Goal: Task Accomplishment & Management: Manage account settings

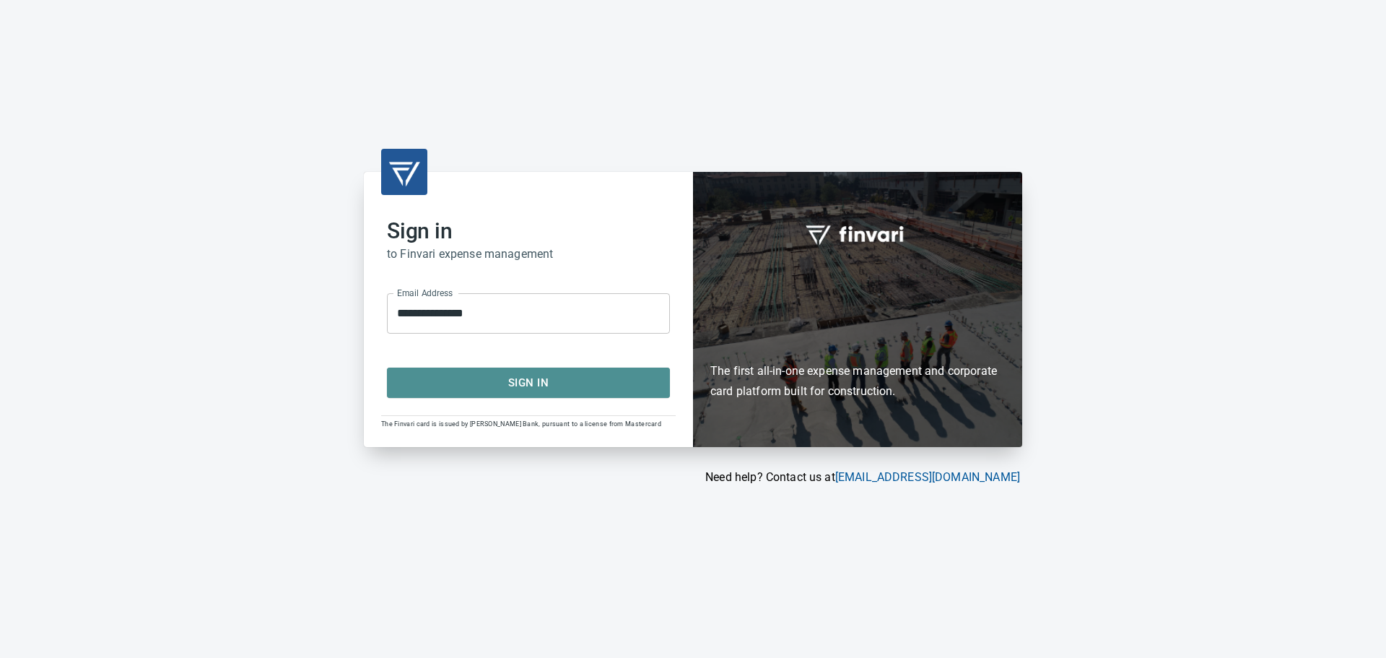
click at [511, 379] on span "Sign In" at bounding box center [528, 382] width 251 height 19
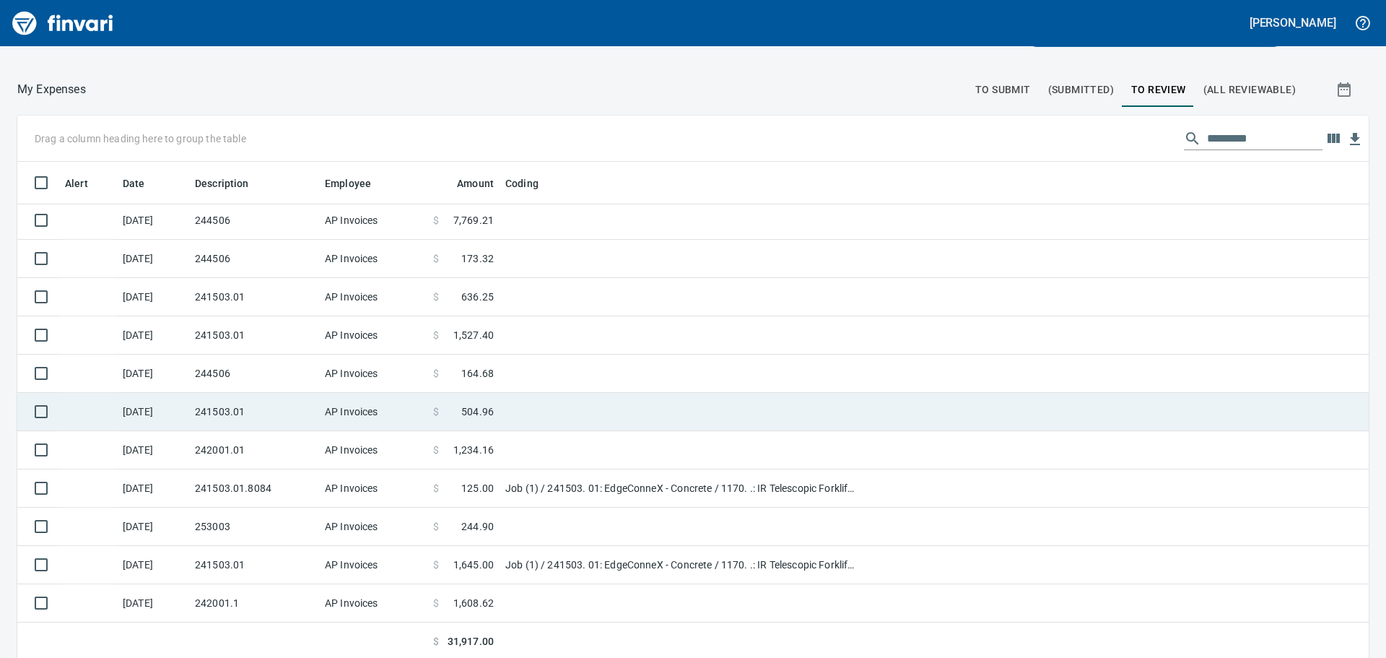
scroll to position [162, 0]
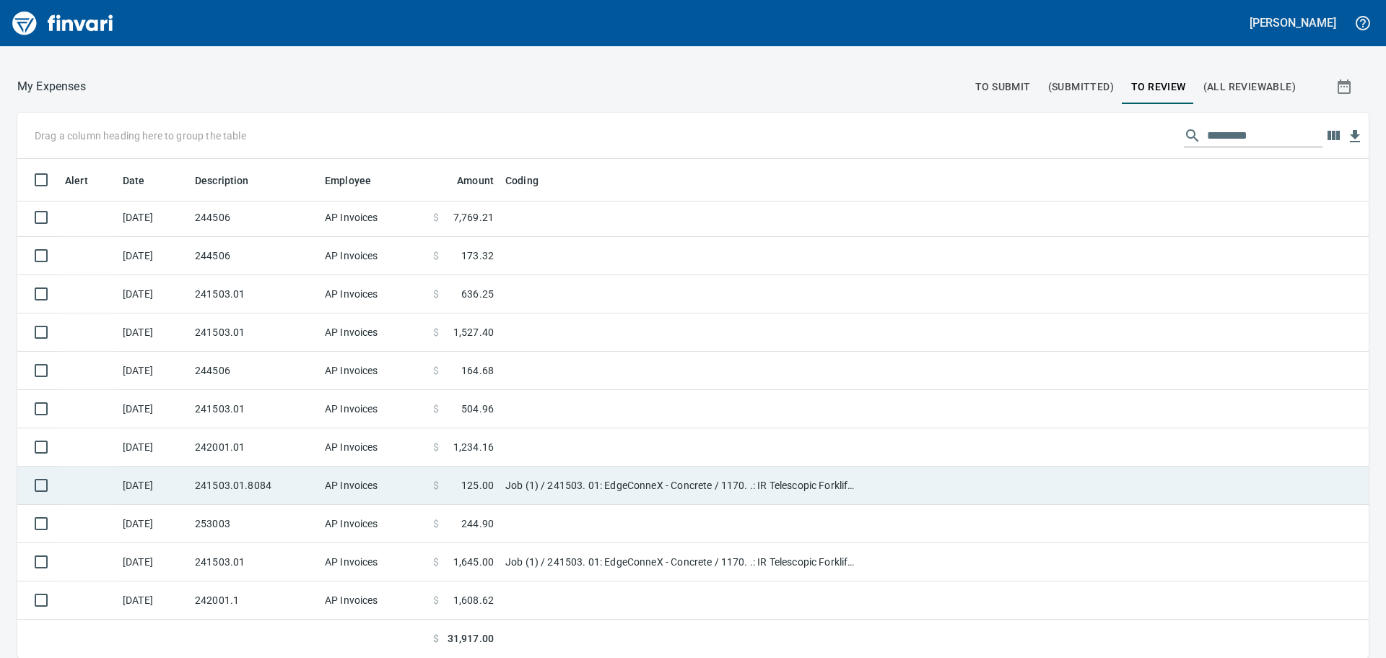
click at [596, 484] on td "Job (1) / 241503. 01: EdgeConneX - Concrete / 1170. .: IR Telescopic Forklift 1…" at bounding box center [679, 485] width 361 height 38
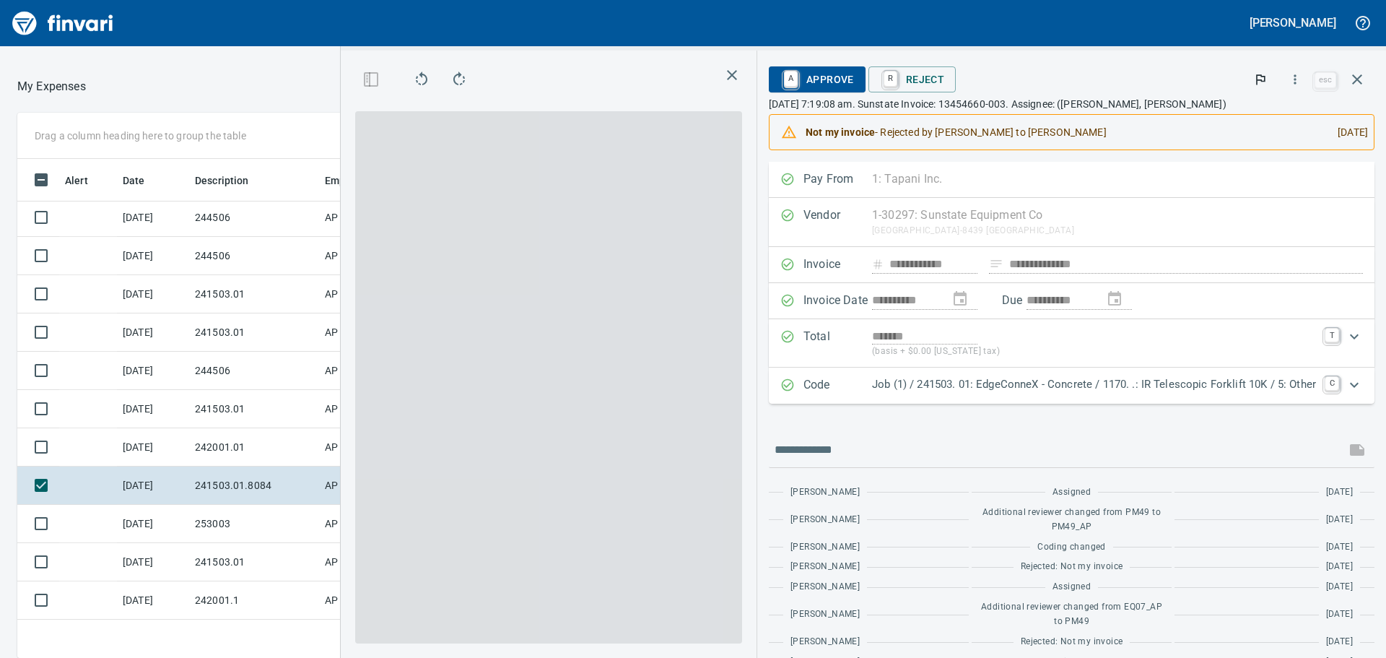
scroll to position [488, 958]
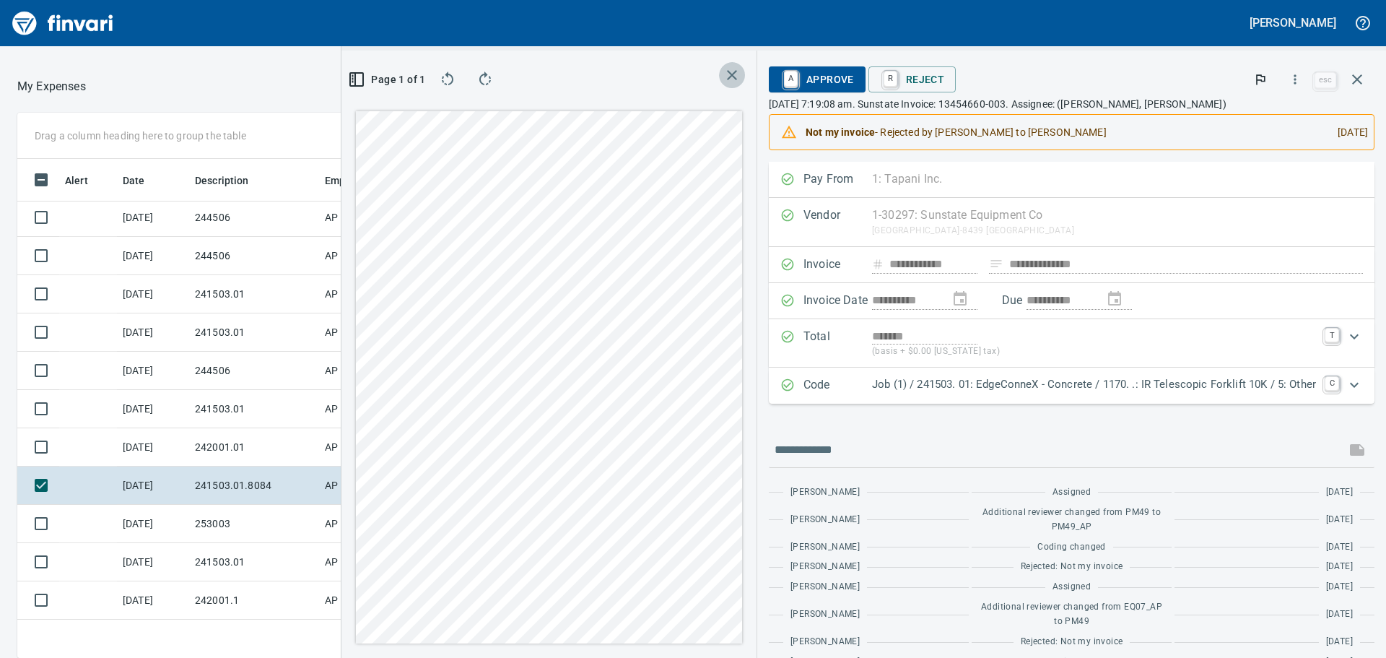
click at [723, 79] on icon "button" at bounding box center [731, 74] width 17 height 17
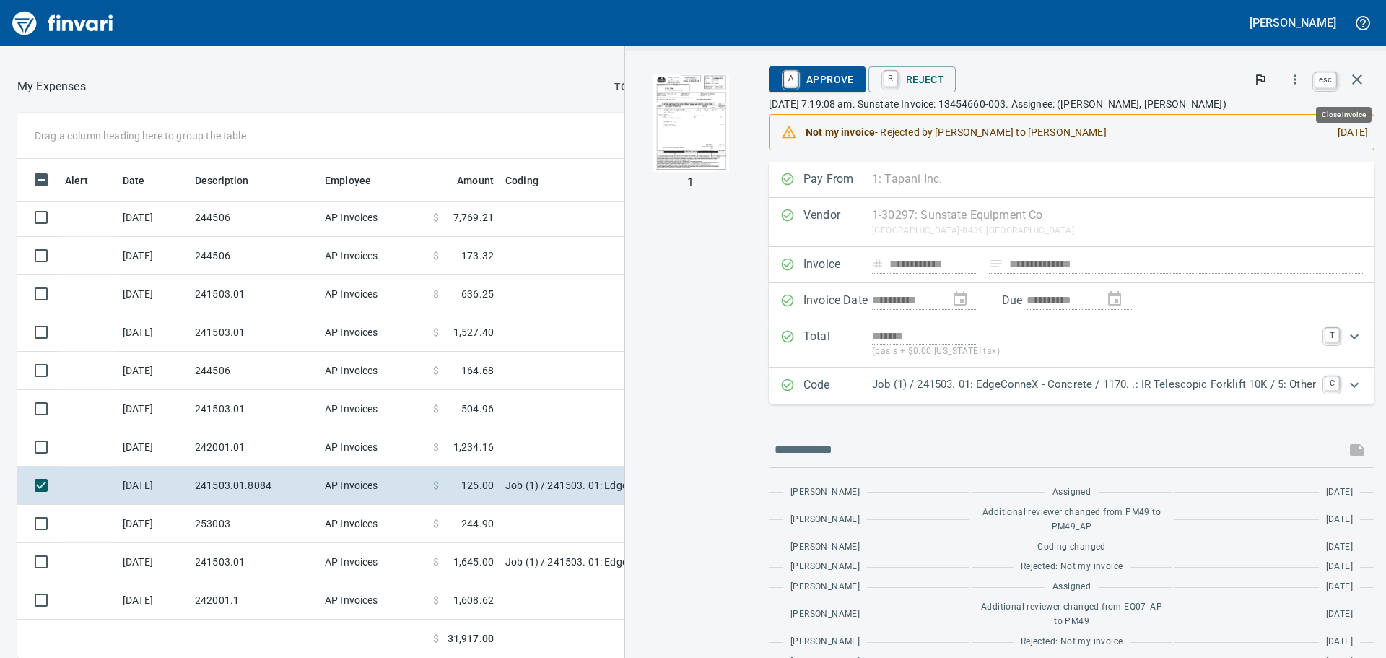
click at [1359, 87] on icon "button" at bounding box center [1356, 79] width 17 height 17
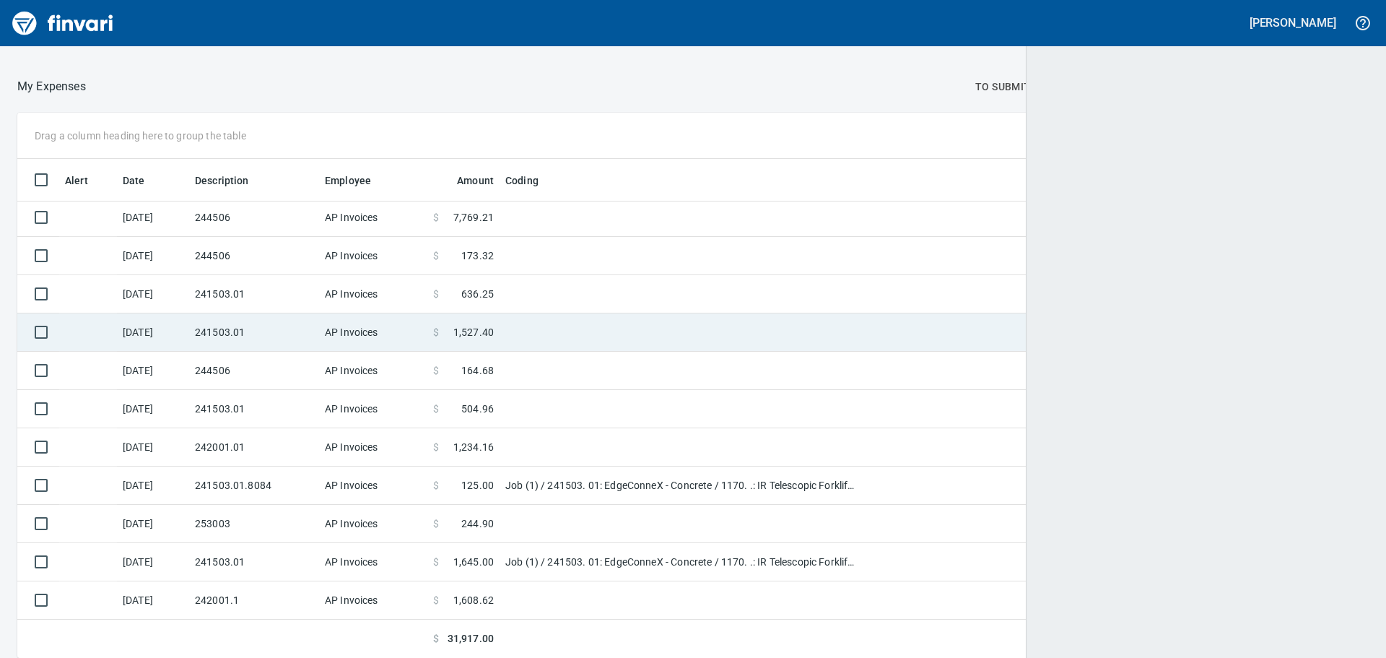
scroll to position [488, 1316]
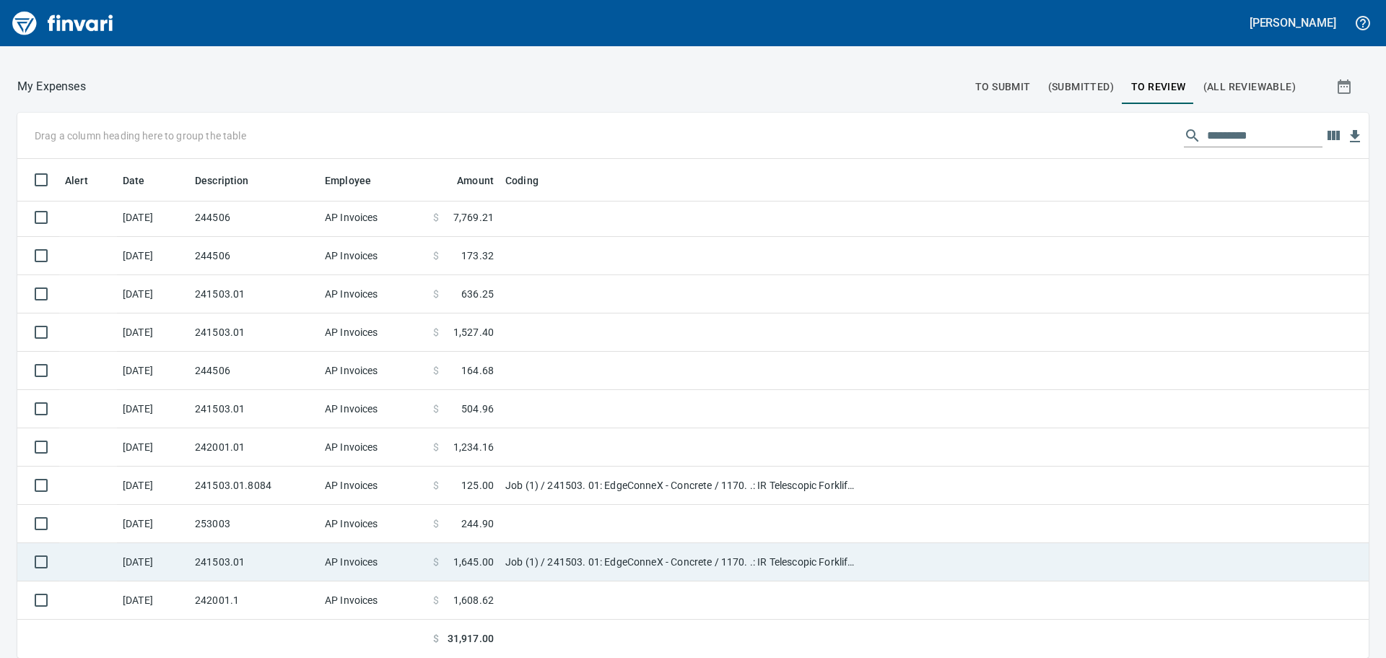
click at [488, 559] on span "1,645.00" at bounding box center [473, 561] width 40 height 14
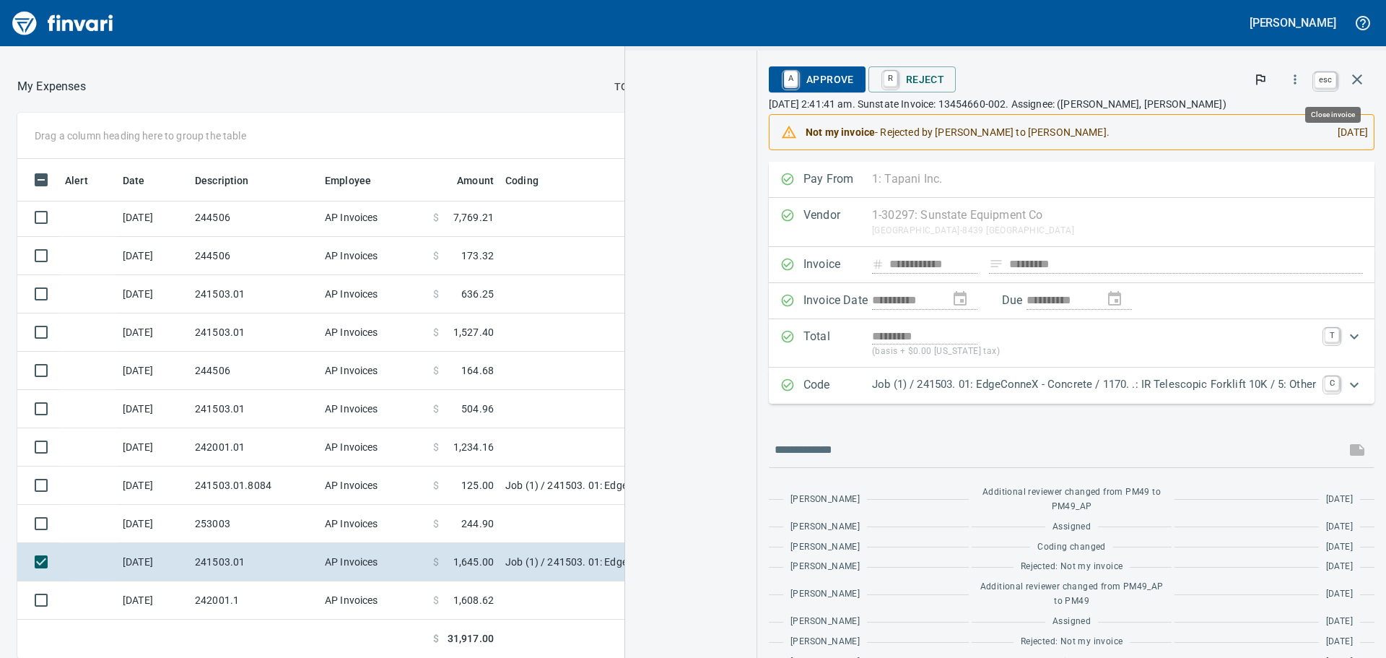
scroll to position [488, 958]
click at [1362, 87] on icon "button" at bounding box center [1356, 79] width 17 height 17
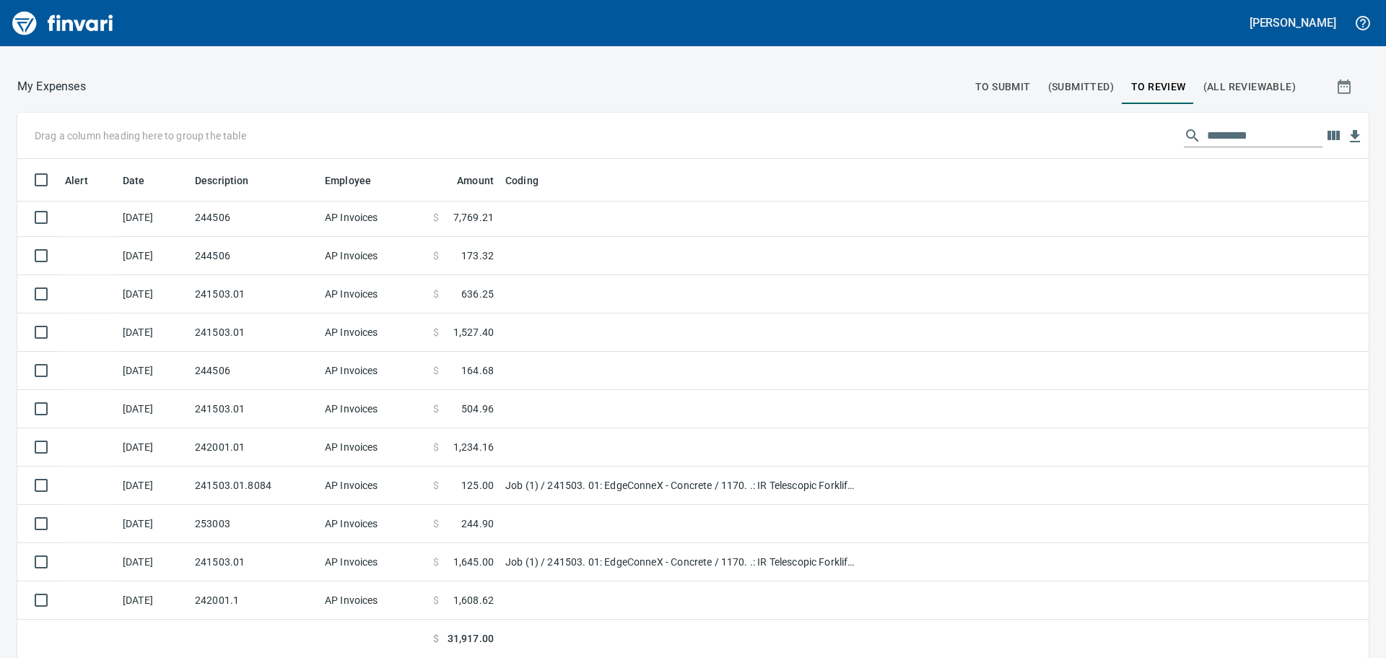
click at [1348, 77] on div "My Expenses To Submit (Submitted) To Review (All Reviewable)" at bounding box center [692, 86] width 1351 height 19
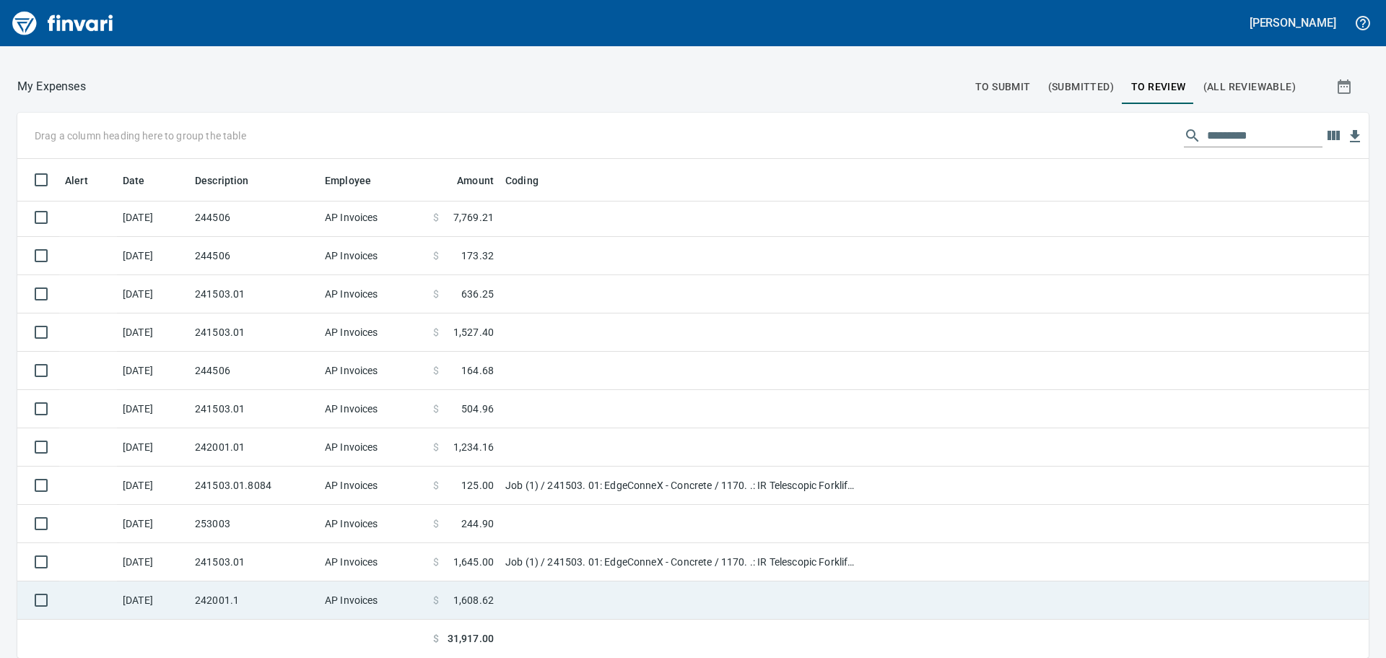
scroll to position [488, 1319]
click at [364, 606] on td "AP Invoices" at bounding box center [373, 600] width 108 height 38
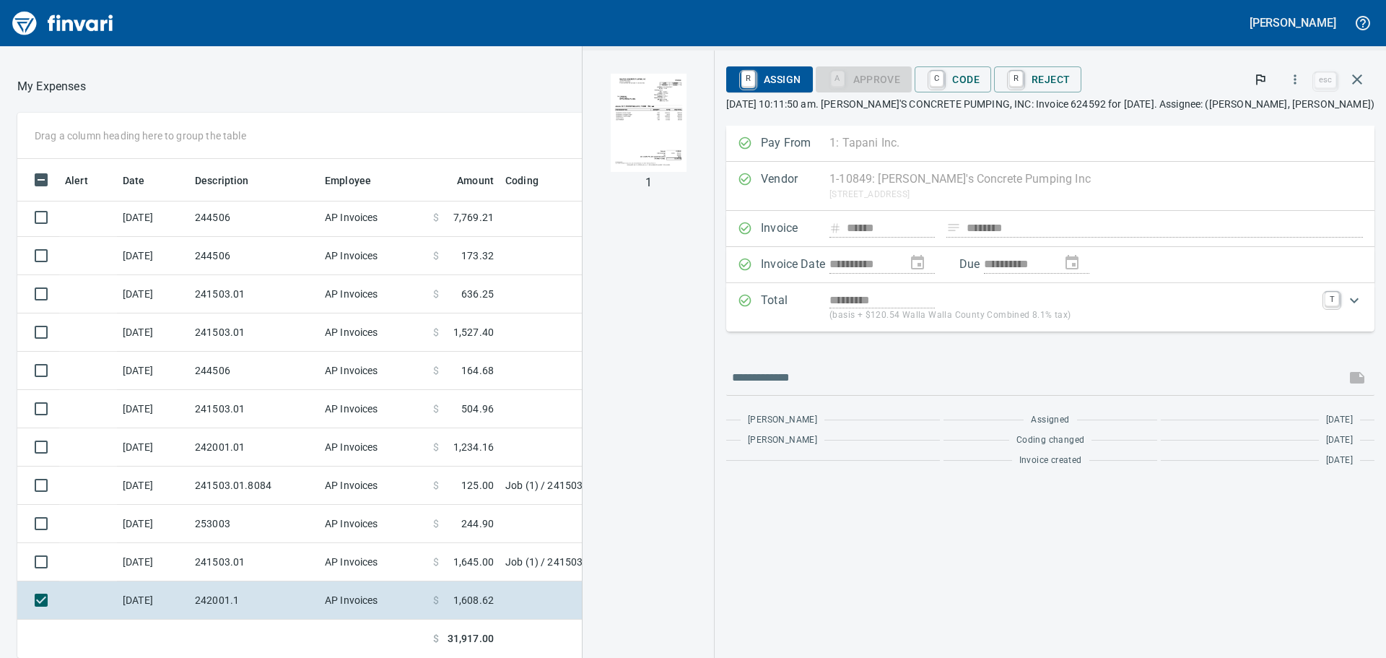
scroll to position [488, 958]
click at [686, 144] on img "button" at bounding box center [649, 123] width 76 height 98
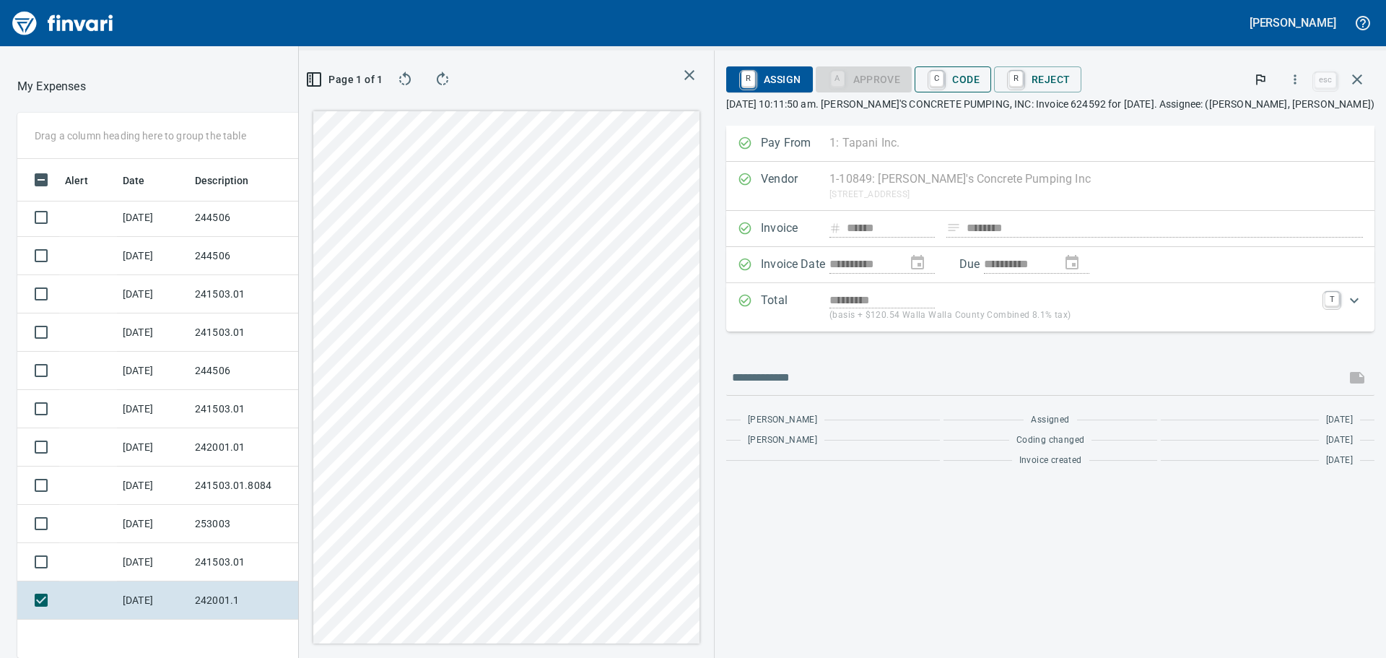
click at [979, 80] on span "C Code" at bounding box center [952, 79] width 53 height 25
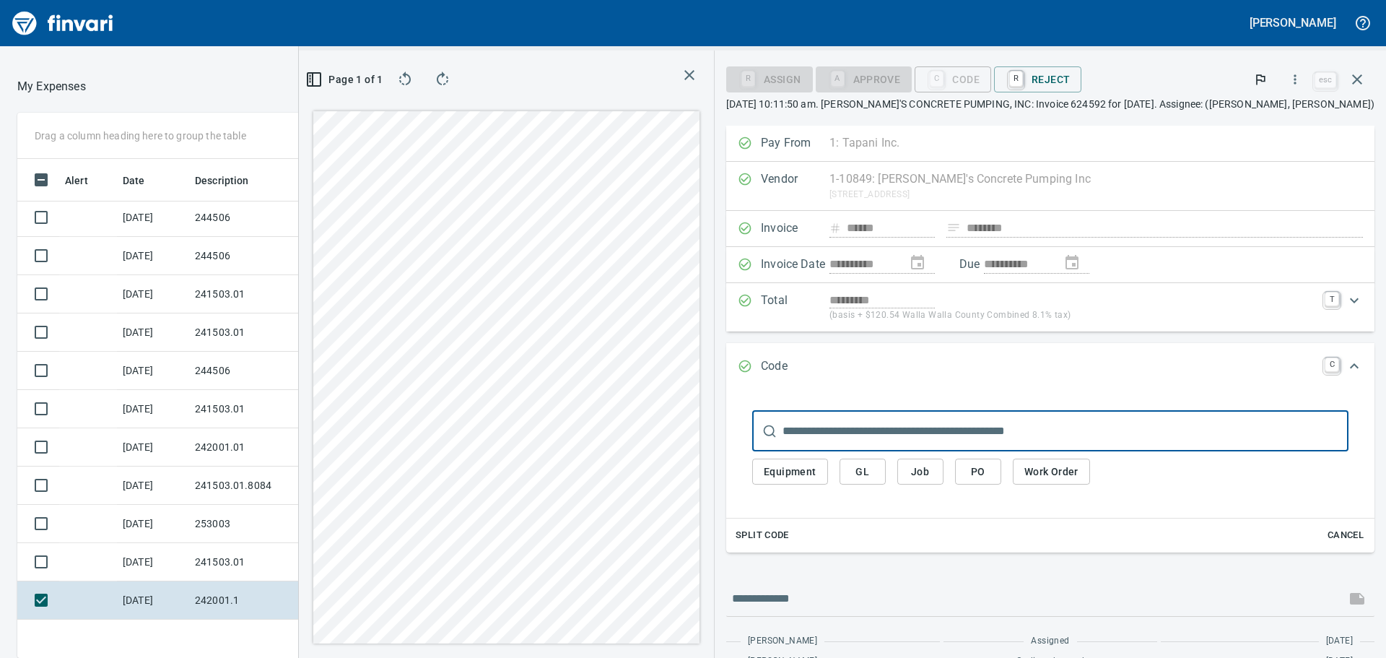
click at [932, 476] on span "Job" at bounding box center [920, 472] width 23 height 18
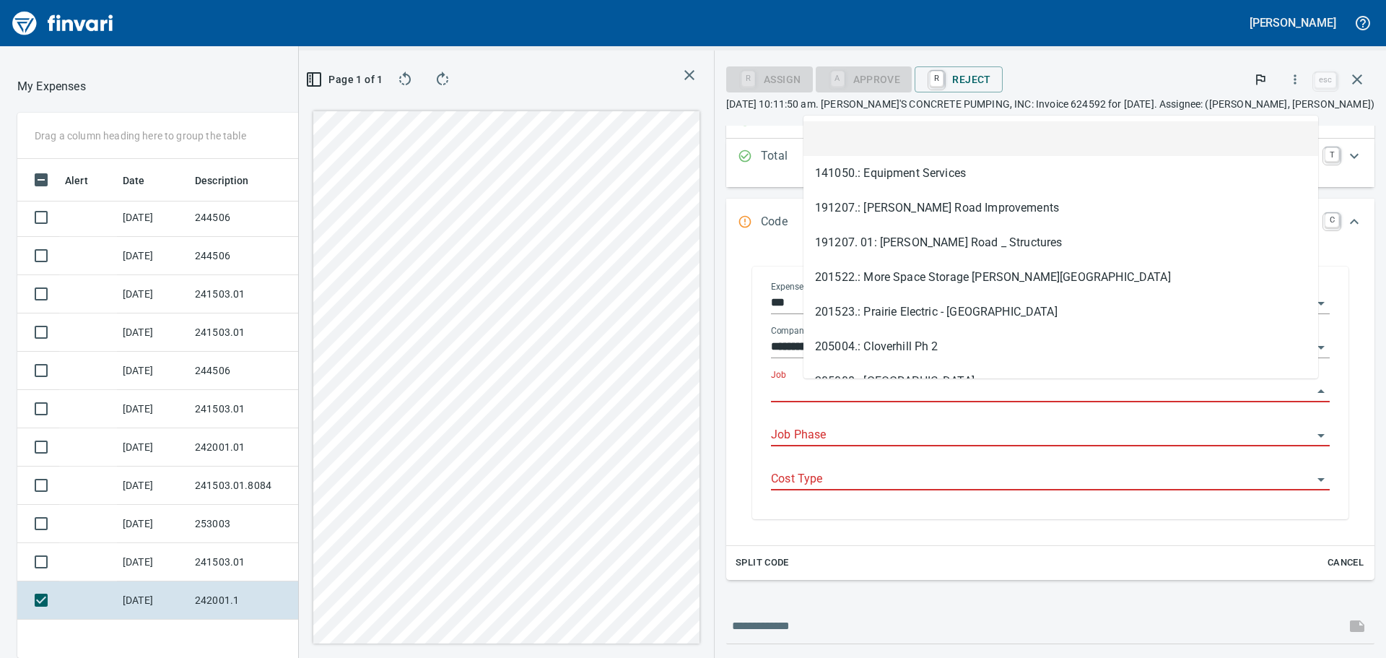
click at [1276, 385] on input "Job" at bounding box center [1041, 391] width 541 height 20
click at [858, 142] on li at bounding box center [1060, 138] width 515 height 35
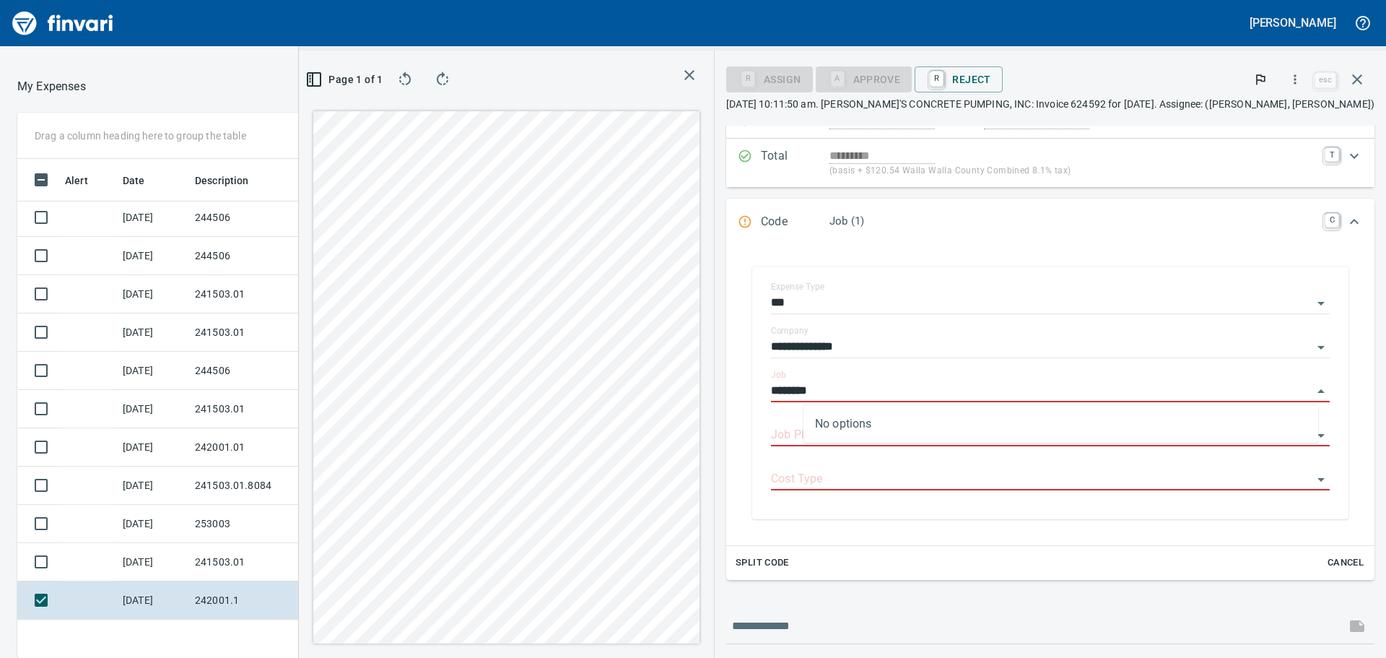
type input "********"
drag, startPoint x: 929, startPoint y: 425, endPoint x: 1003, endPoint y: 442, distance: 76.2
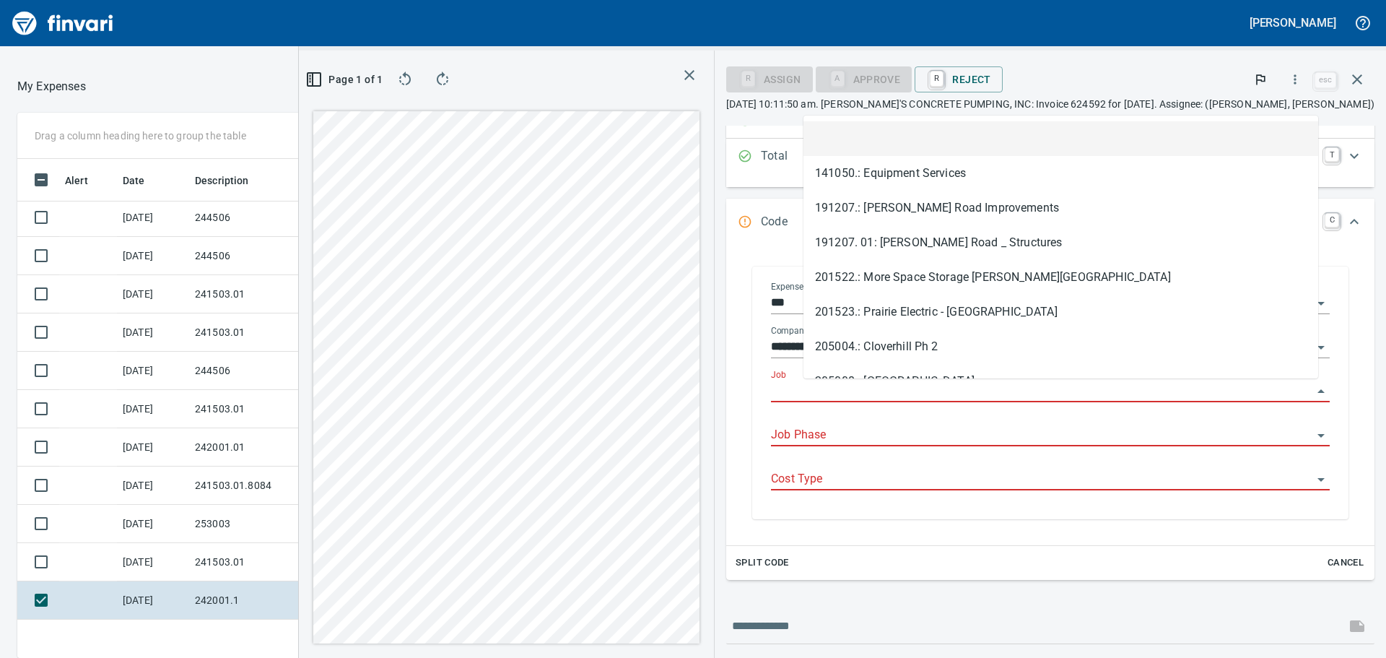
click at [1260, 393] on input "Job" at bounding box center [1041, 391] width 541 height 20
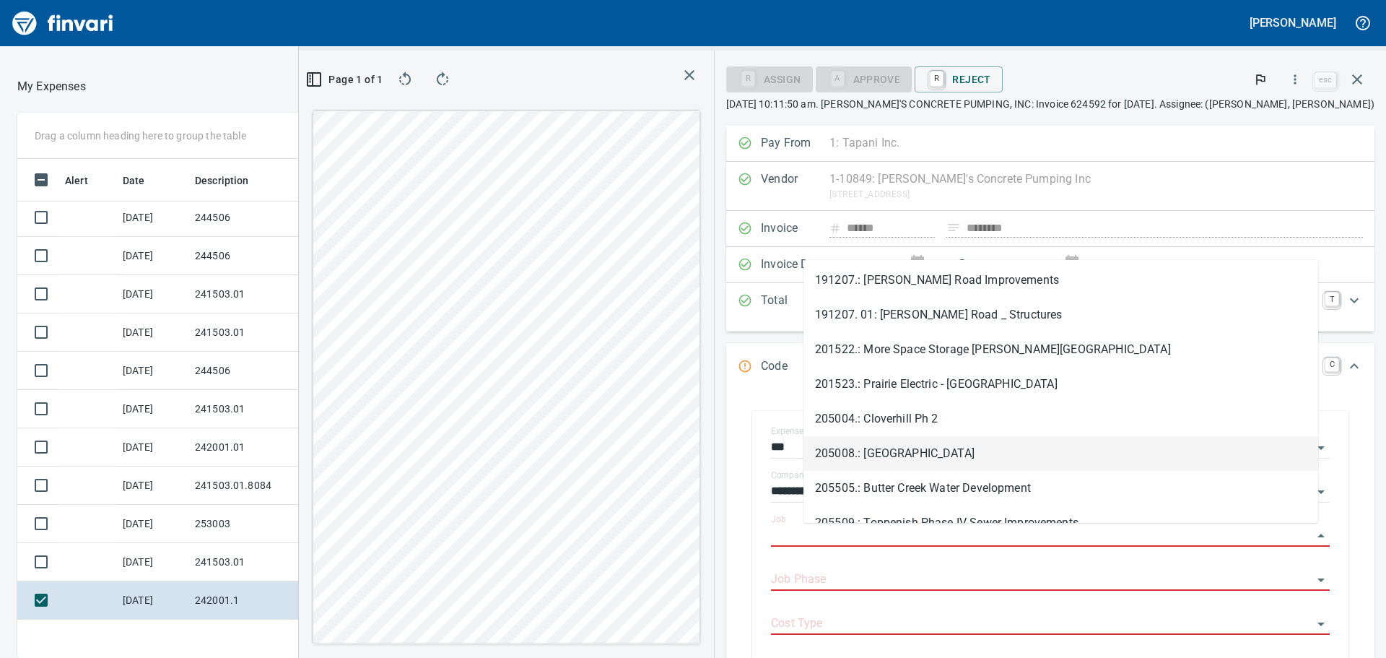
click at [940, 453] on li "205008.: [GEOGRAPHIC_DATA]" at bounding box center [1060, 453] width 515 height 35
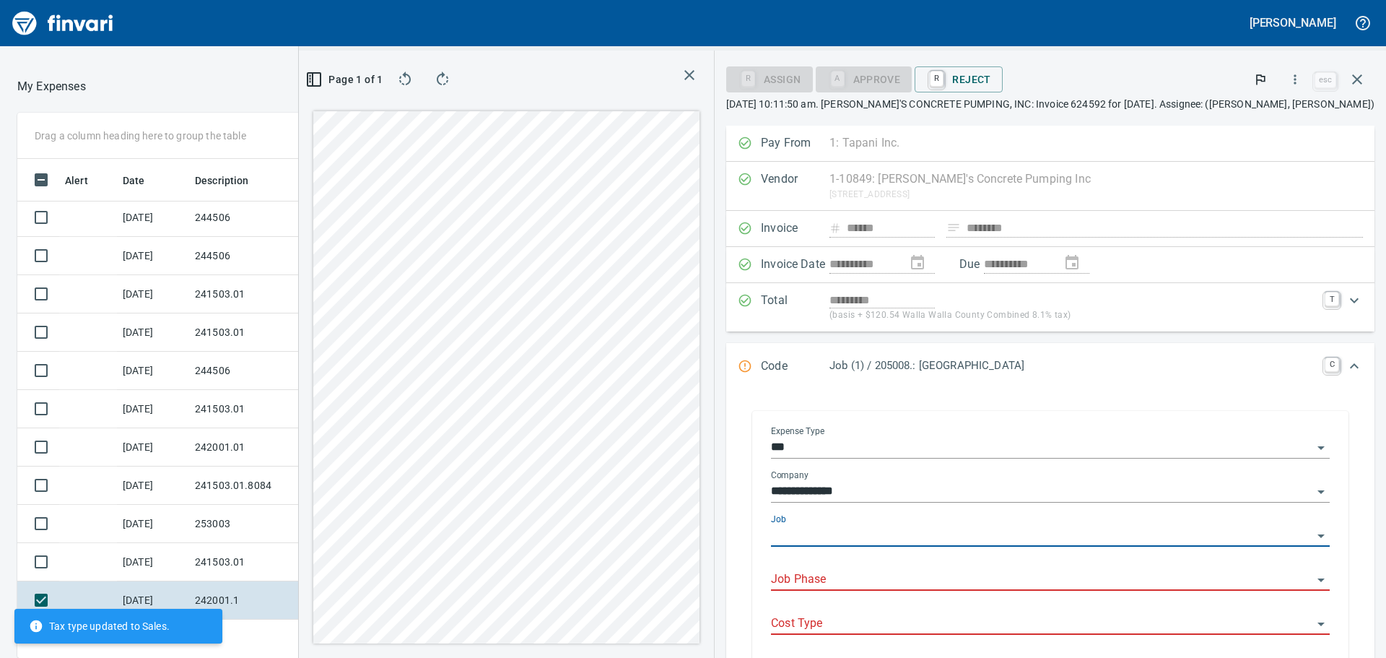
type input "**********"
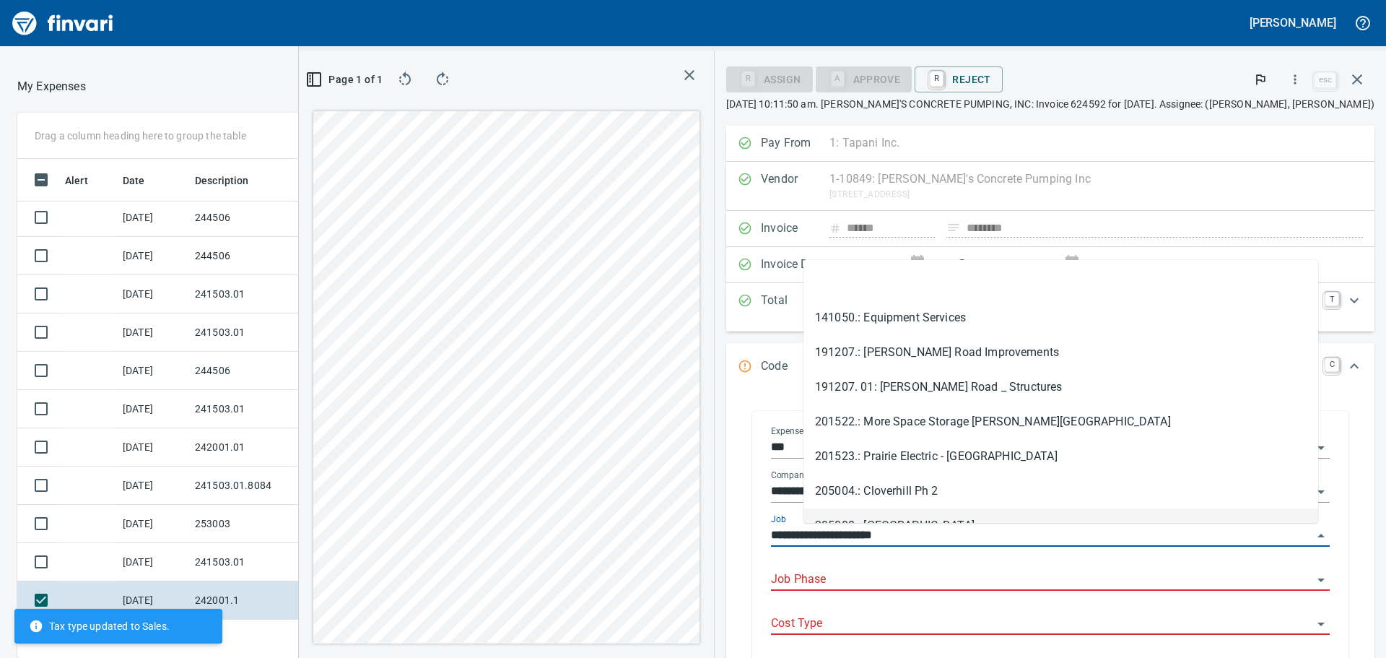
scroll to position [20, 0]
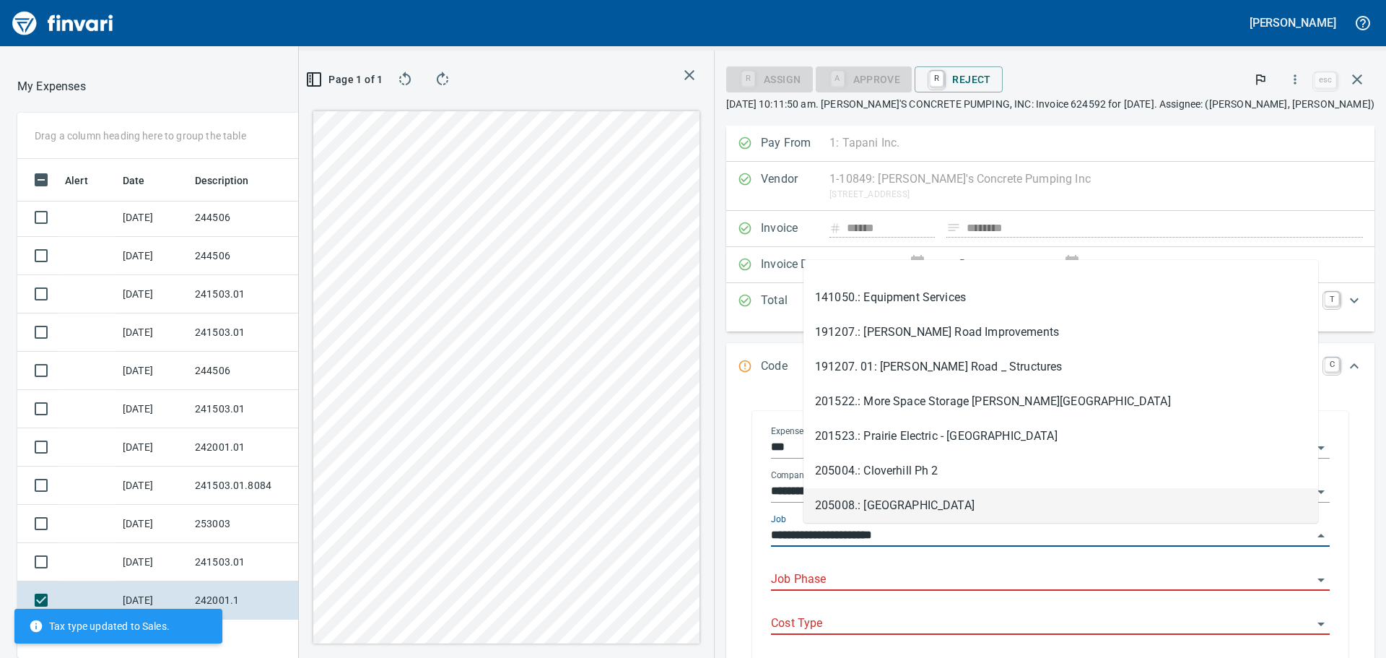
click at [1297, 534] on input "**********" at bounding box center [1041, 535] width 541 height 20
type input "*****"
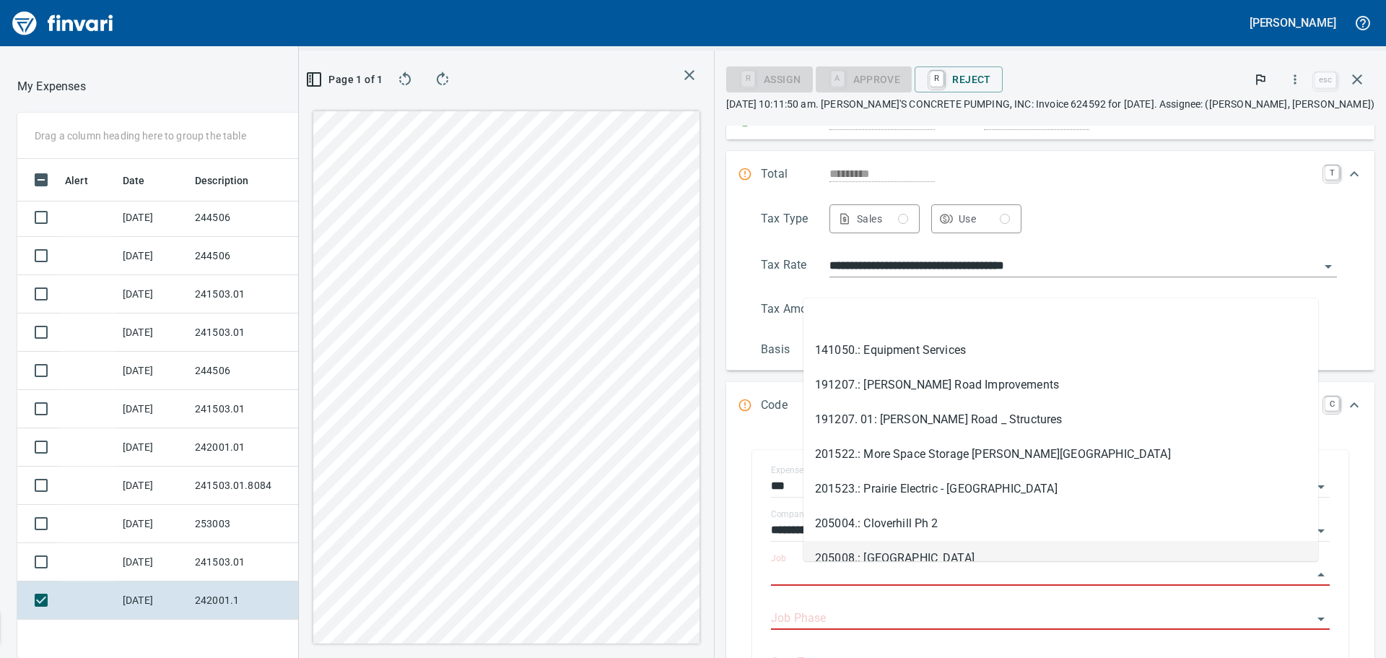
scroll to position [144, 0]
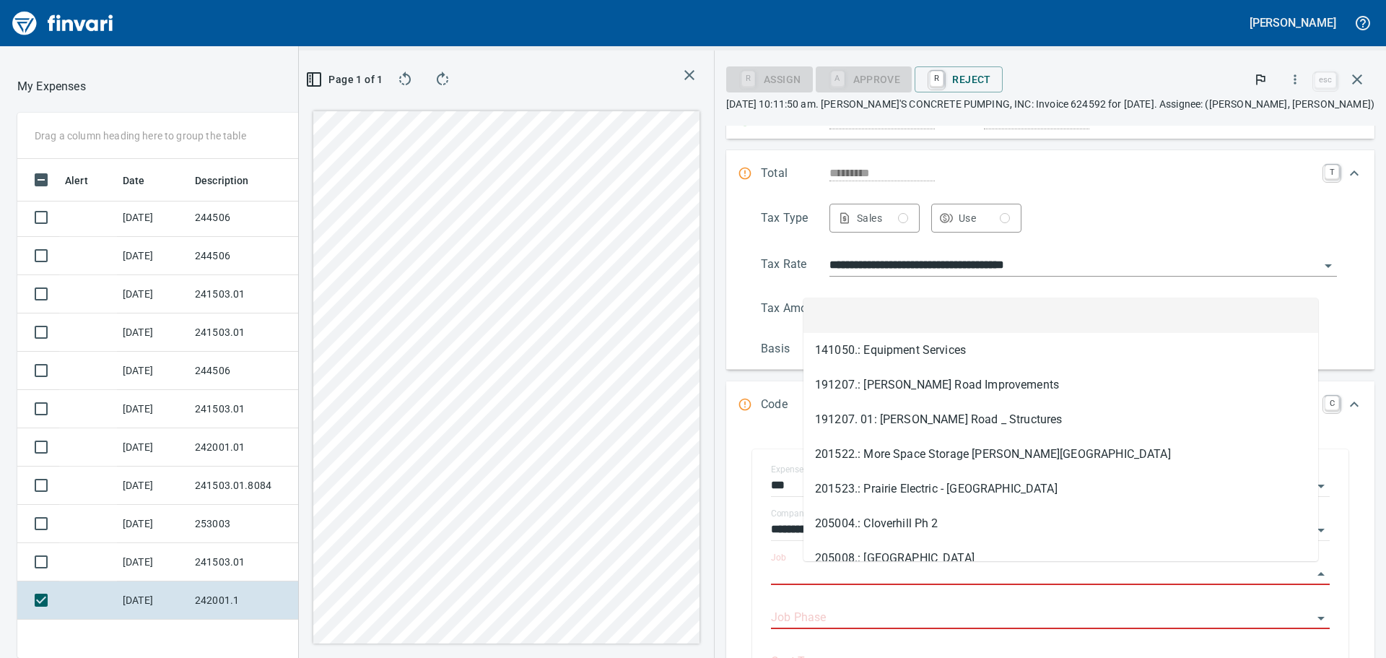
click at [1274, 219] on div "Sales Use" at bounding box center [1082, 218] width 507 height 29
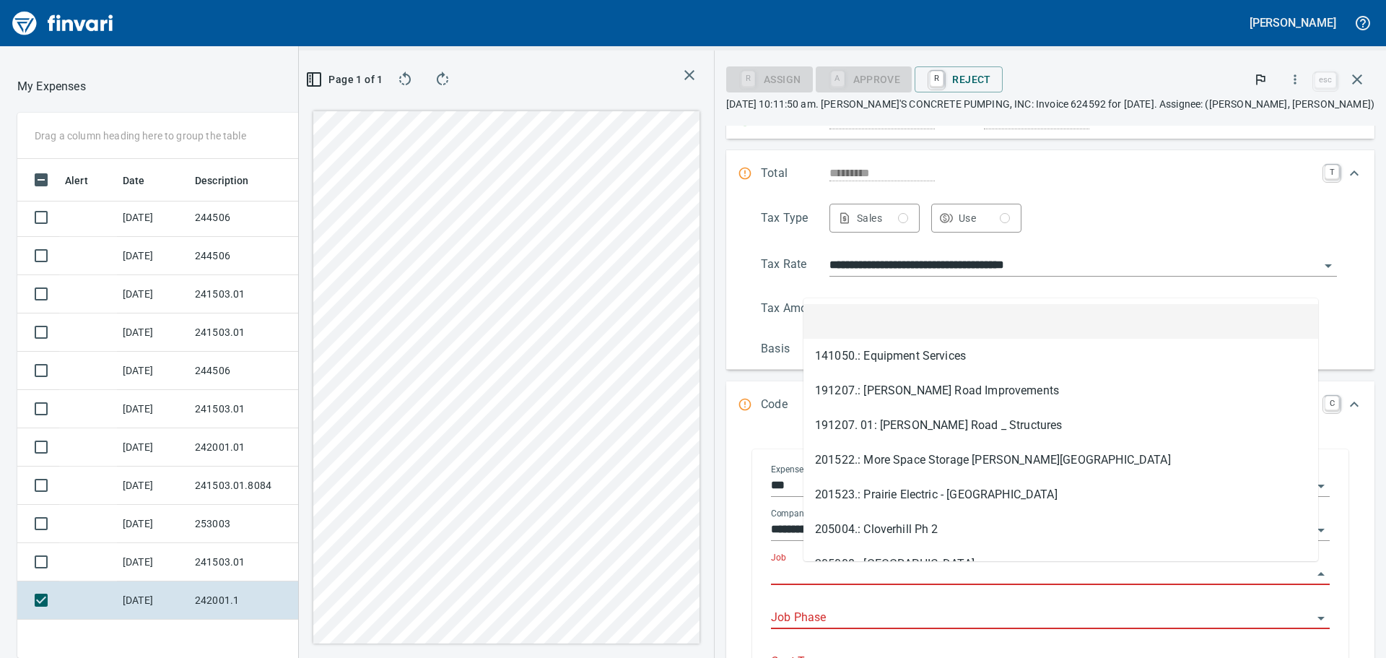
click at [858, 566] on input "Job" at bounding box center [1041, 574] width 541 height 20
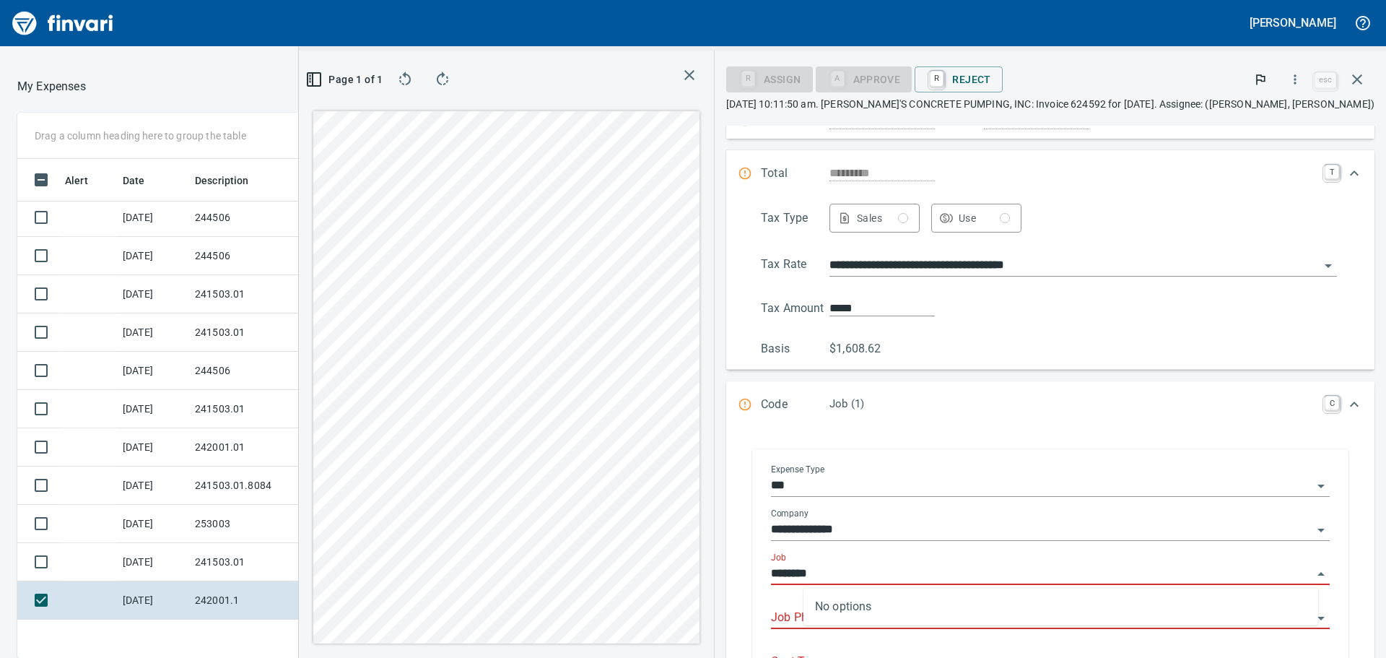
type input "*******"
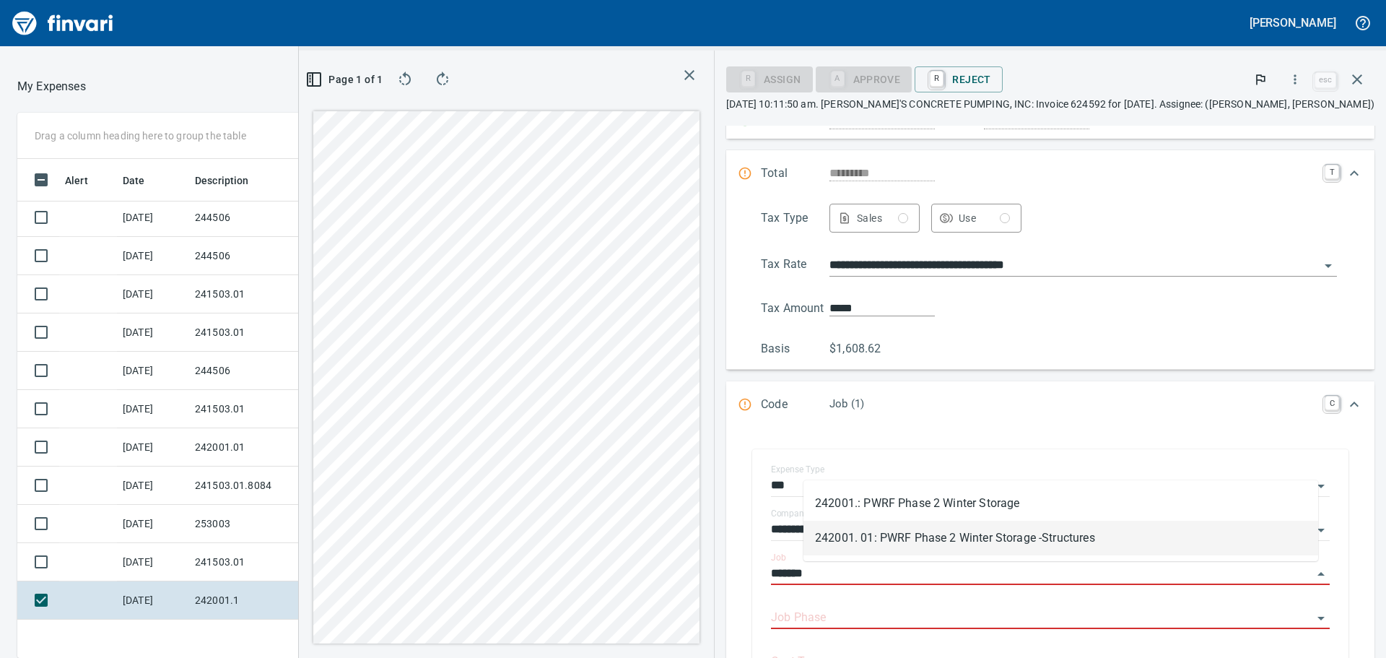
click at [918, 541] on li "242001. 01: PWRF Phase 2 Winter Storage -Structures" at bounding box center [1060, 537] width 515 height 35
type input "*******"
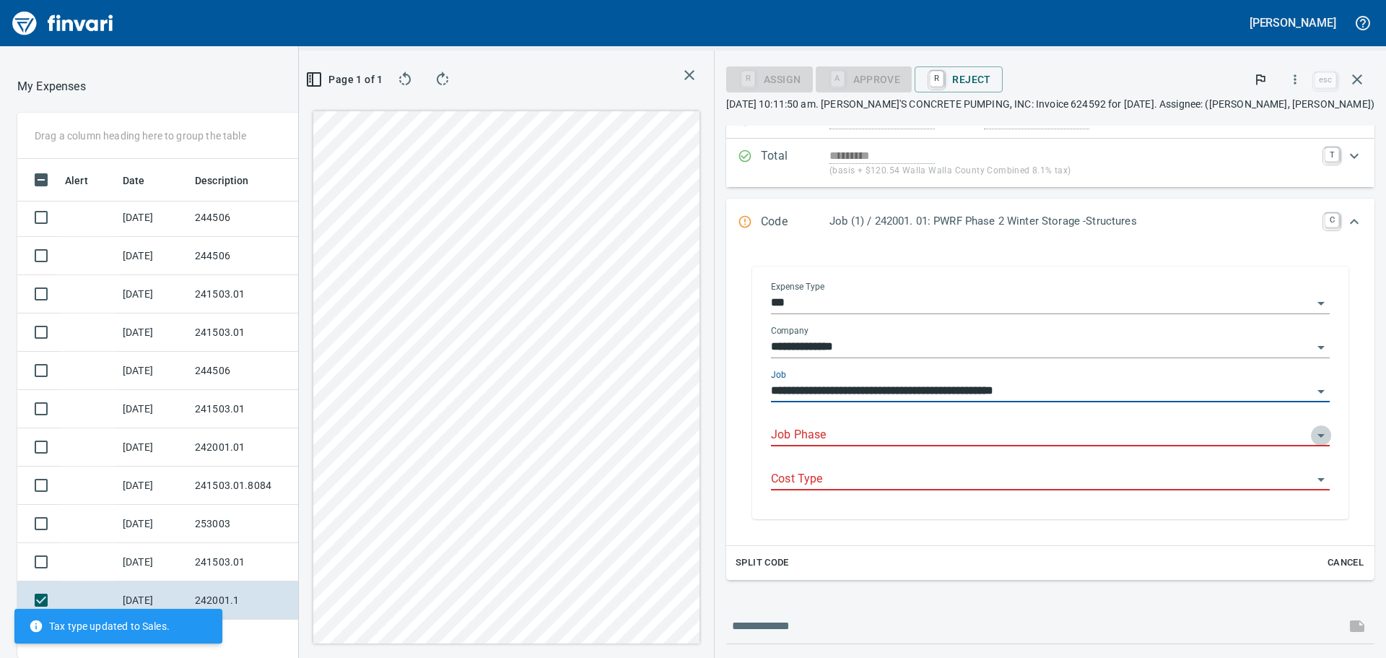
click at [1312, 432] on icon "Open" at bounding box center [1320, 435] width 17 height 17
type input "**********"
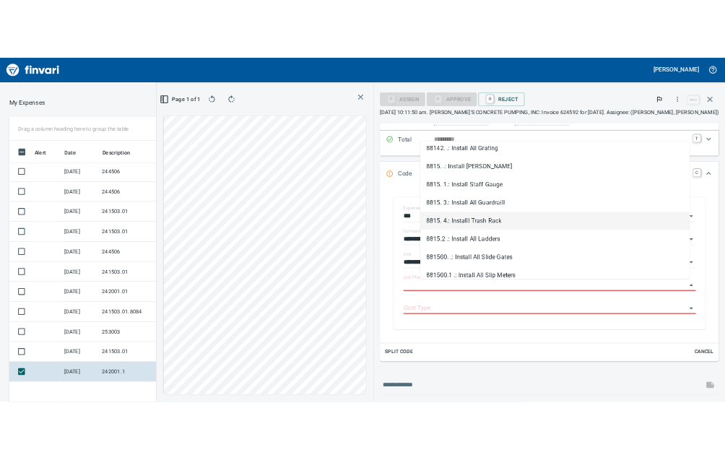
scroll to position [1660, 0]
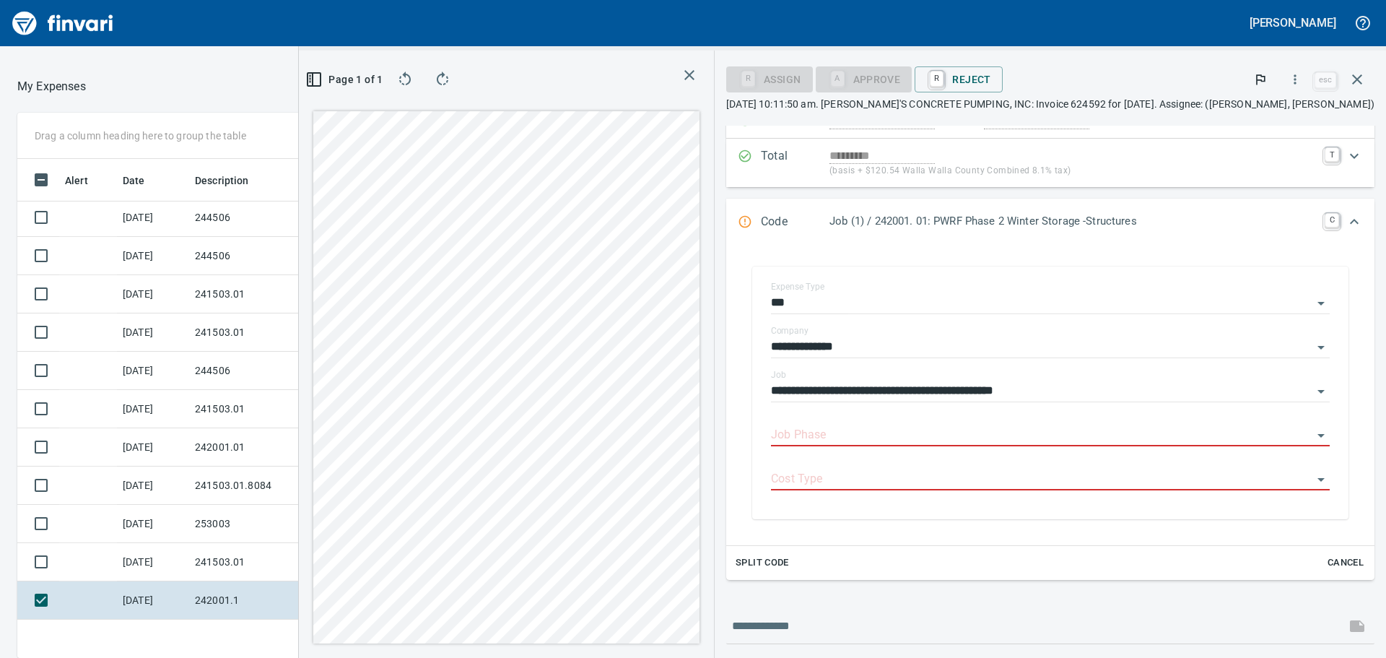
click at [763, 325] on div "**********" at bounding box center [842, 354] width 1087 height 607
click at [755, 389] on div "**********" at bounding box center [842, 354] width 1087 height 607
click at [559, 657] on html "[PERSON_NAME] Good Morning You can also control your card and submit expenses f…" at bounding box center [693, 329] width 1386 height 658
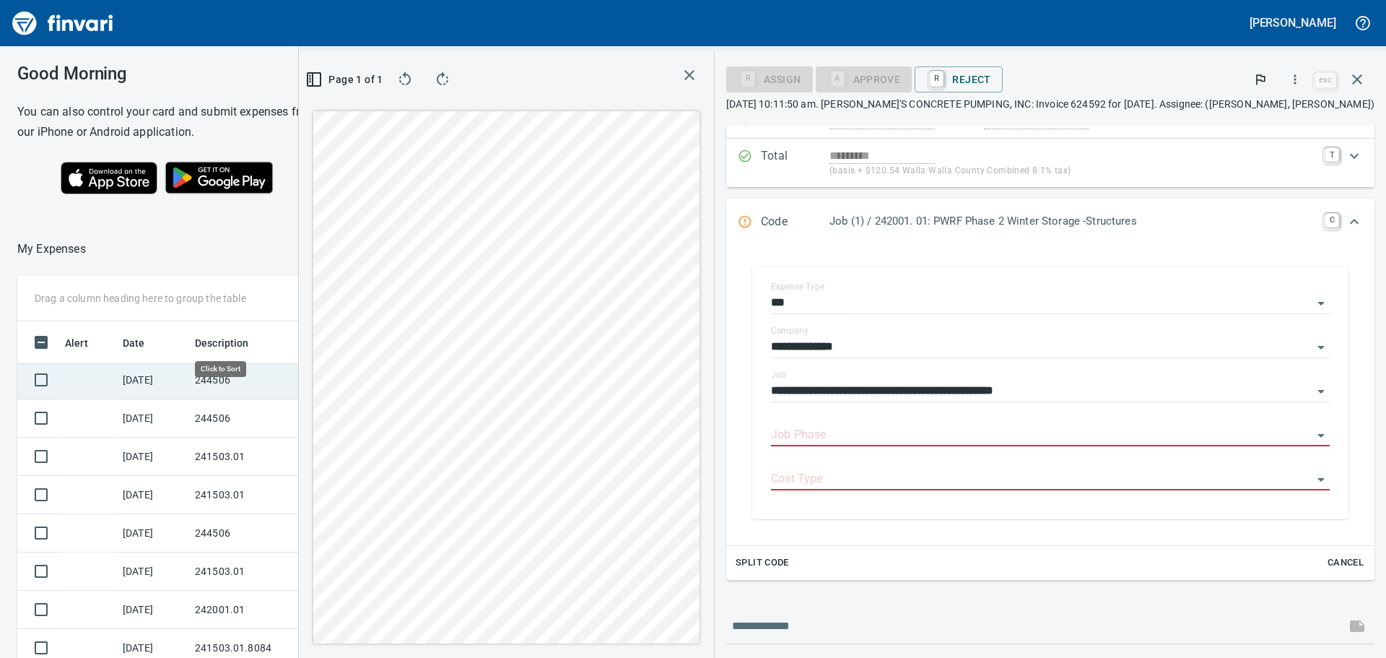
scroll to position [488, 958]
drag, startPoint x: 726, startPoint y: 79, endPoint x: 720, endPoint y: 95, distance: 16.9
click at [698, 79] on icon "button" at bounding box center [689, 74] width 17 height 17
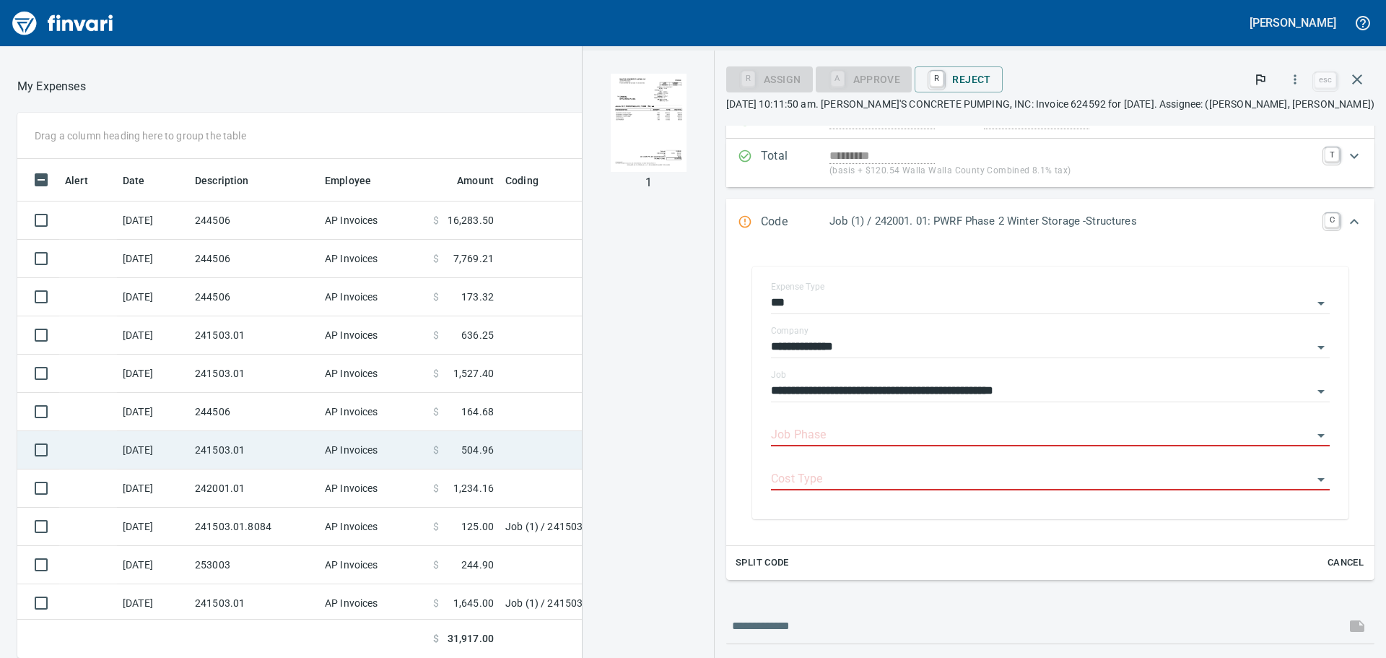
scroll to position [41, 0]
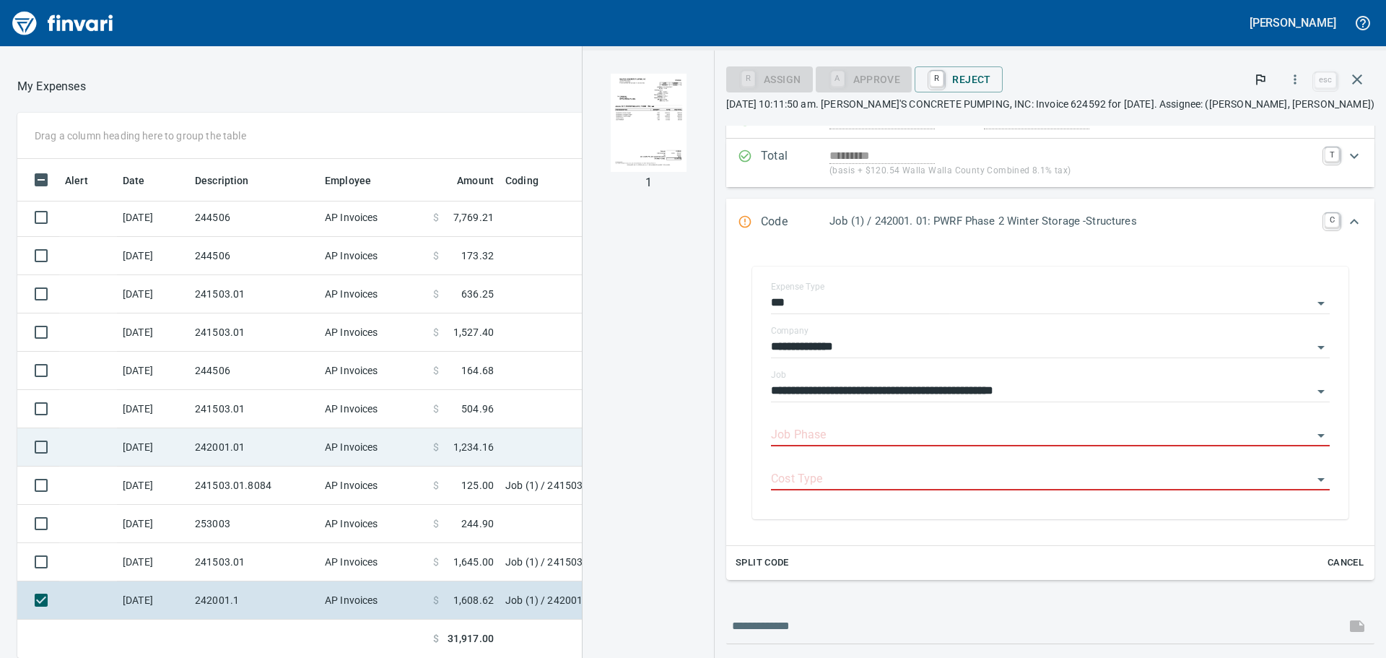
click at [332, 441] on td "AP Invoices" at bounding box center [373, 447] width 108 height 38
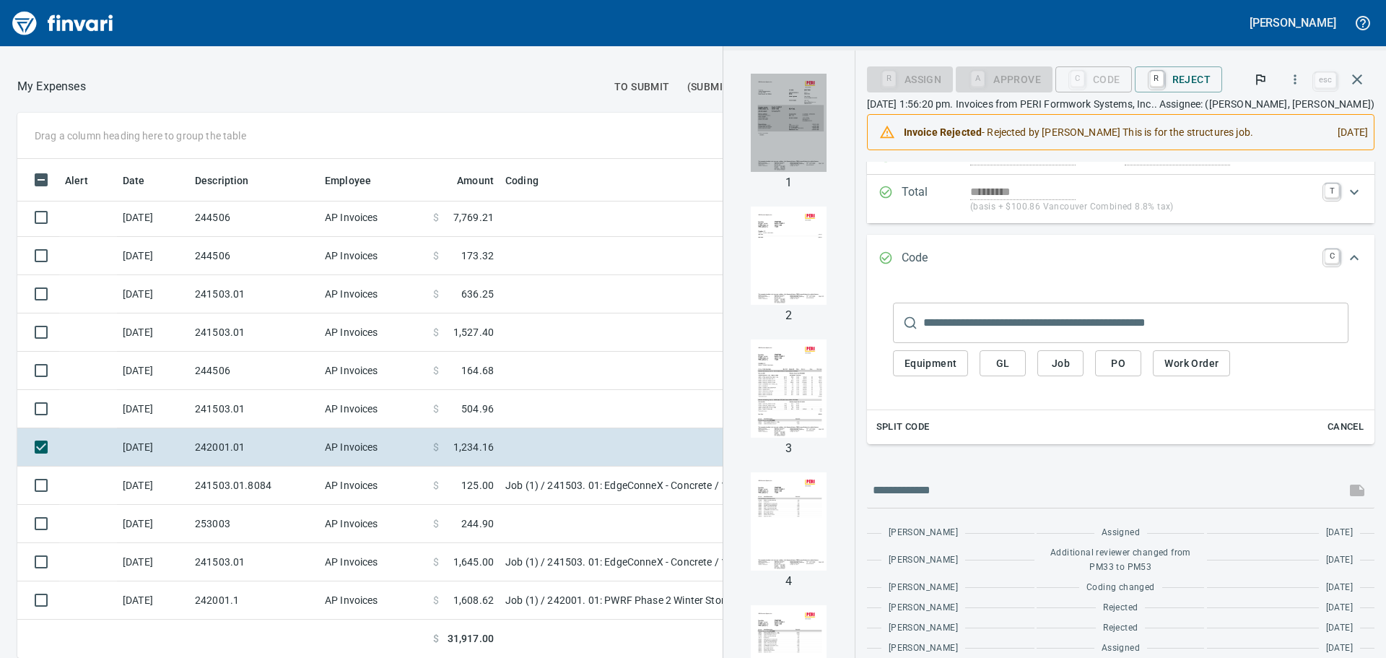
click at [774, 138] on img "button" at bounding box center [789, 123] width 76 height 98
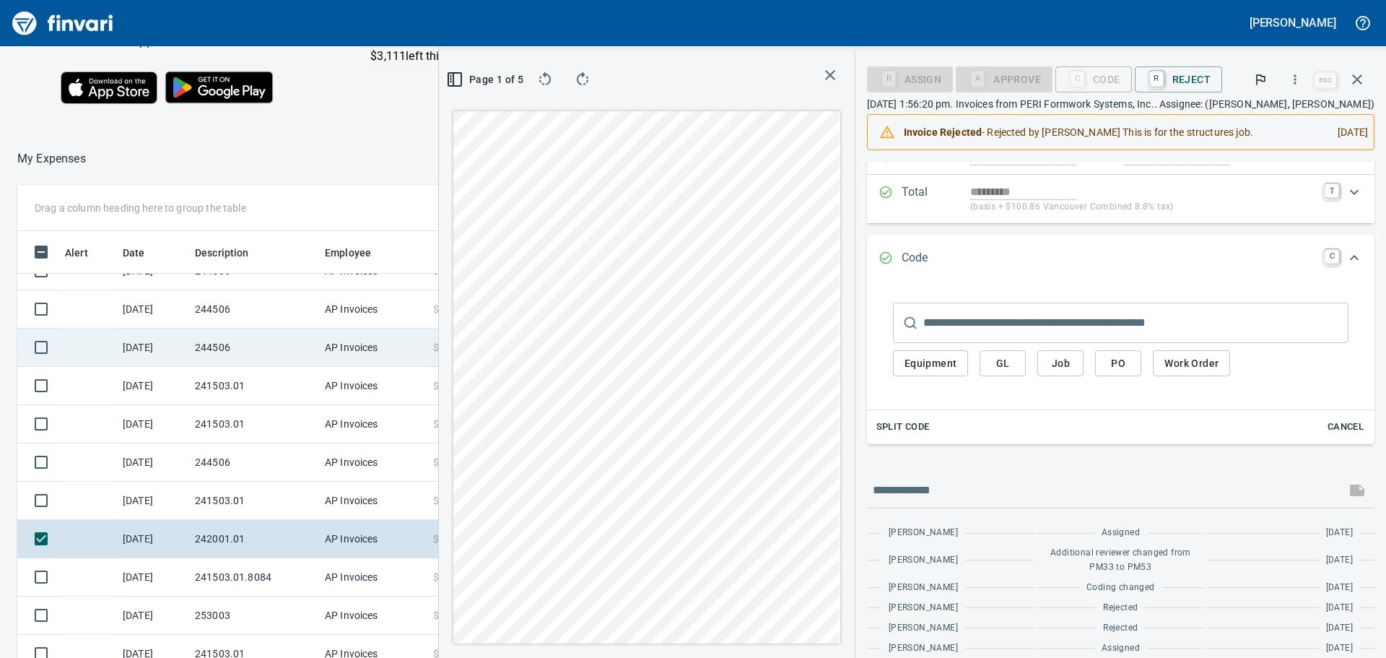
scroll to position [41, 0]
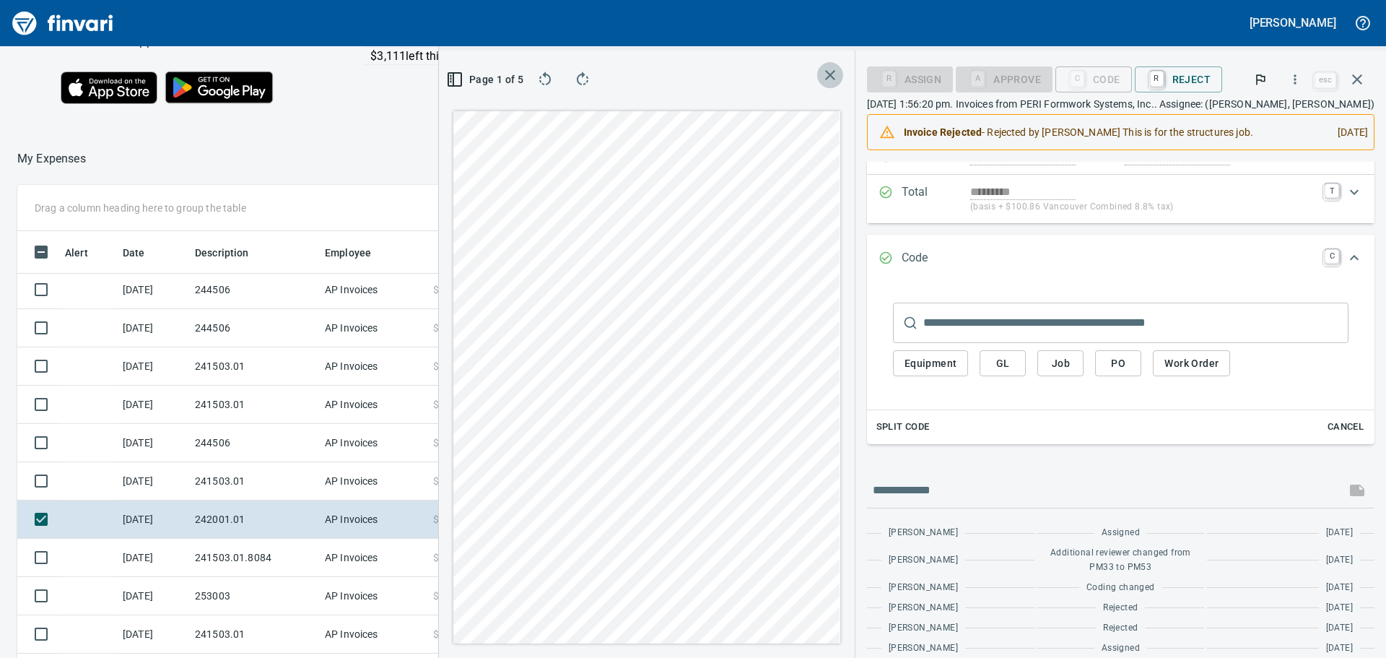
click at [825, 78] on icon "button" at bounding box center [829, 74] width 17 height 17
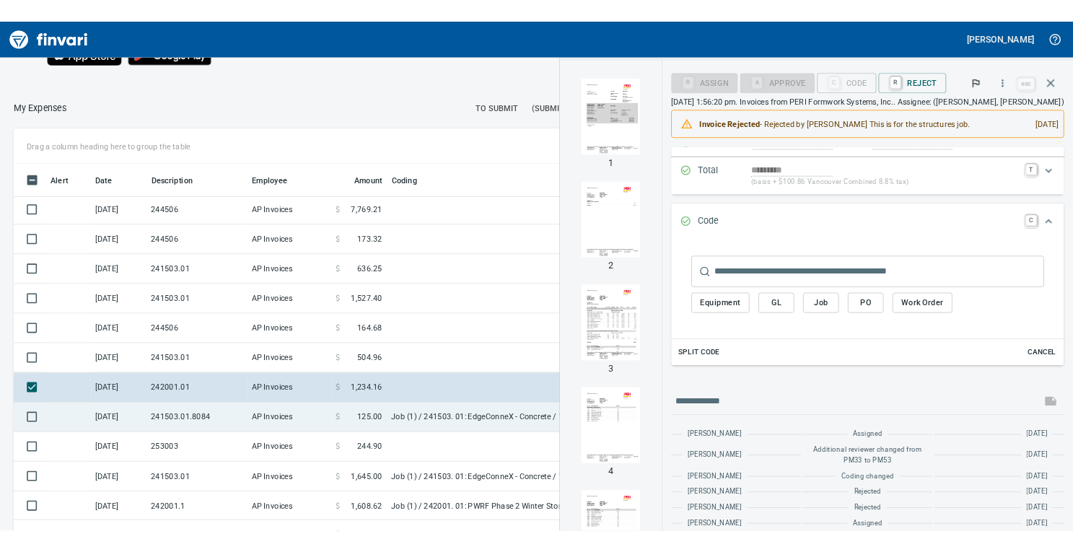
scroll to position [162, 0]
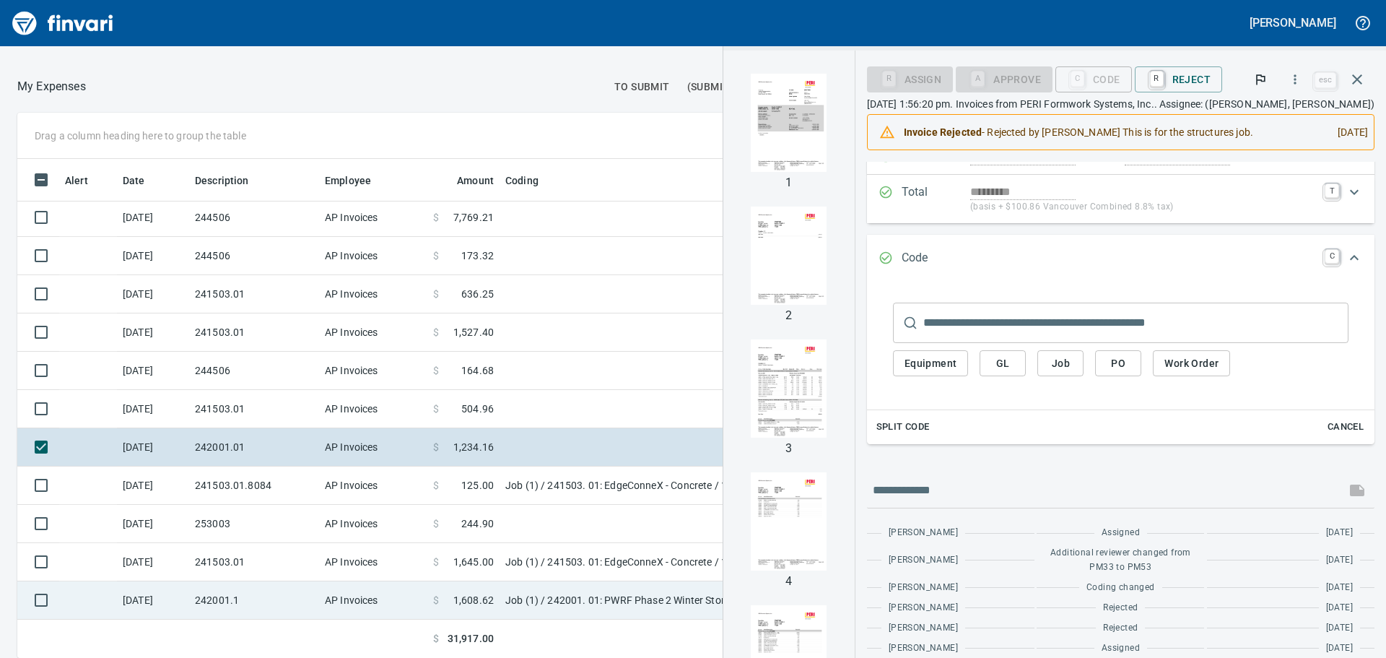
click at [571, 609] on td "Job (1) / 242001. 01: PWRF Phase 2 Winter Storage -Structures" at bounding box center [679, 600] width 361 height 38
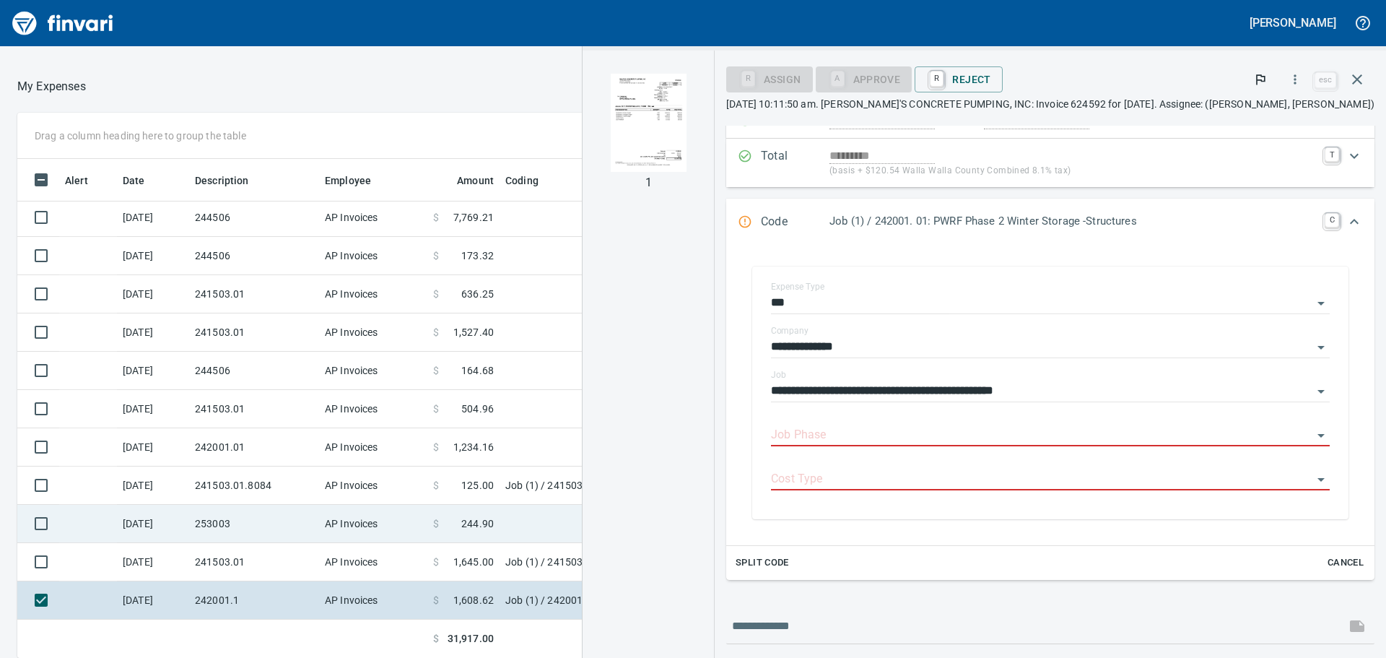
click at [262, 523] on td "253003" at bounding box center [254, 524] width 130 height 38
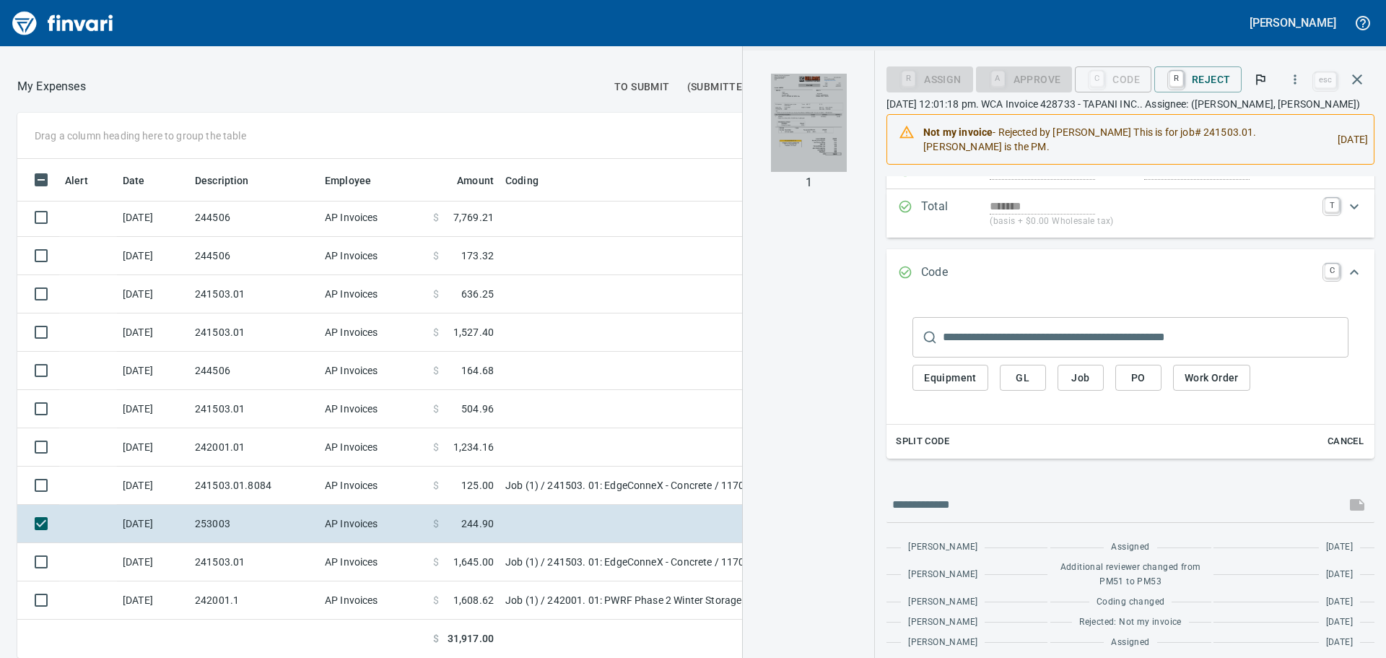
click at [817, 128] on img "button" at bounding box center [809, 123] width 76 height 98
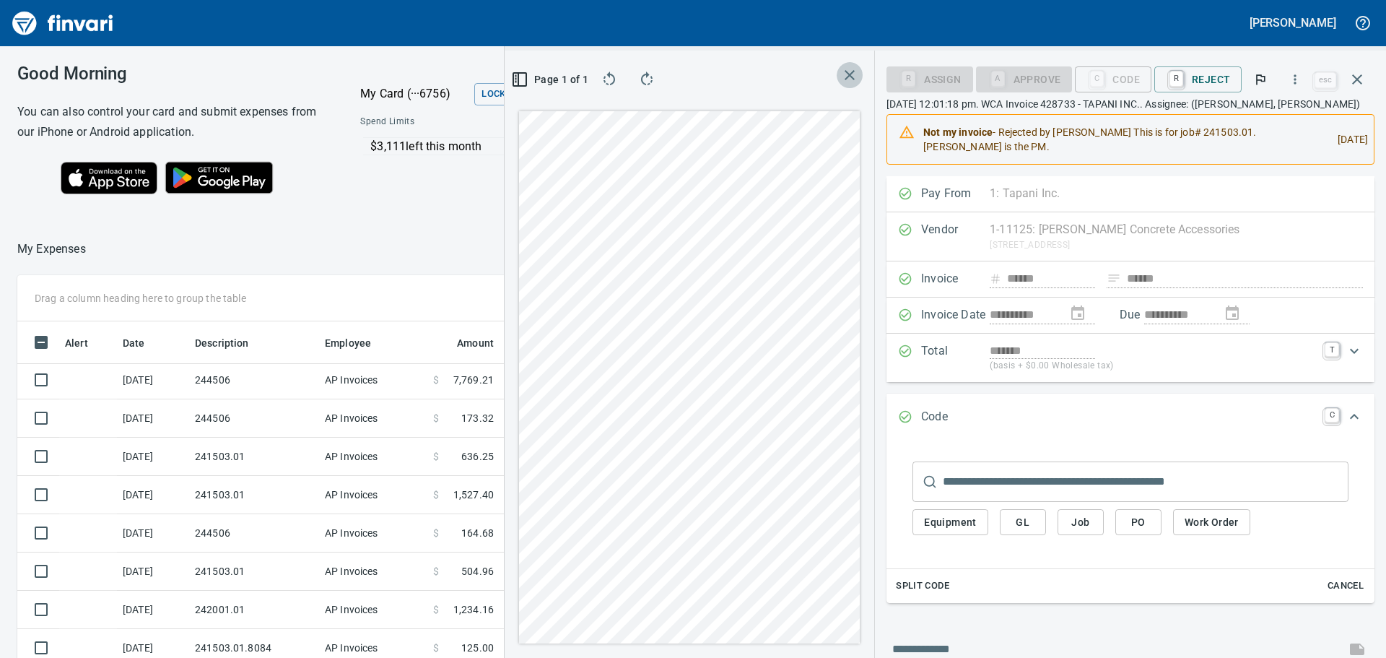
click at [847, 81] on icon "button" at bounding box center [849, 74] width 17 height 17
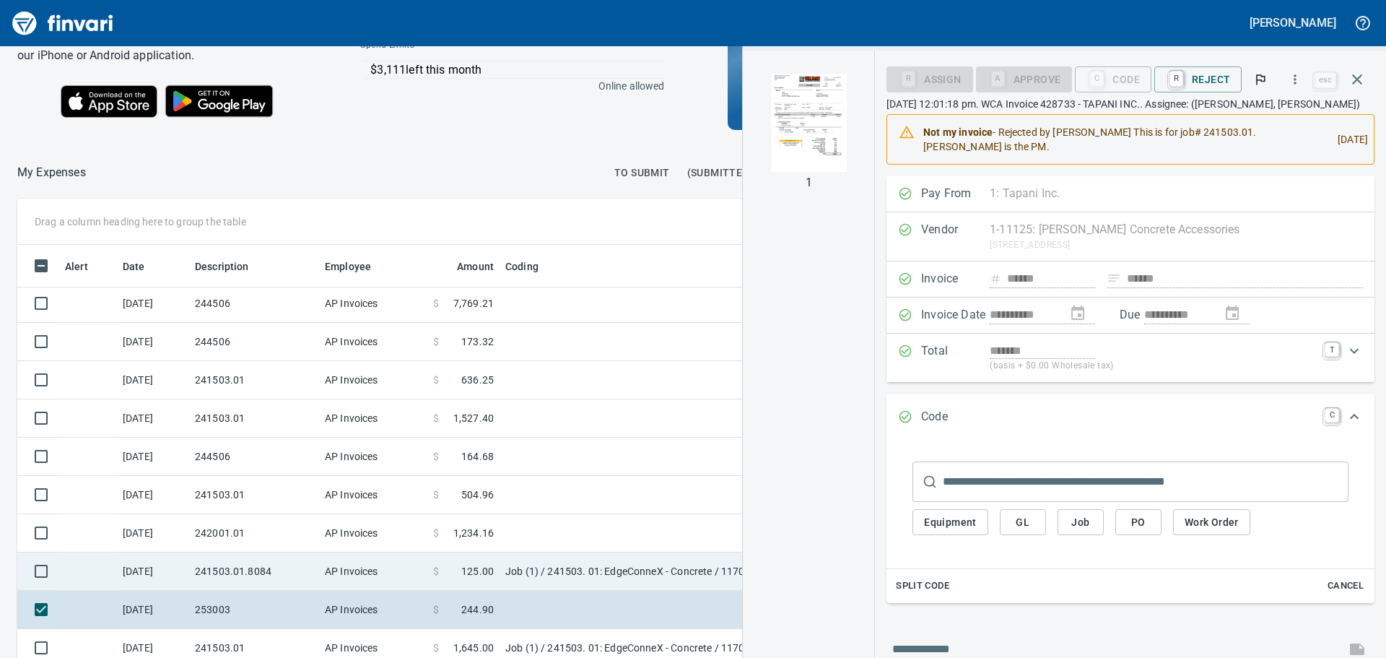
scroll to position [162, 0]
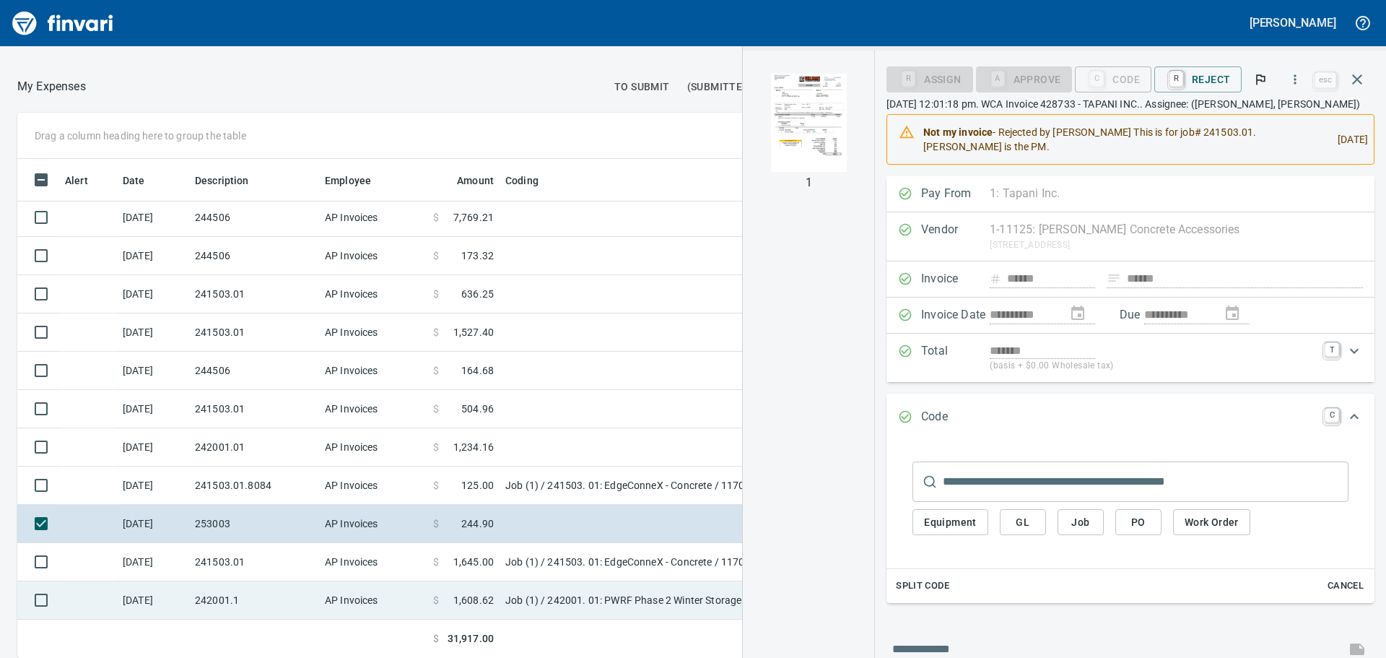
click at [390, 603] on td "AP Invoices" at bounding box center [373, 600] width 108 height 38
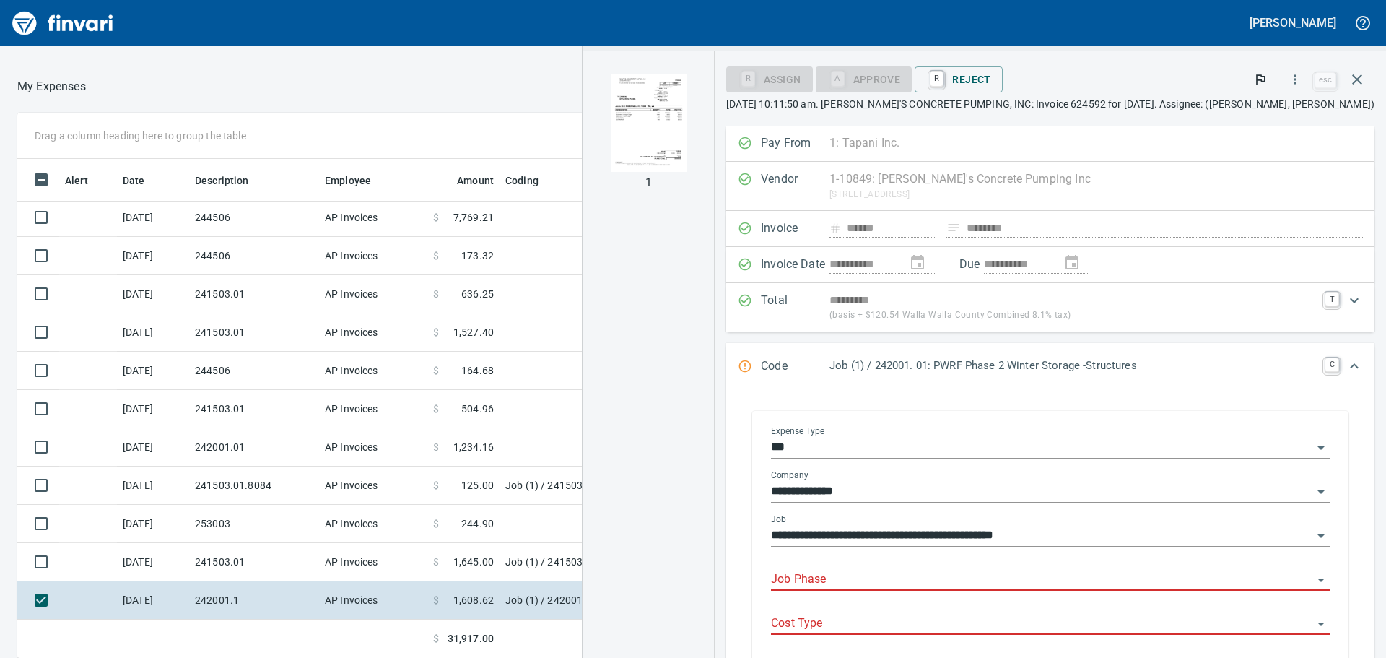
click at [851, 564] on div "Job Phase" at bounding box center [1050, 574] width 559 height 32
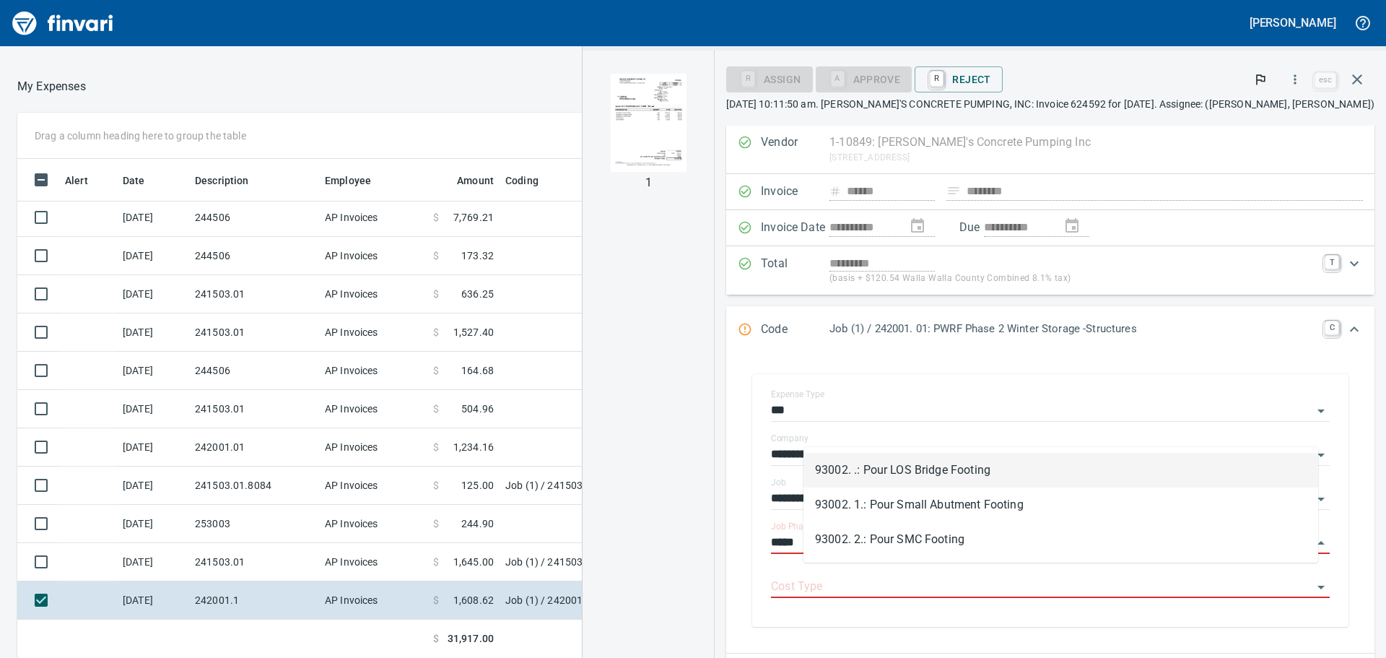
scroll to position [72, 0]
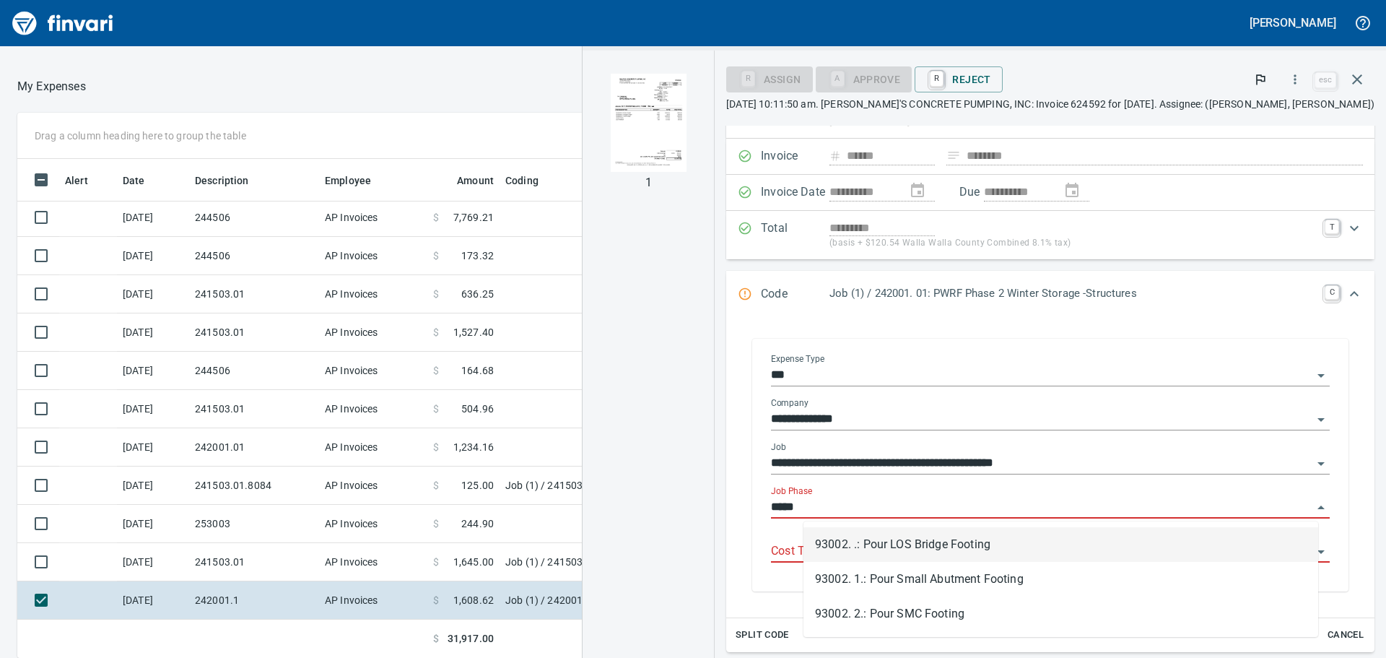
click at [890, 510] on input "*****" at bounding box center [1041, 507] width 541 height 20
click at [916, 551] on li "93002. .: Pour LOS Bridge Footing" at bounding box center [1060, 544] width 515 height 35
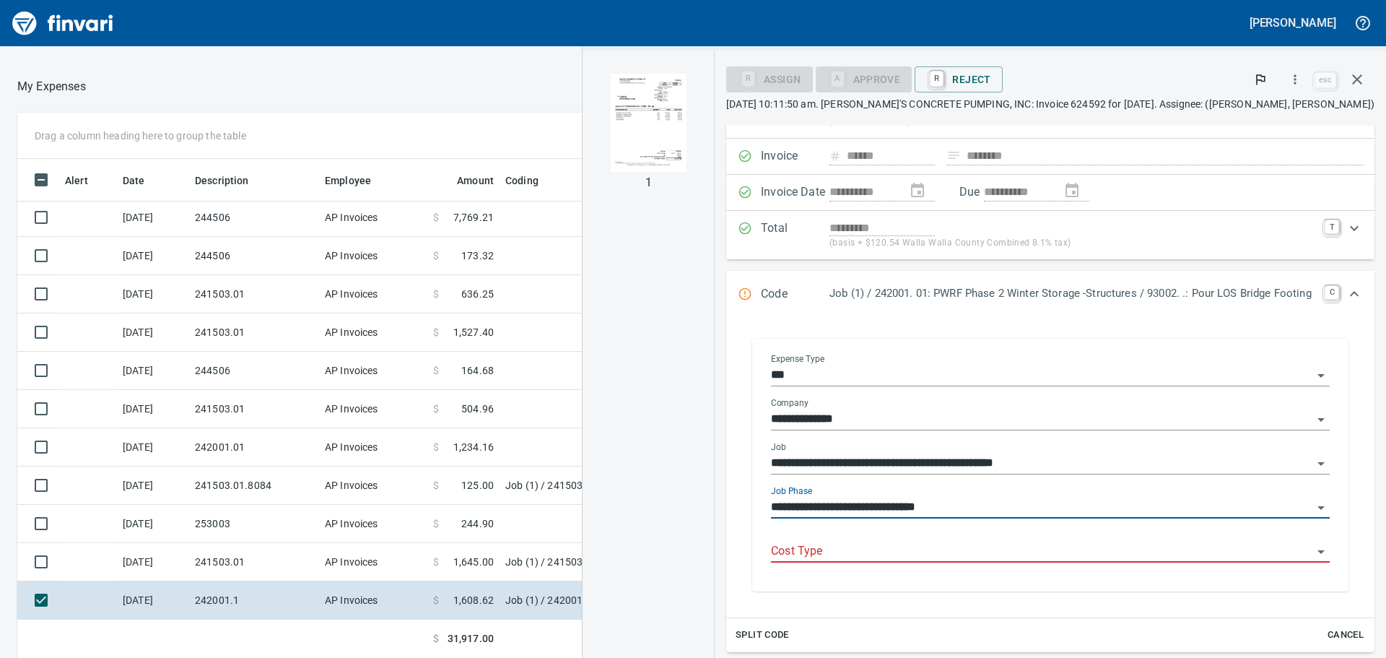
type input "**********"
click at [957, 558] on input "Cost Type" at bounding box center [1041, 551] width 541 height 20
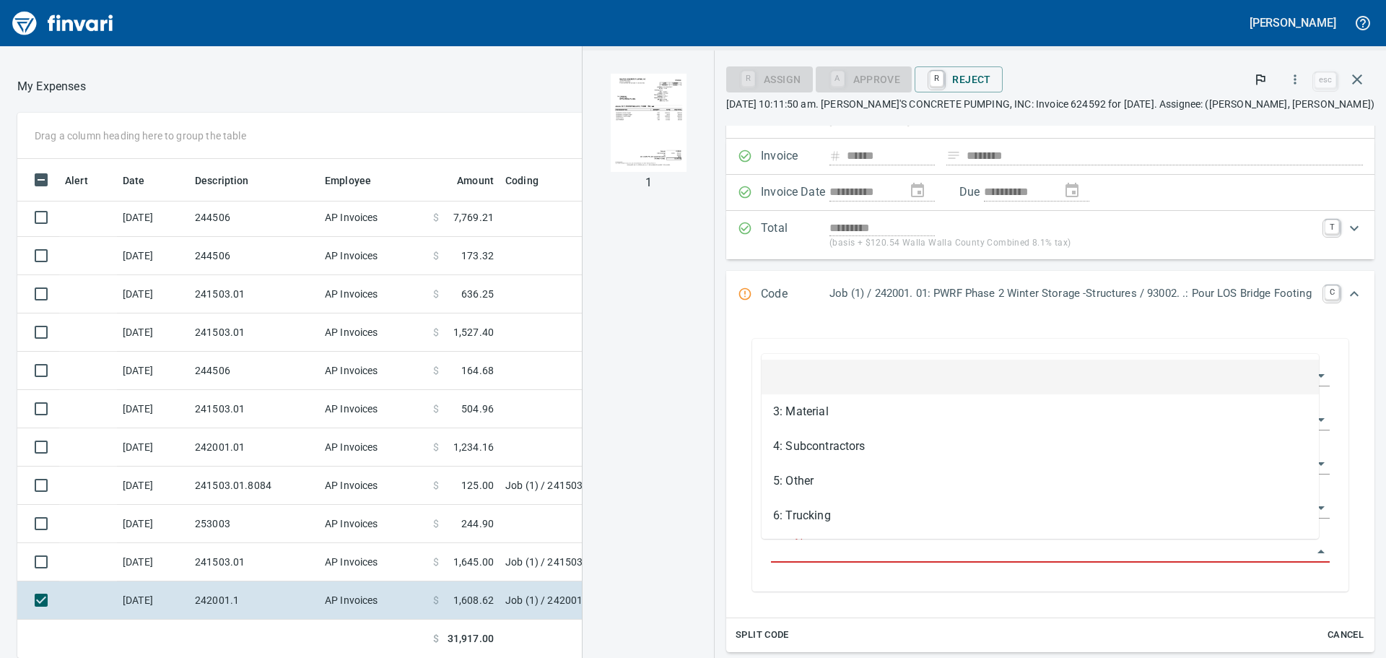
scroll to position [488, 958]
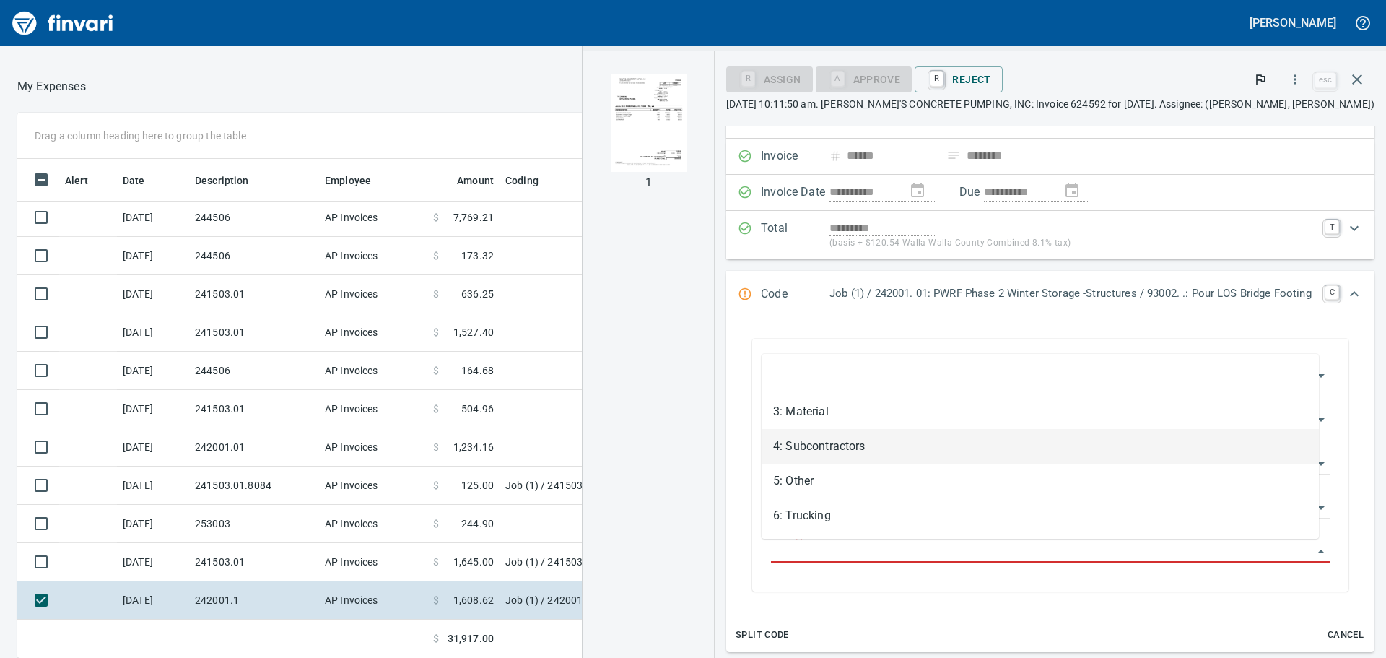
click at [824, 440] on li "4: Subcontractors" at bounding box center [1039, 446] width 557 height 35
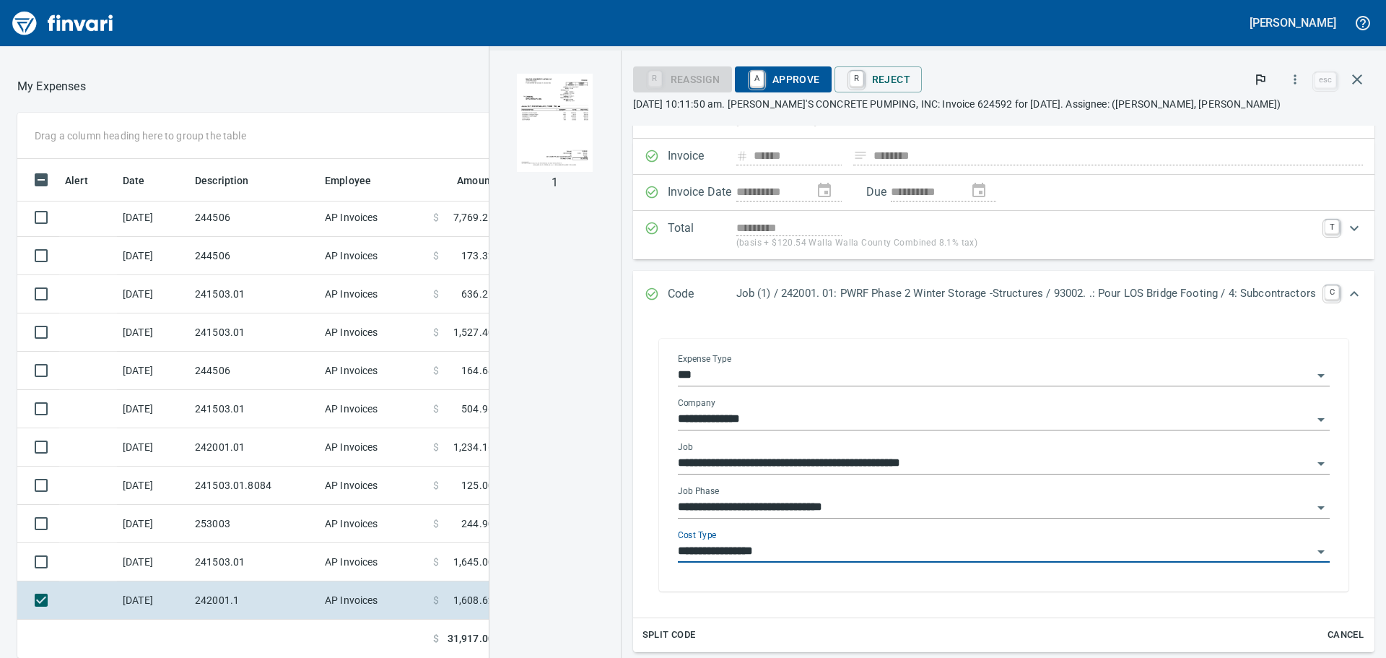
type input "**********"
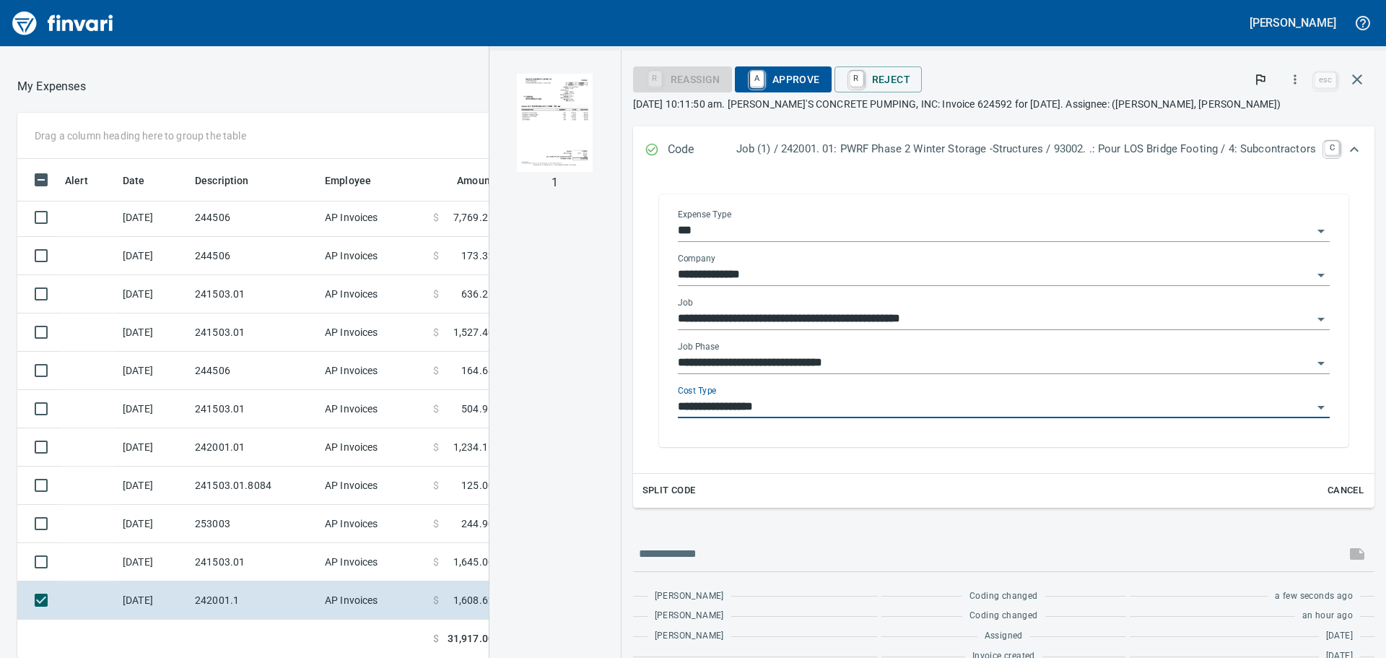
scroll to position [0, 0]
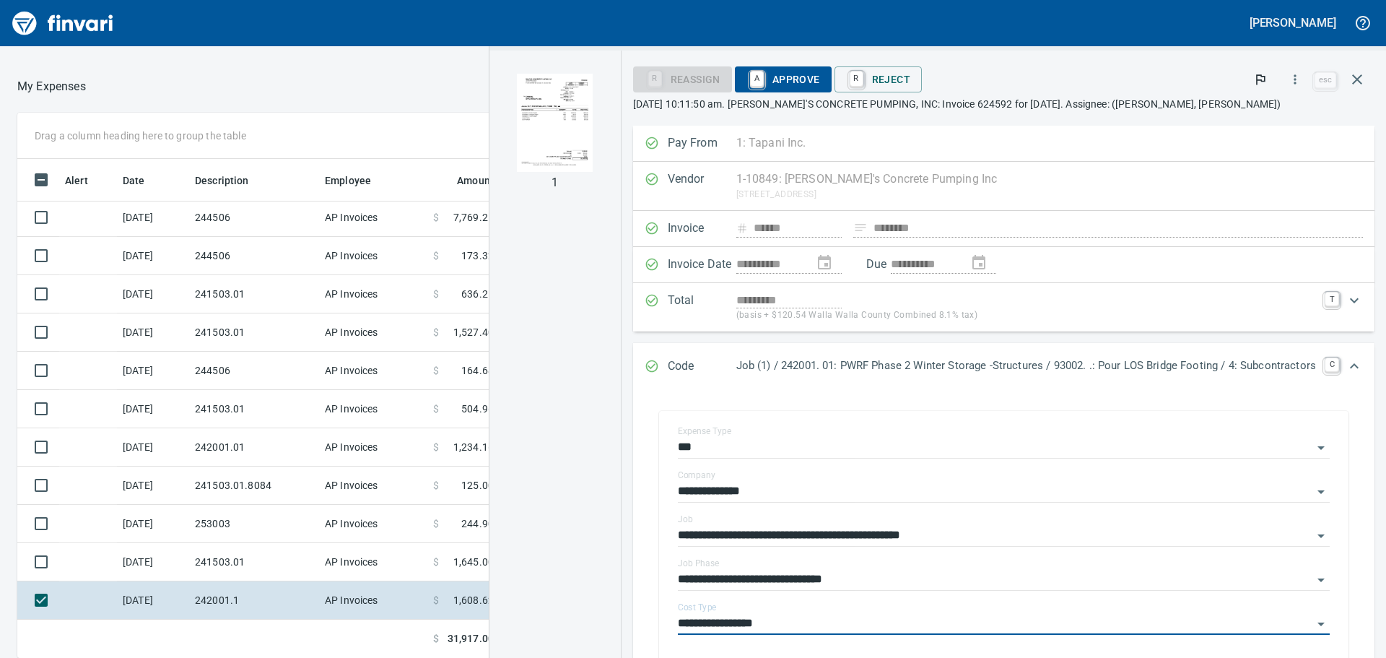
click at [769, 79] on span "A Approve" at bounding box center [783, 79] width 74 height 25
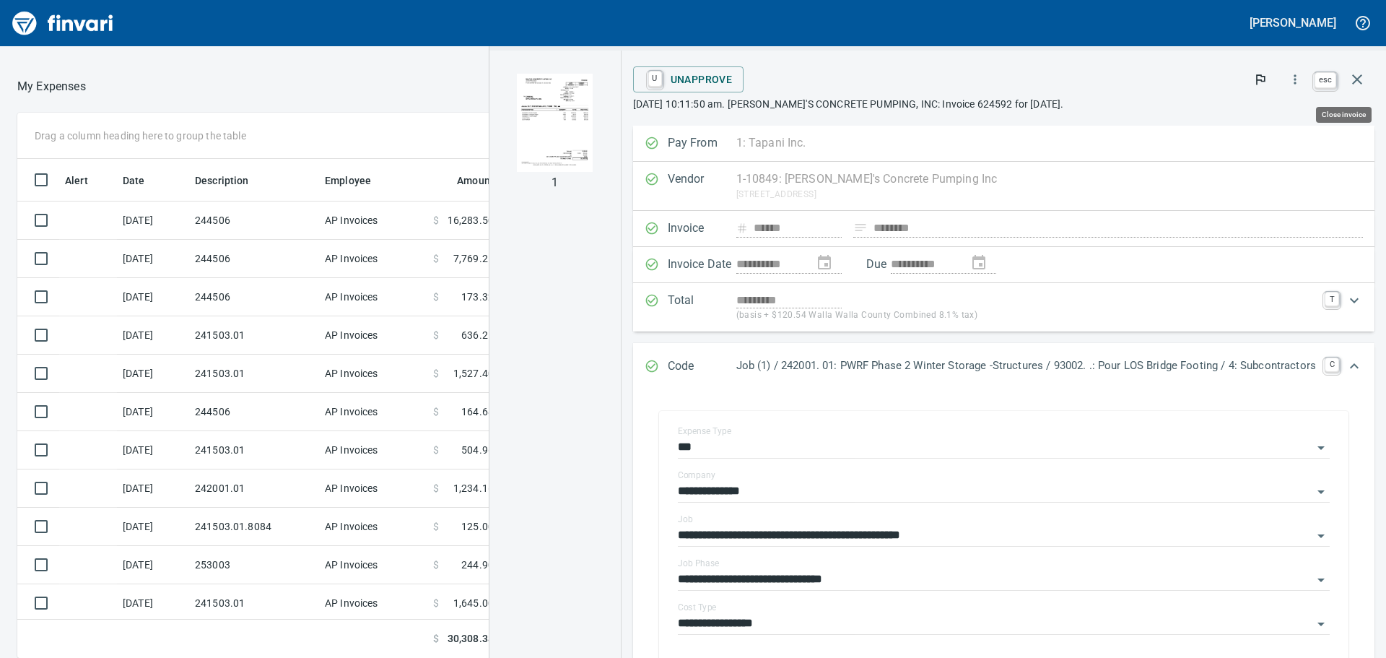
scroll to position [488, 958]
click at [1355, 77] on icon "button" at bounding box center [1356, 79] width 17 height 17
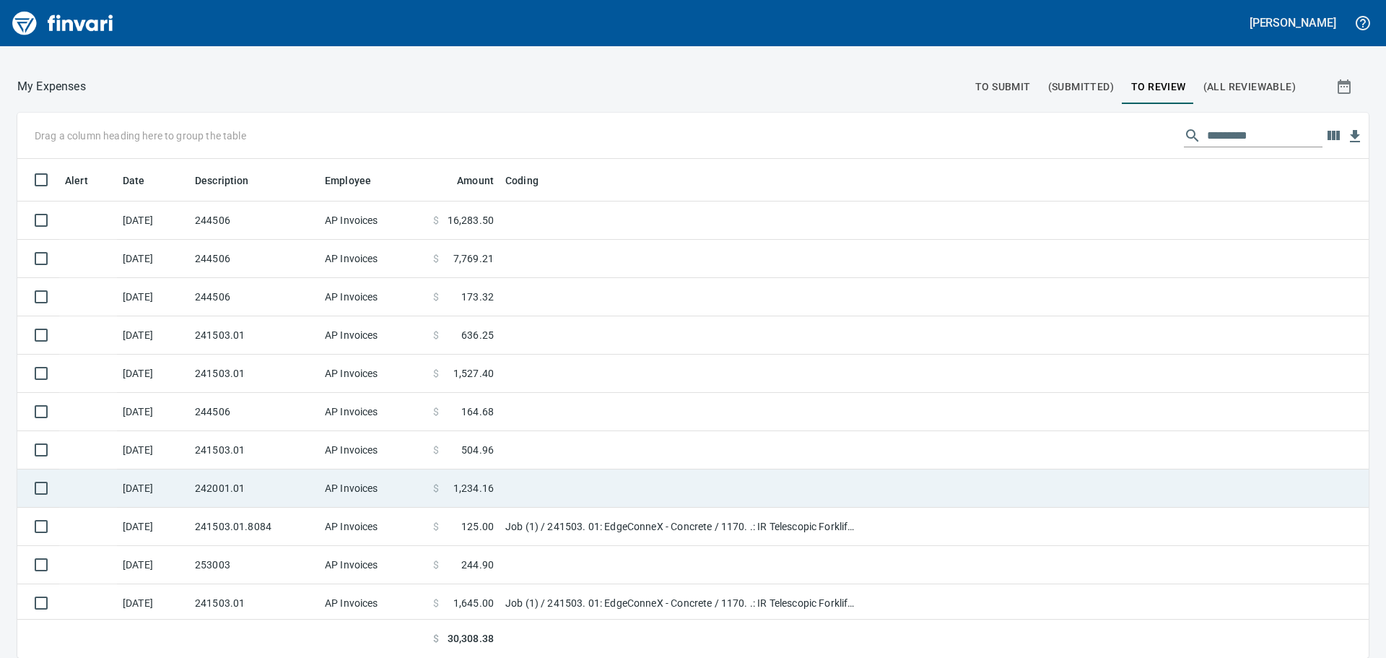
scroll to position [3, 0]
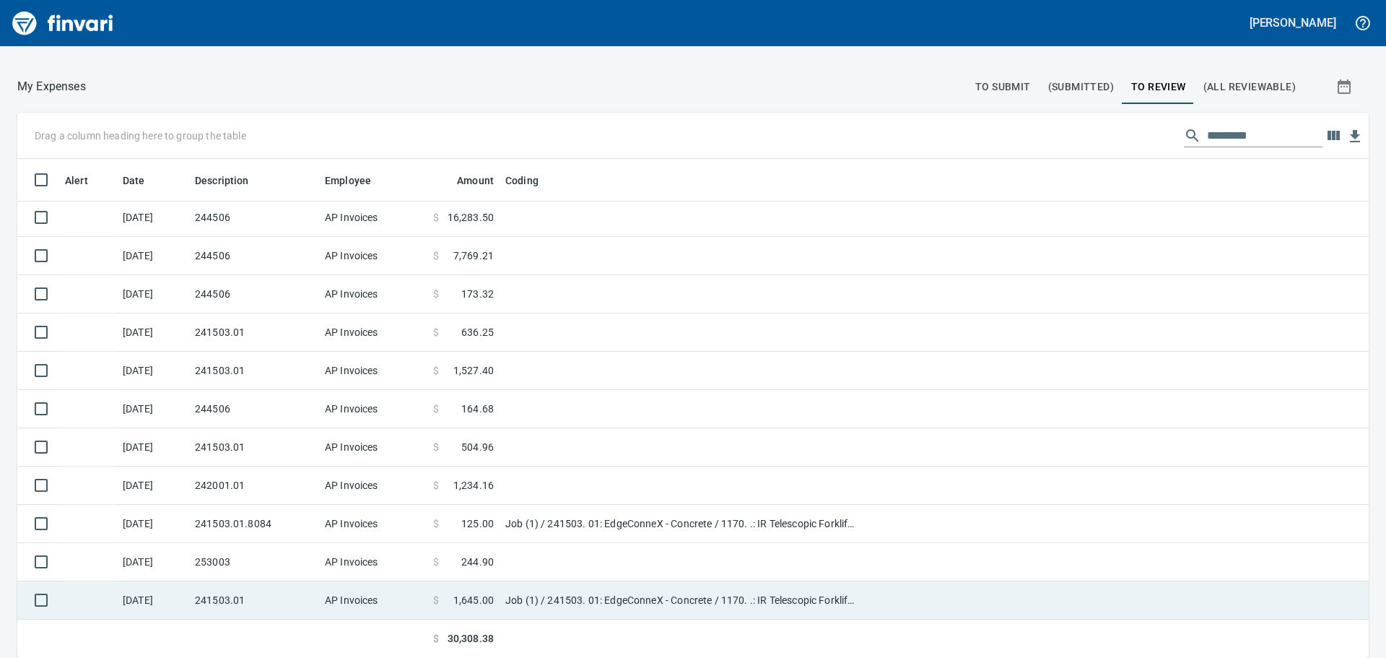
click at [638, 603] on td "Job (1) / 241503. 01: EdgeConneX - Concrete / 1170. .: IR Telescopic Forklift 1…" at bounding box center [679, 600] width 361 height 38
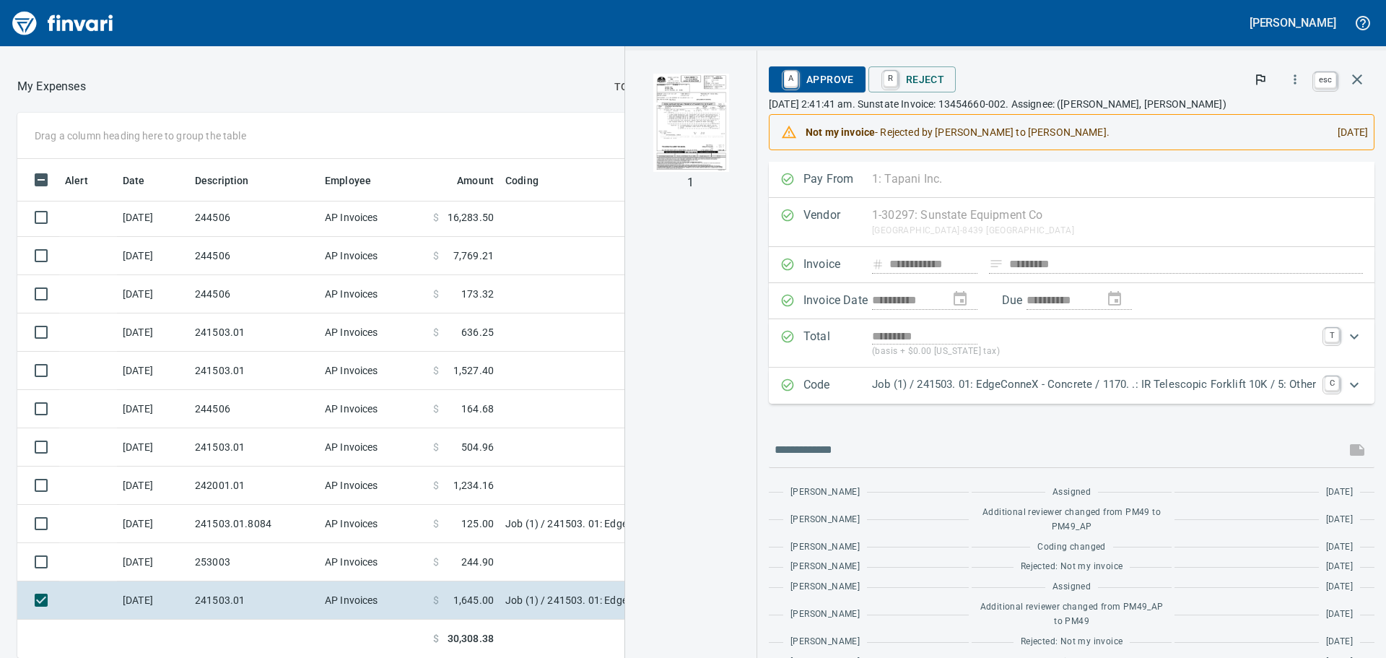
scroll to position [488, 958]
click at [1357, 79] on icon "button" at bounding box center [1357, 79] width 10 height 10
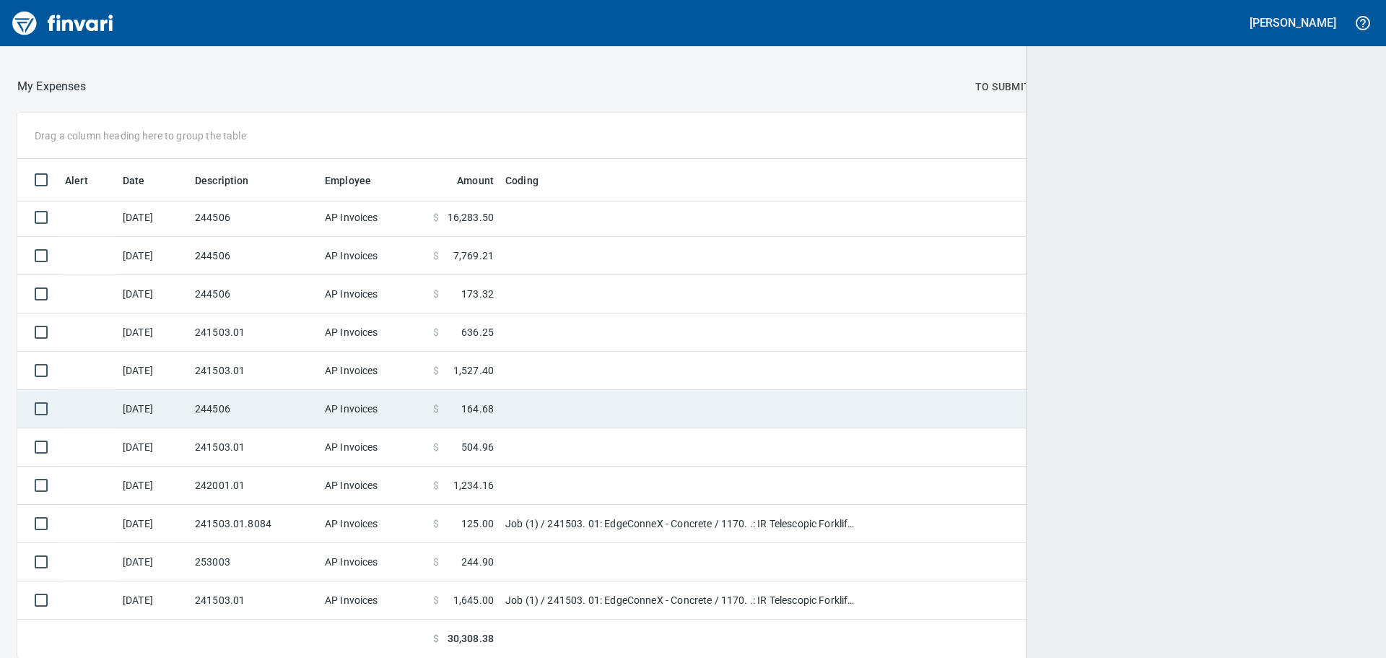
scroll to position [488, 1319]
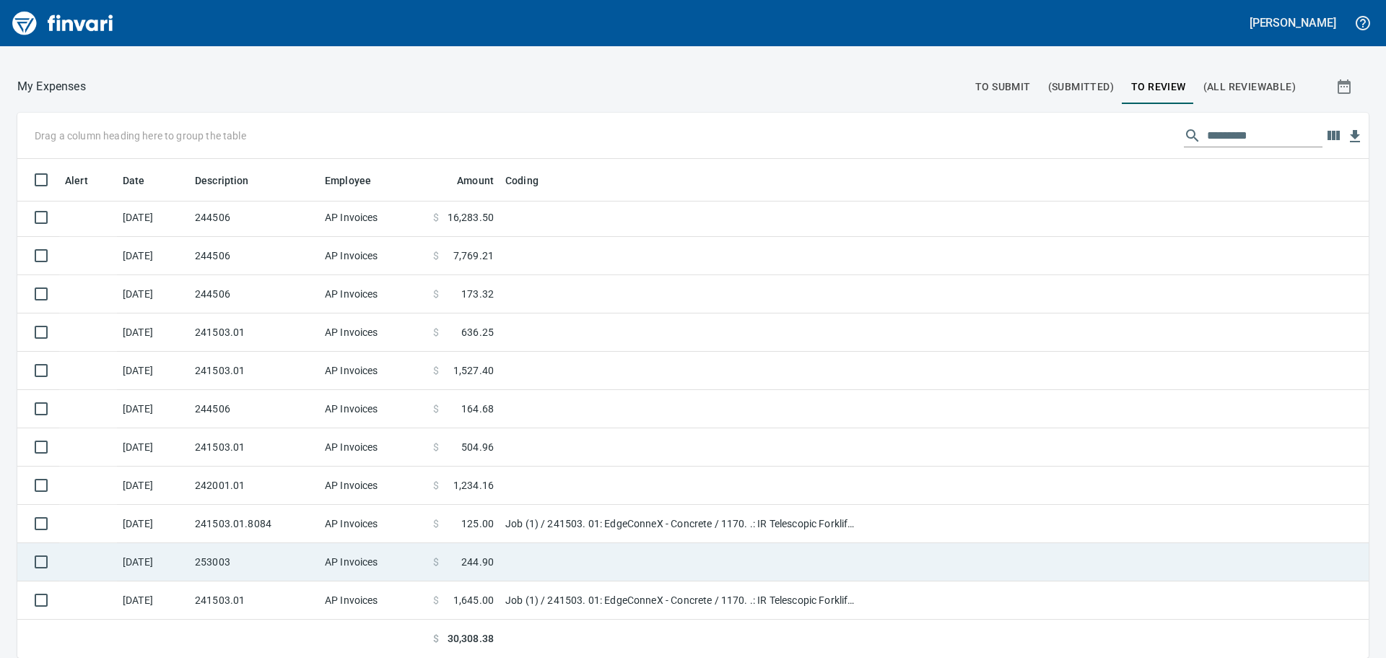
click at [429, 570] on td "$ 244.90" at bounding box center [463, 562] width 72 height 38
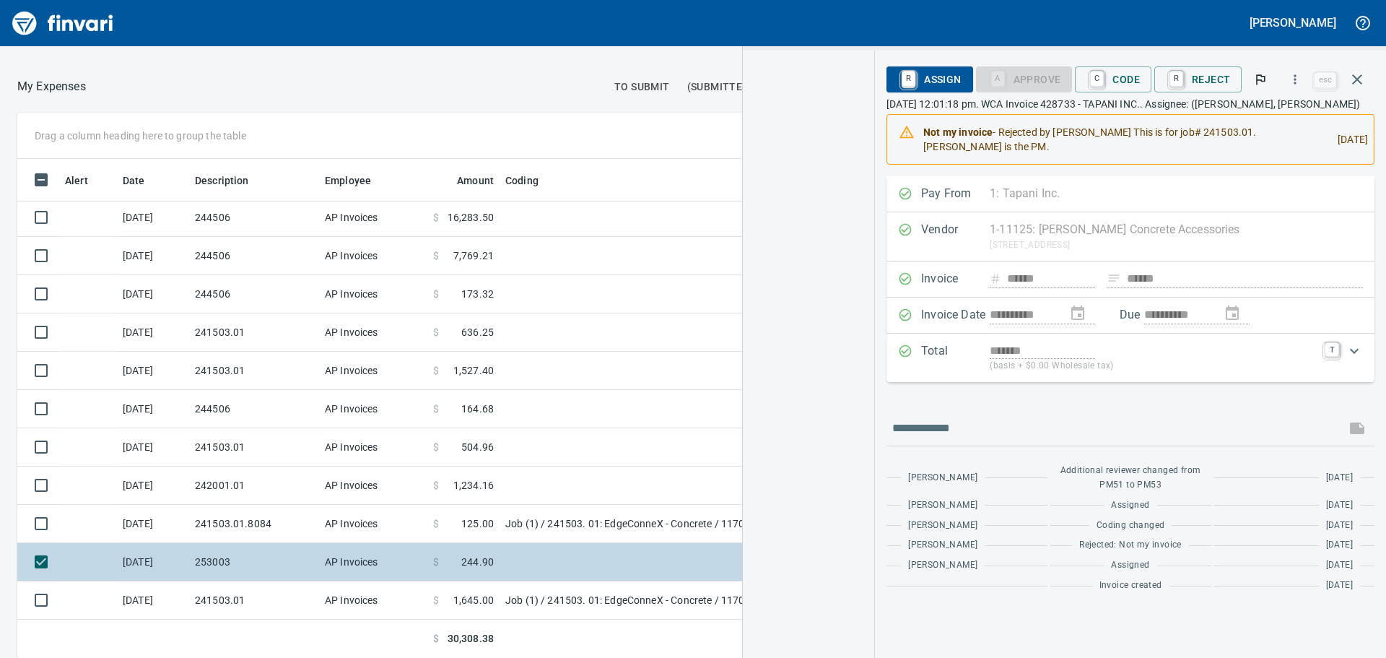
scroll to position [488, 958]
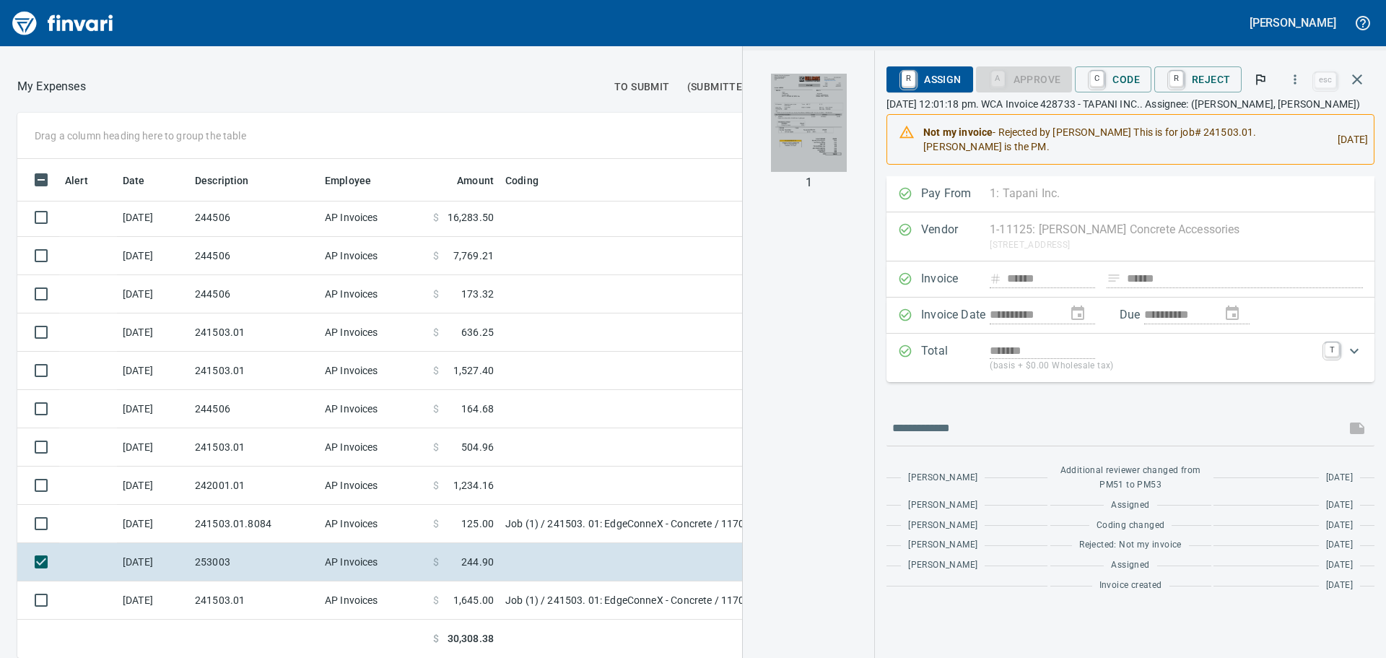
click at [828, 144] on img "button" at bounding box center [809, 123] width 76 height 98
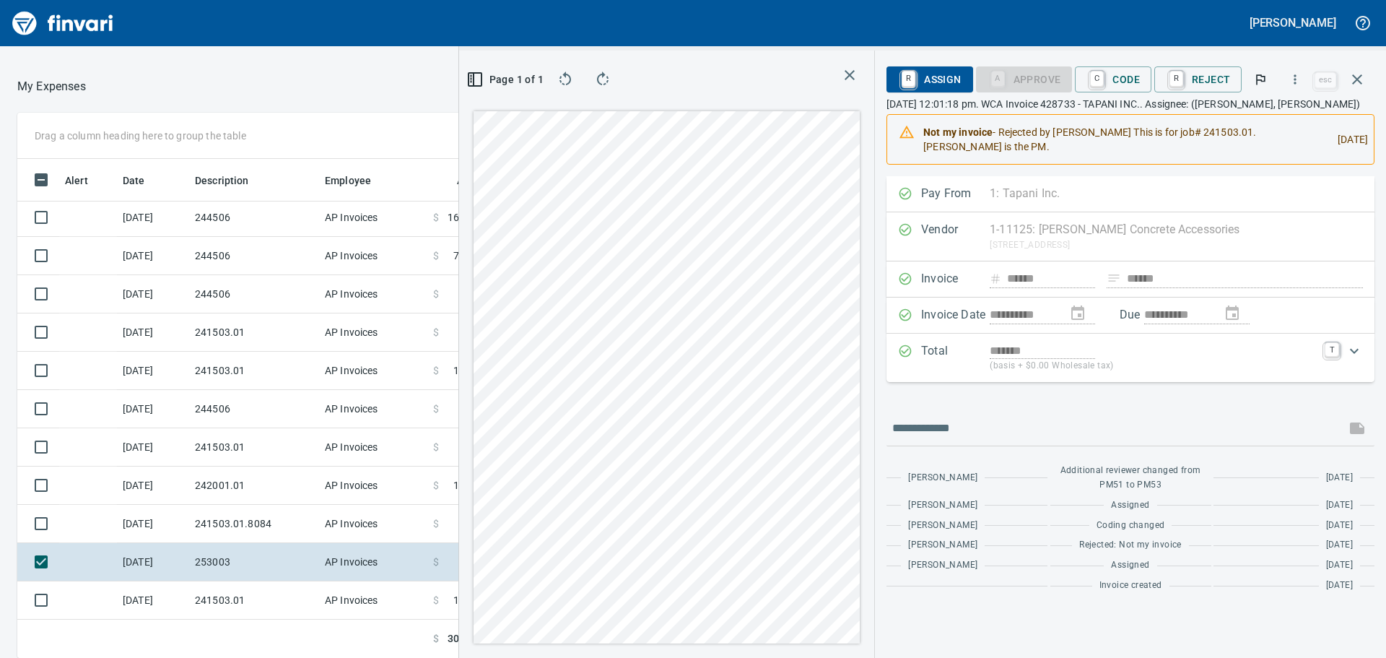
click at [848, 73] on icon "button" at bounding box center [849, 74] width 17 height 17
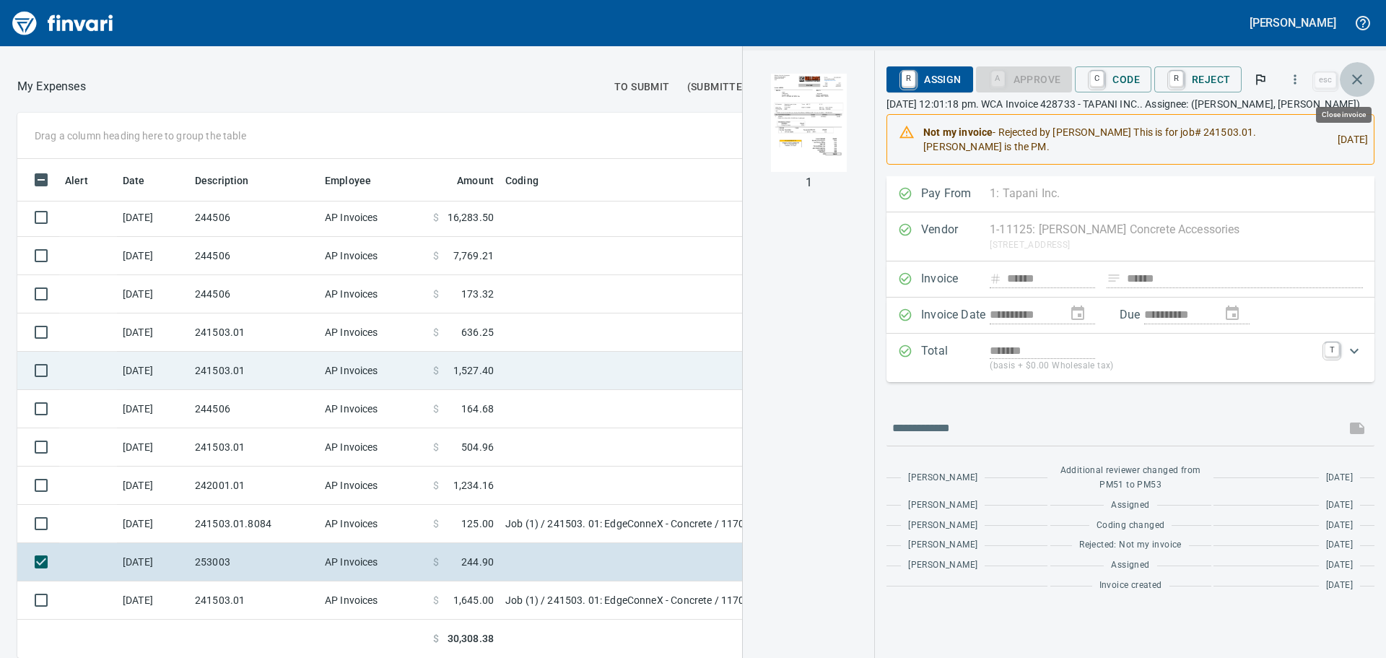
drag, startPoint x: 1363, startPoint y: 79, endPoint x: 945, endPoint y: 362, distance: 504.3
click at [1360, 82] on icon "button" at bounding box center [1356, 79] width 17 height 17
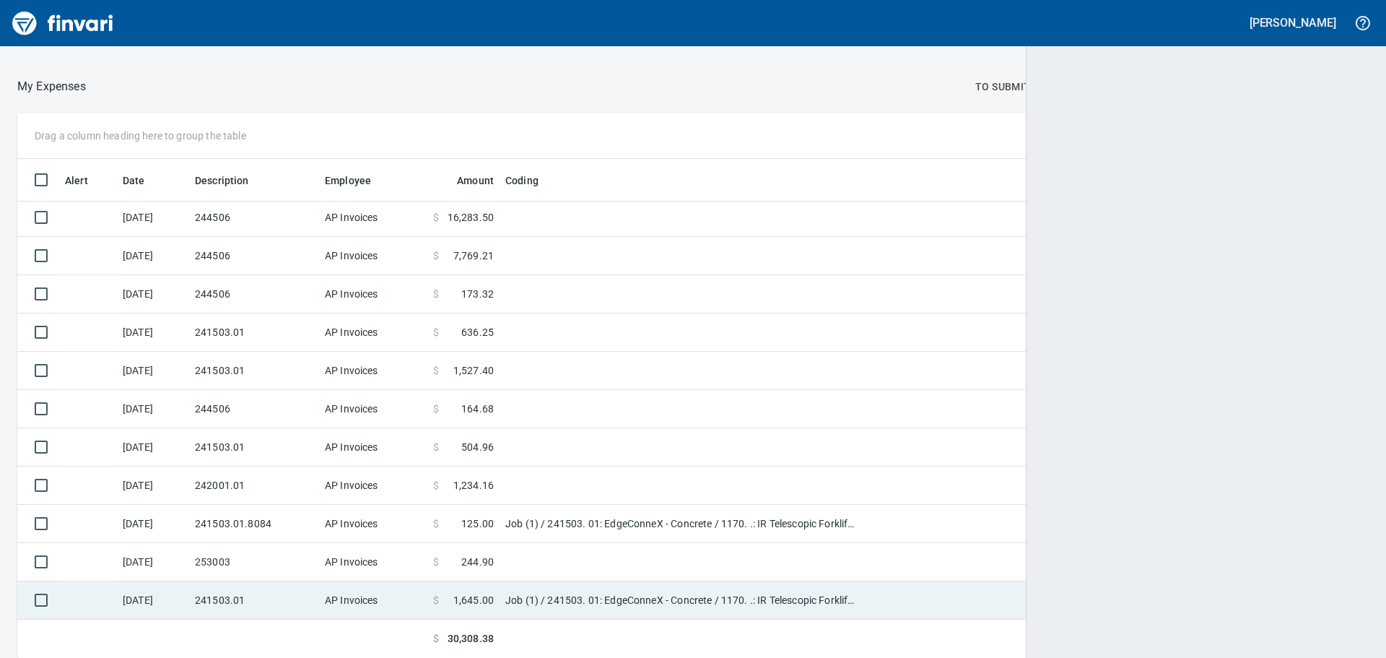
scroll to position [488, 1319]
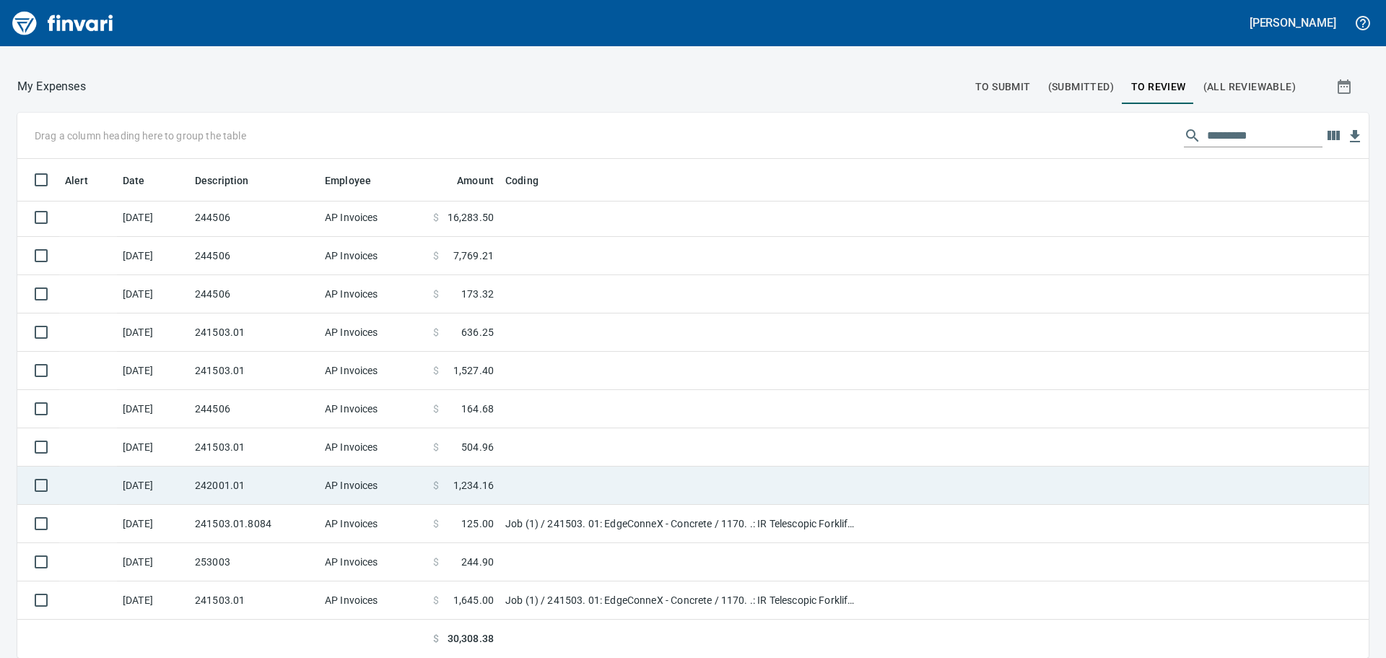
click at [225, 484] on td "242001.01" at bounding box center [254, 485] width 130 height 38
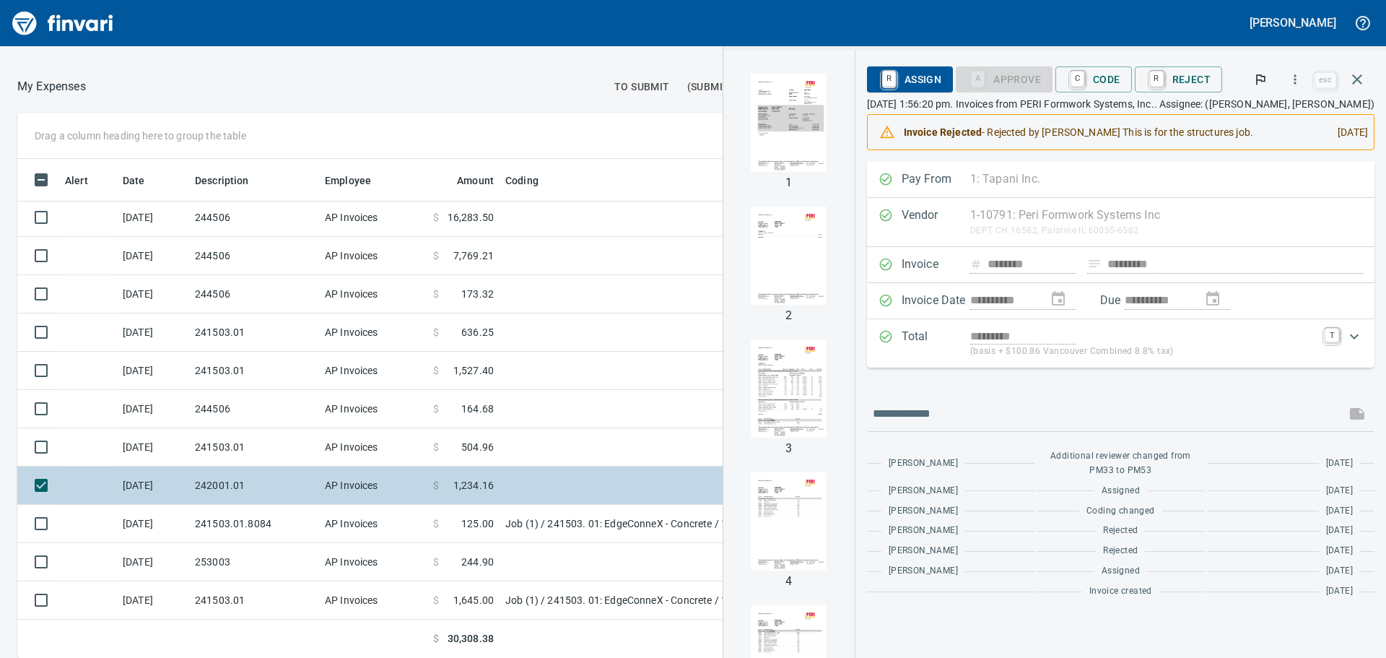
drag, startPoint x: 210, startPoint y: 488, endPoint x: 349, endPoint y: 500, distance: 139.8
click at [210, 488] on td "242001.01" at bounding box center [254, 485] width 130 height 38
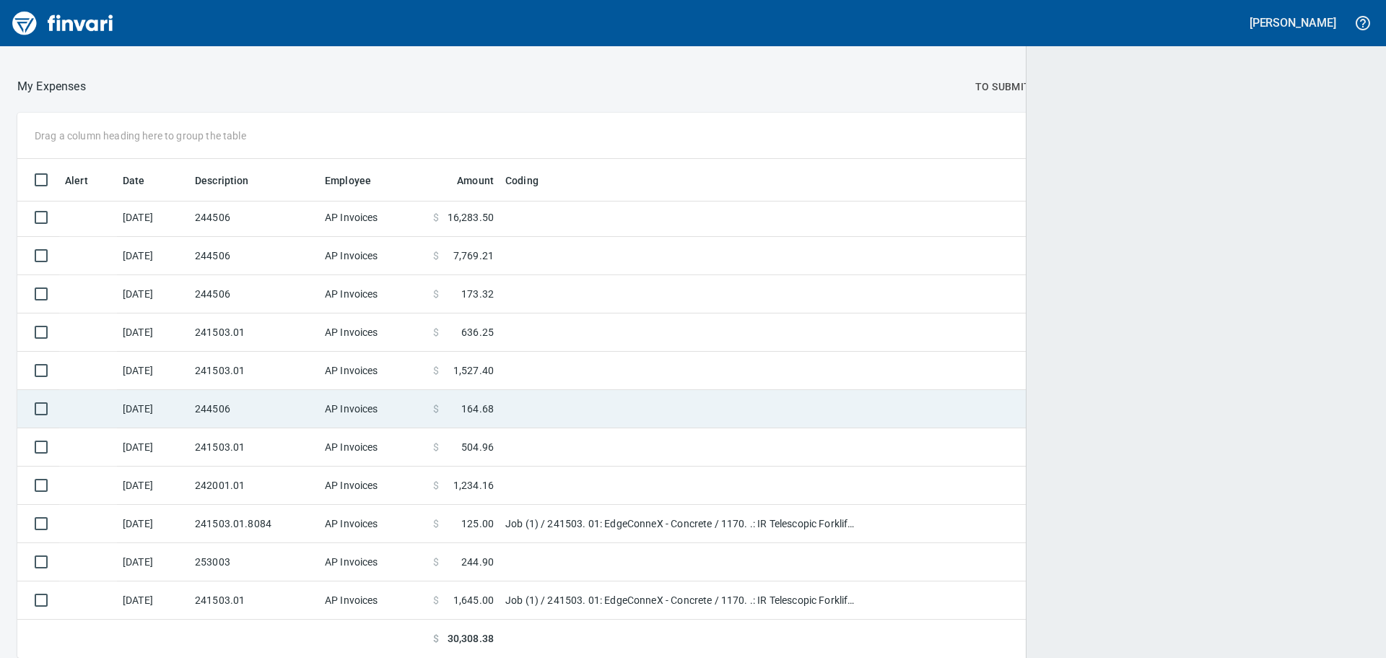
scroll to position [488, 1316]
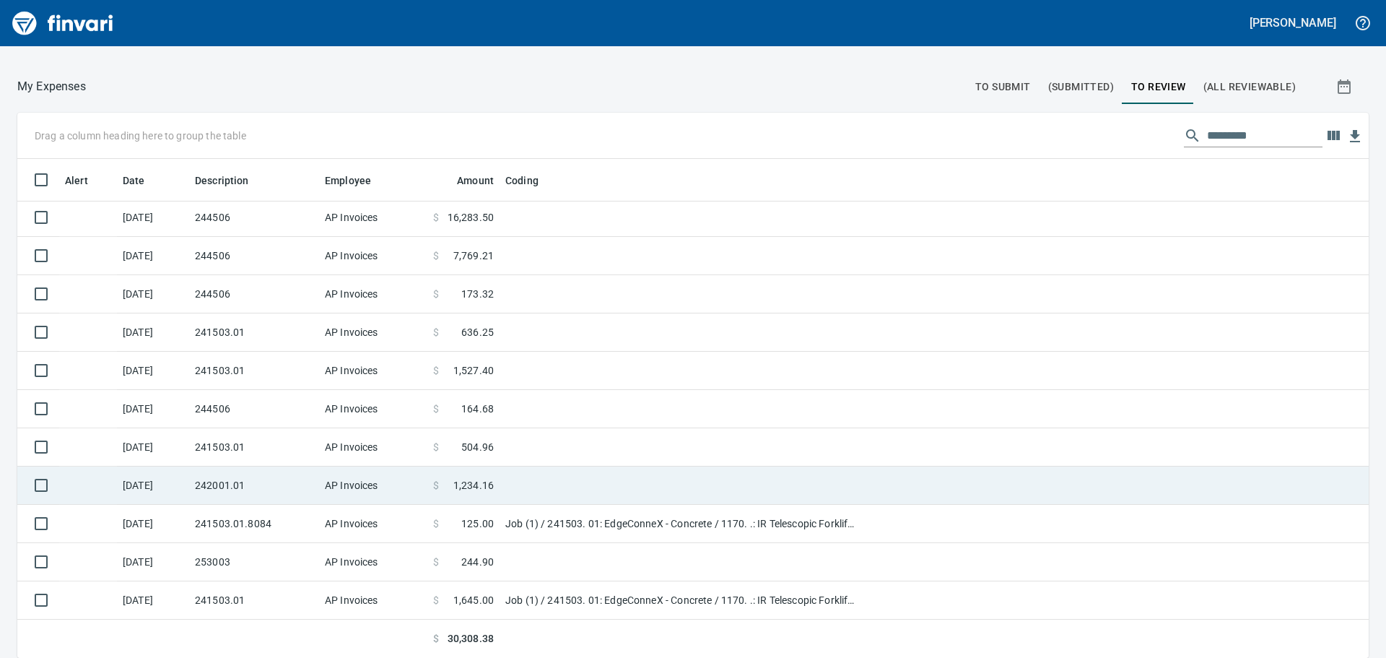
click at [225, 474] on td "242001.01" at bounding box center [254, 485] width 130 height 38
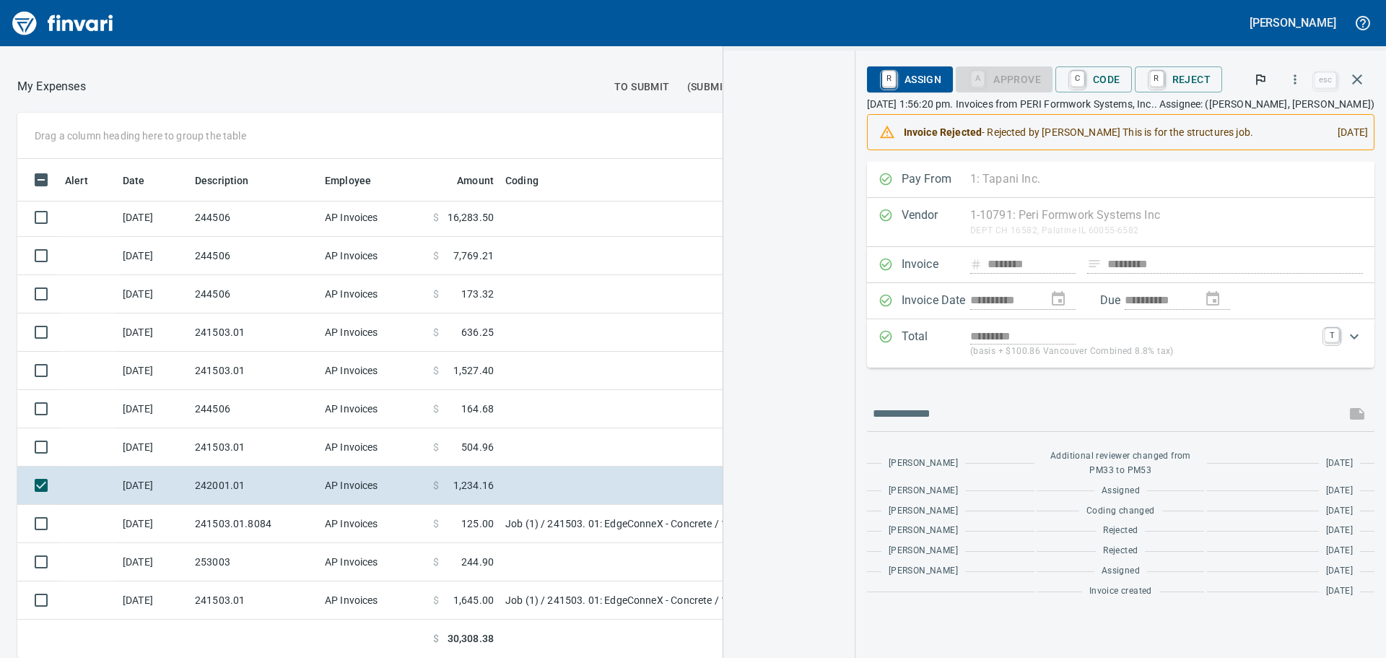
scroll to position [488, 958]
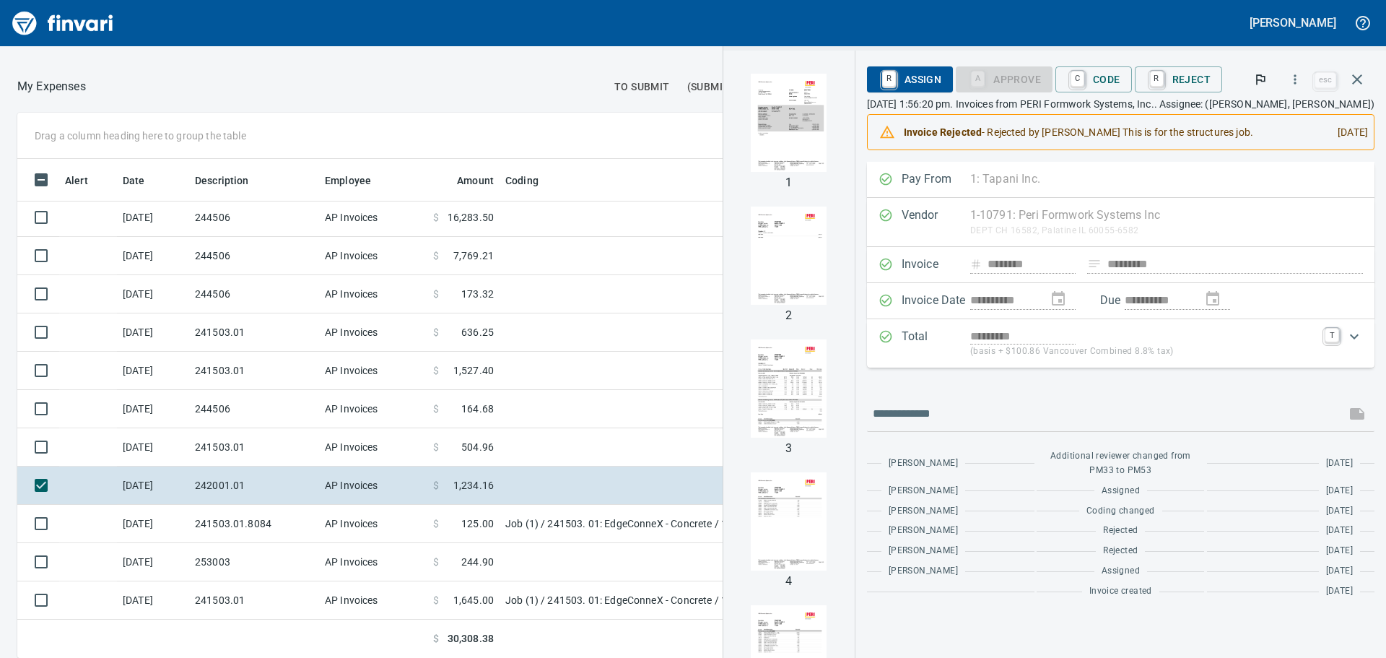
click at [1147, 356] on p "(basis + $100.86 Vancouver Combined 8.8% tax)" at bounding box center [1143, 351] width 346 height 14
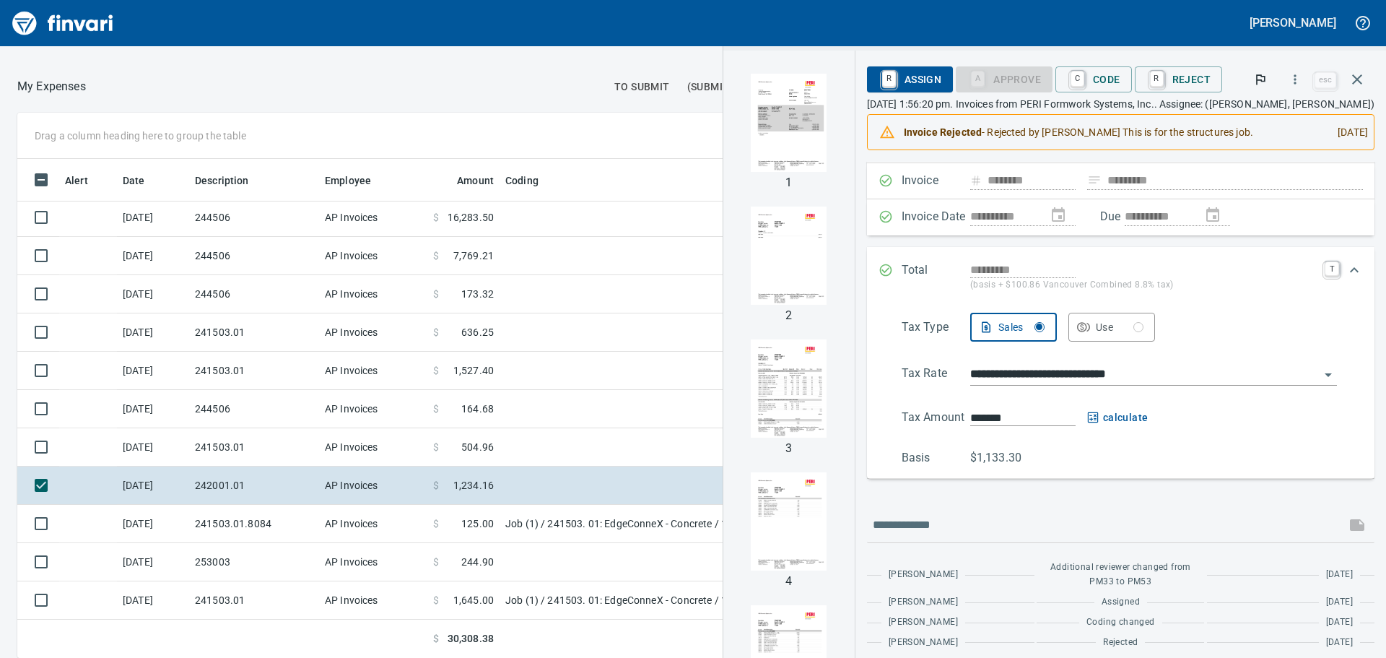
scroll to position [0, 0]
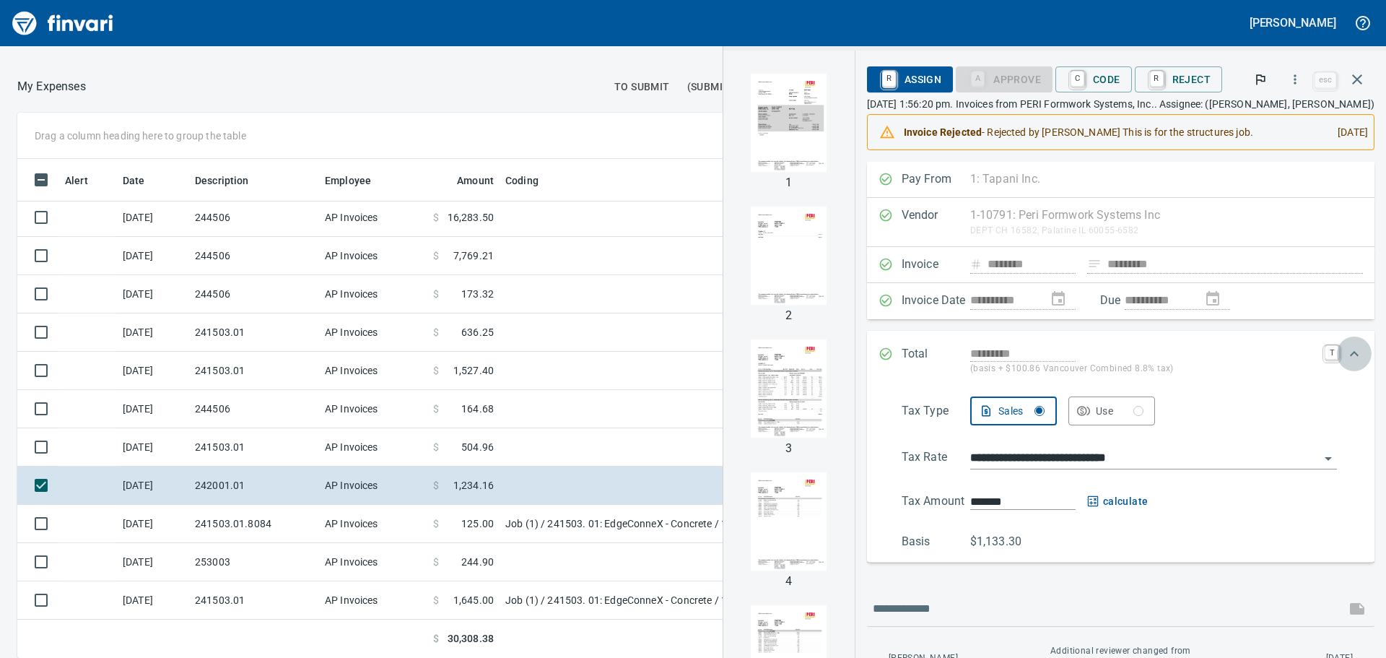
click at [1345, 354] on icon "Expand" at bounding box center [1353, 353] width 17 height 17
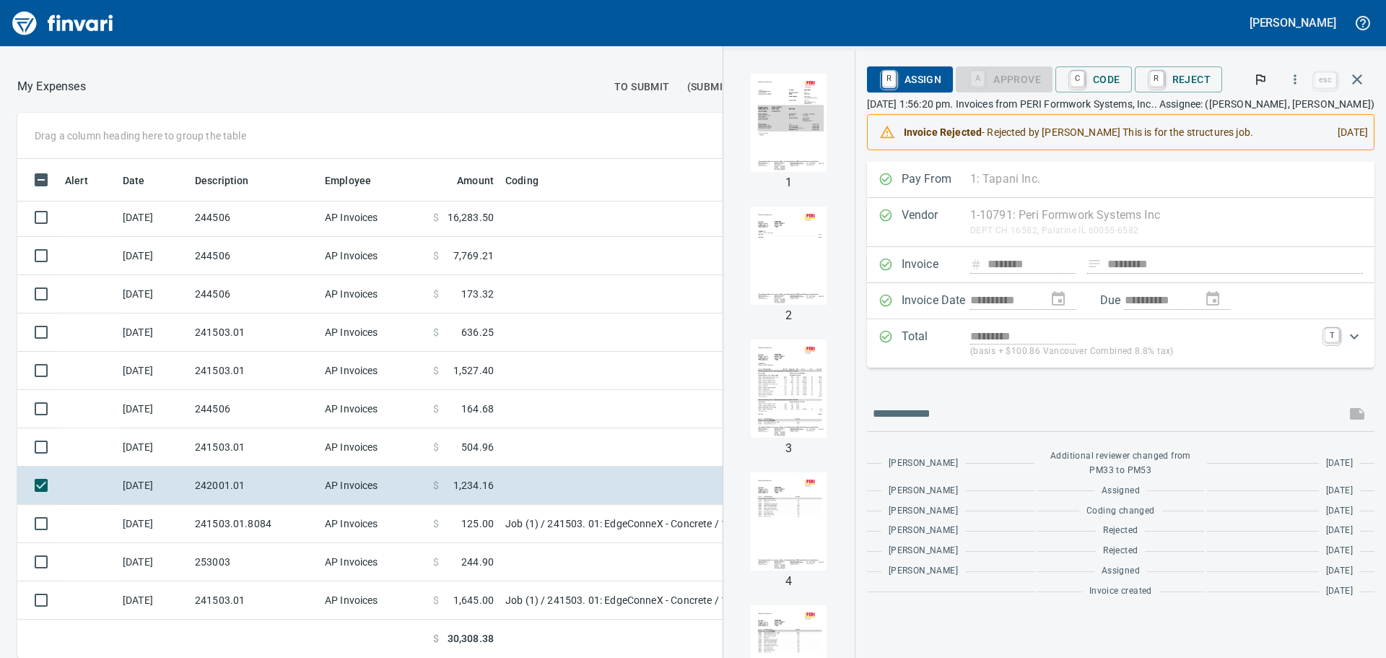
scroll to position [488, 958]
click at [1092, 75] on span "C Code" at bounding box center [1093, 79] width 53 height 25
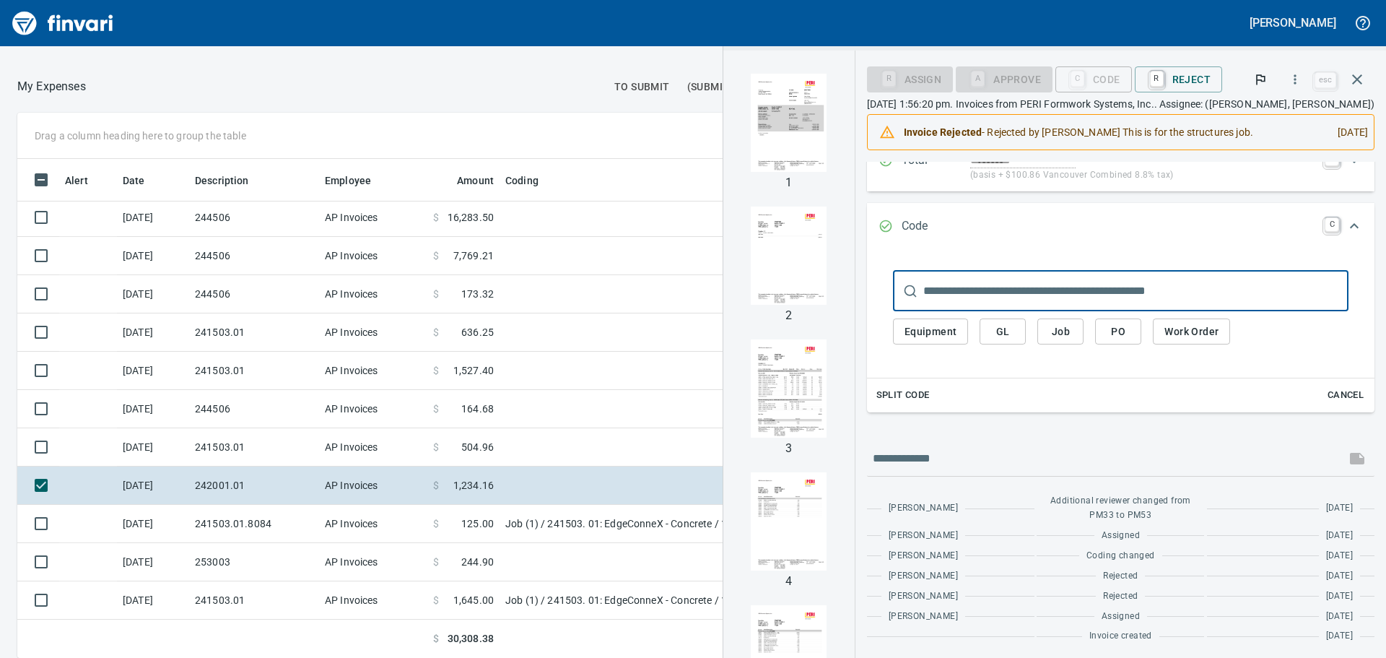
scroll to position [179, 0]
click at [1065, 318] on button "Job" at bounding box center [1060, 328] width 46 height 27
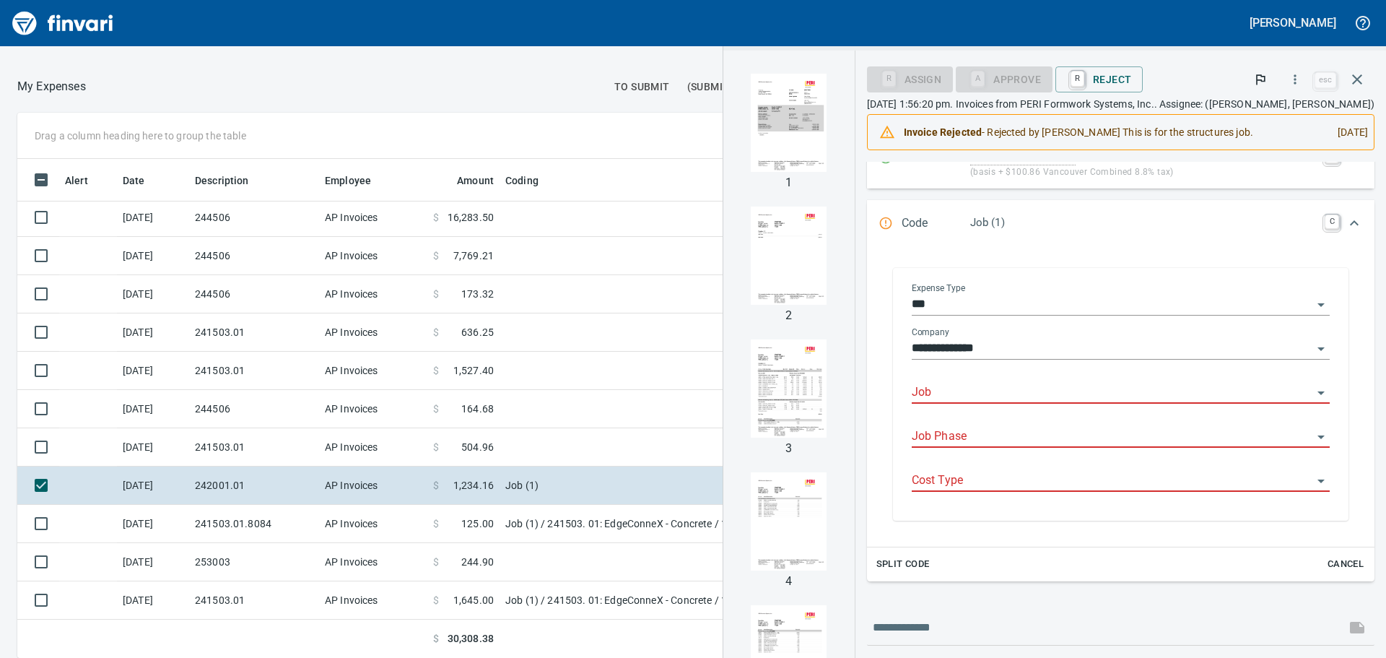
click at [964, 392] on input "Job" at bounding box center [1112, 393] width 401 height 20
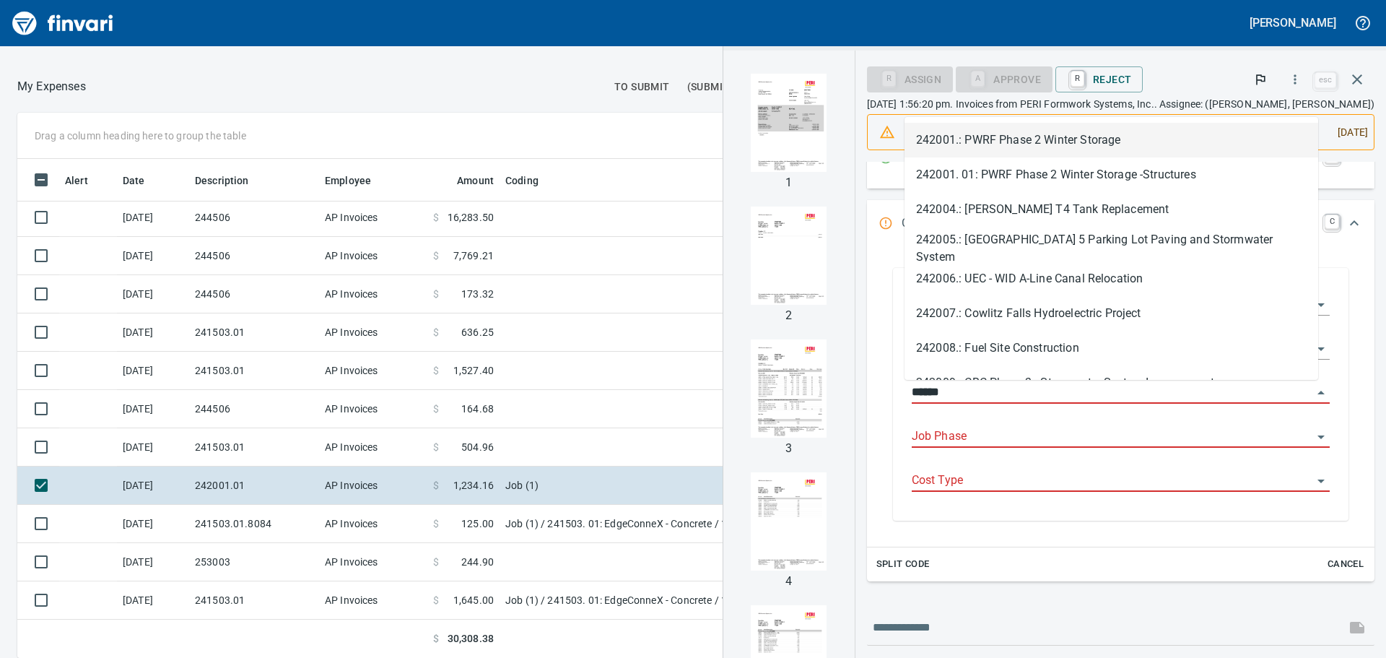
scroll to position [488, 958]
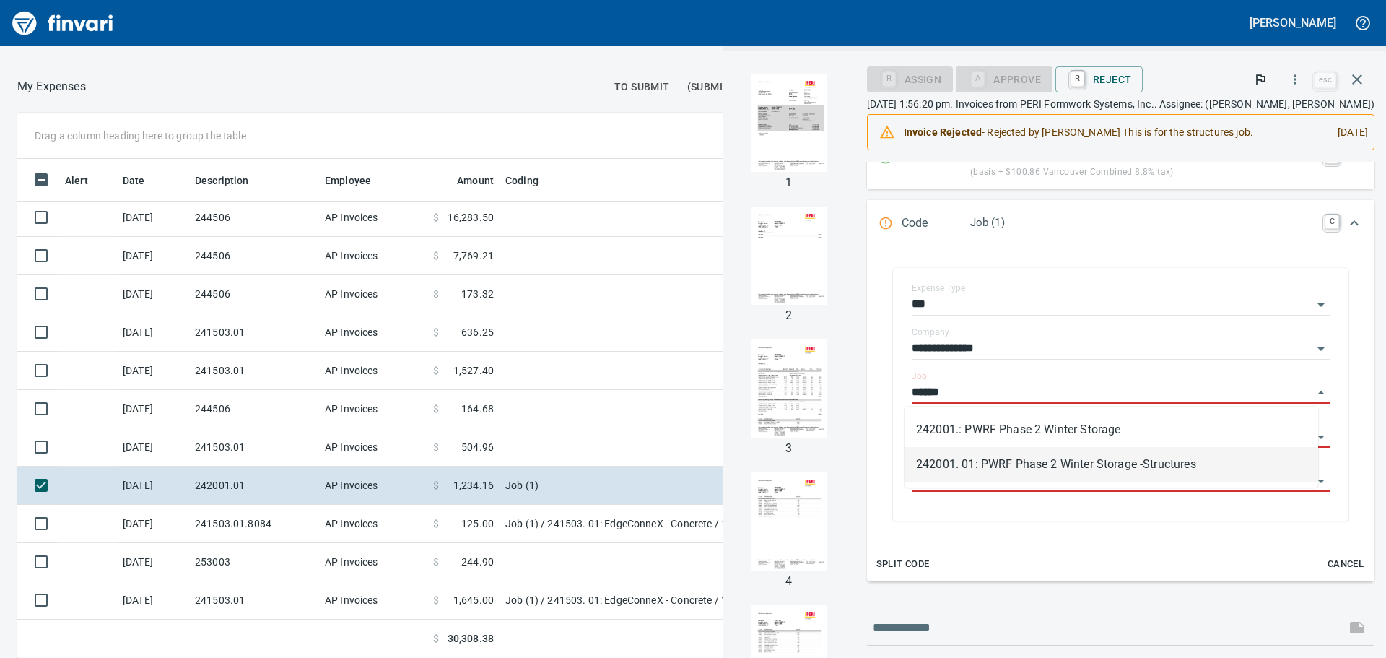
click at [1010, 462] on li "242001. 01: PWRF Phase 2 Winter Storage -Structures" at bounding box center [1111, 464] width 414 height 35
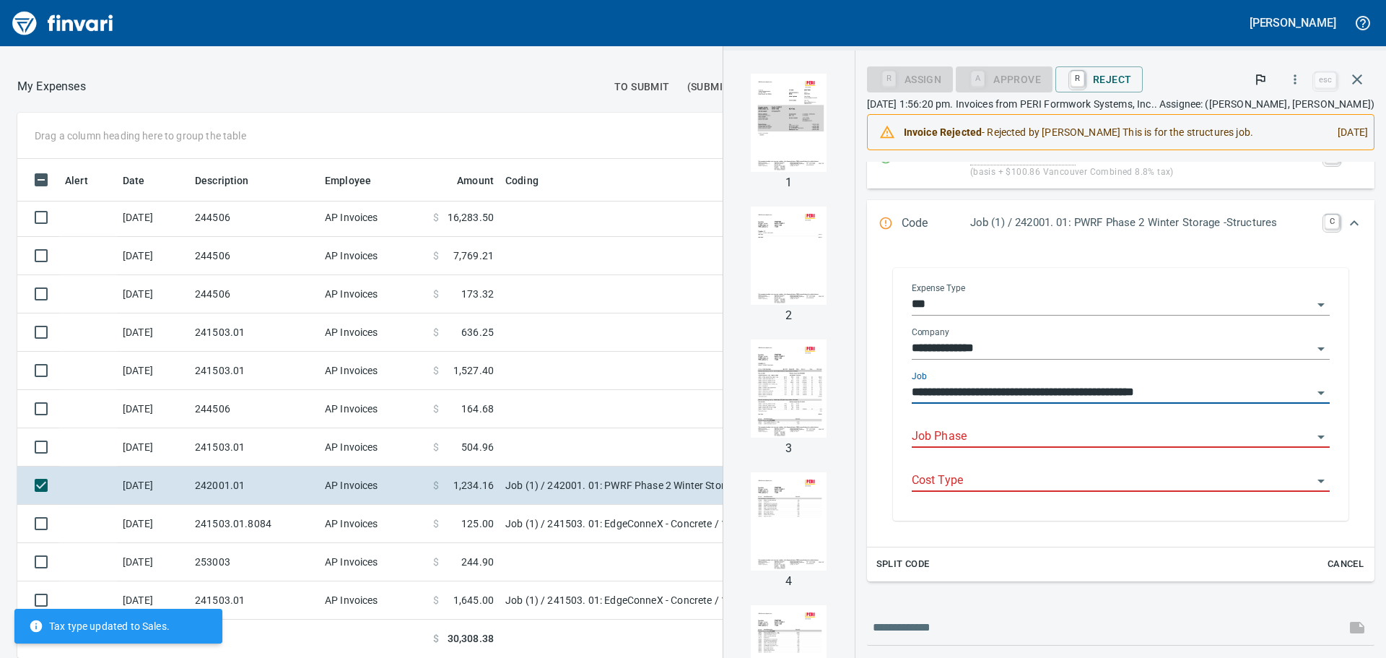
type input "**********"
click at [1014, 431] on input "Job Phase" at bounding box center [1112, 437] width 401 height 20
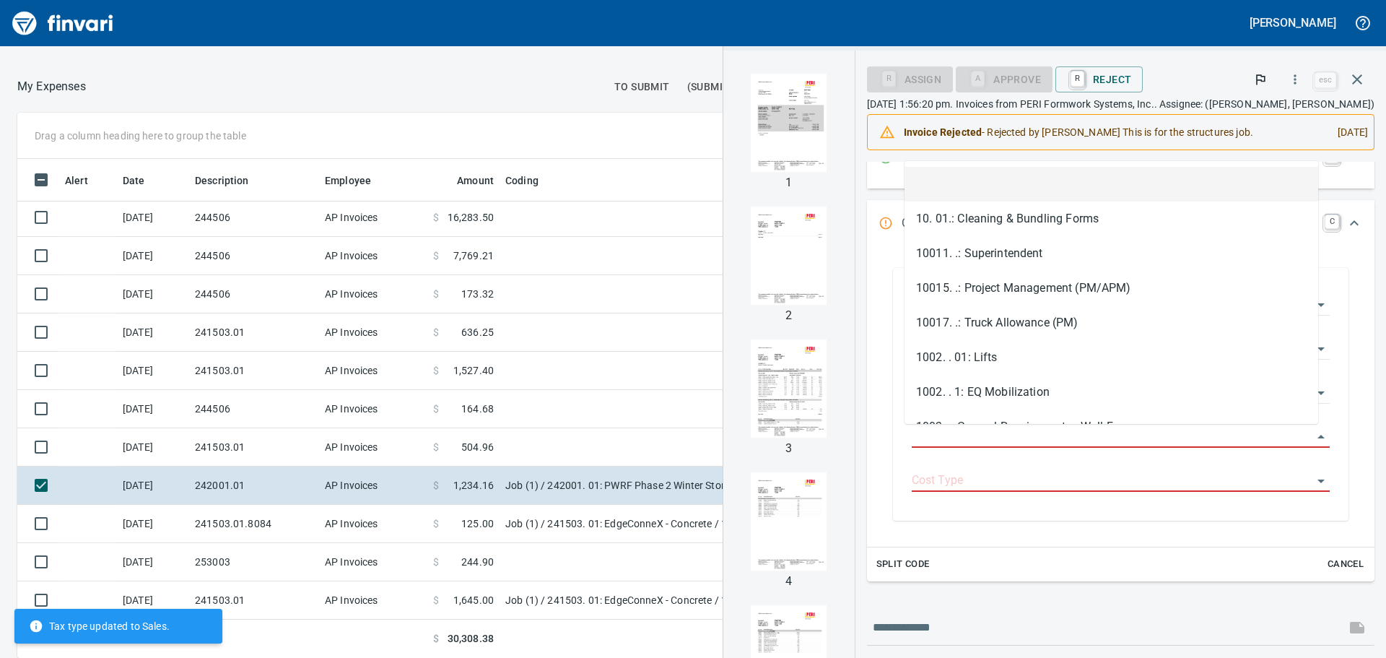
click at [1008, 535] on div "**********" at bounding box center [1120, 397] width 507 height 299
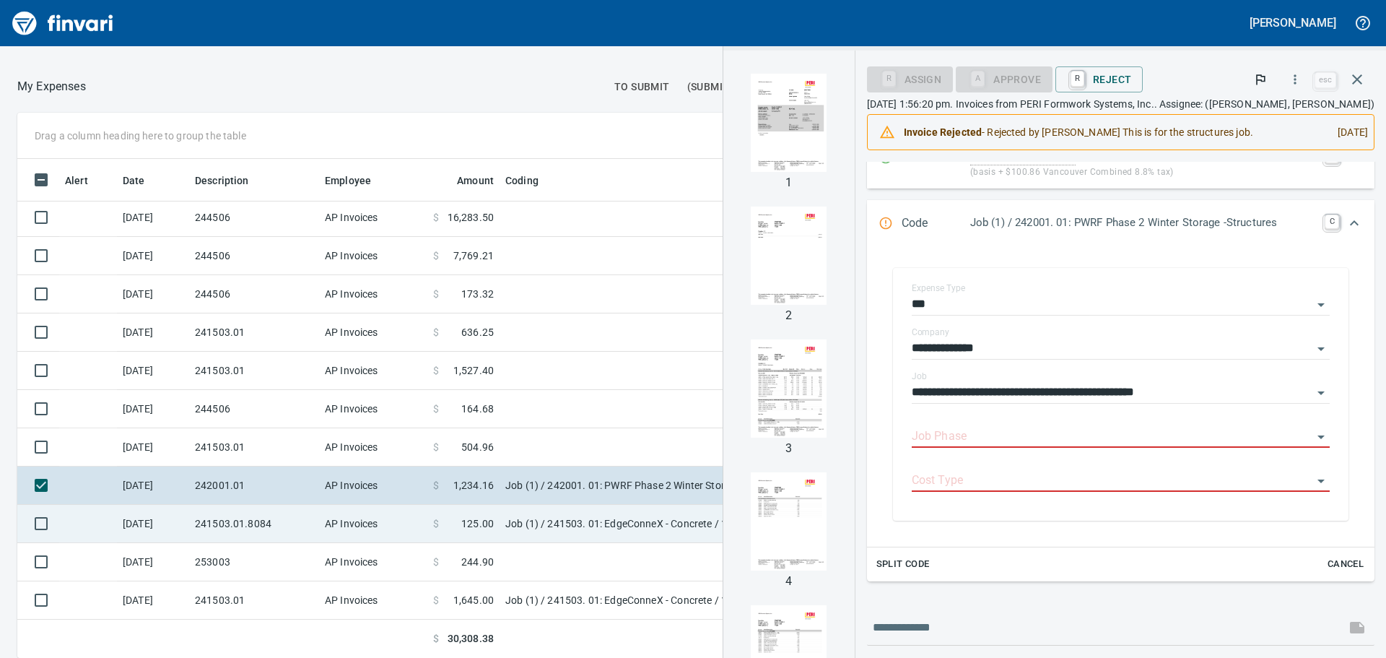
click at [585, 529] on td "Job (1) / 241503. 01: EdgeConneX - Concrete / 1170. .: IR Telescopic Forklift 1…" at bounding box center [679, 524] width 361 height 38
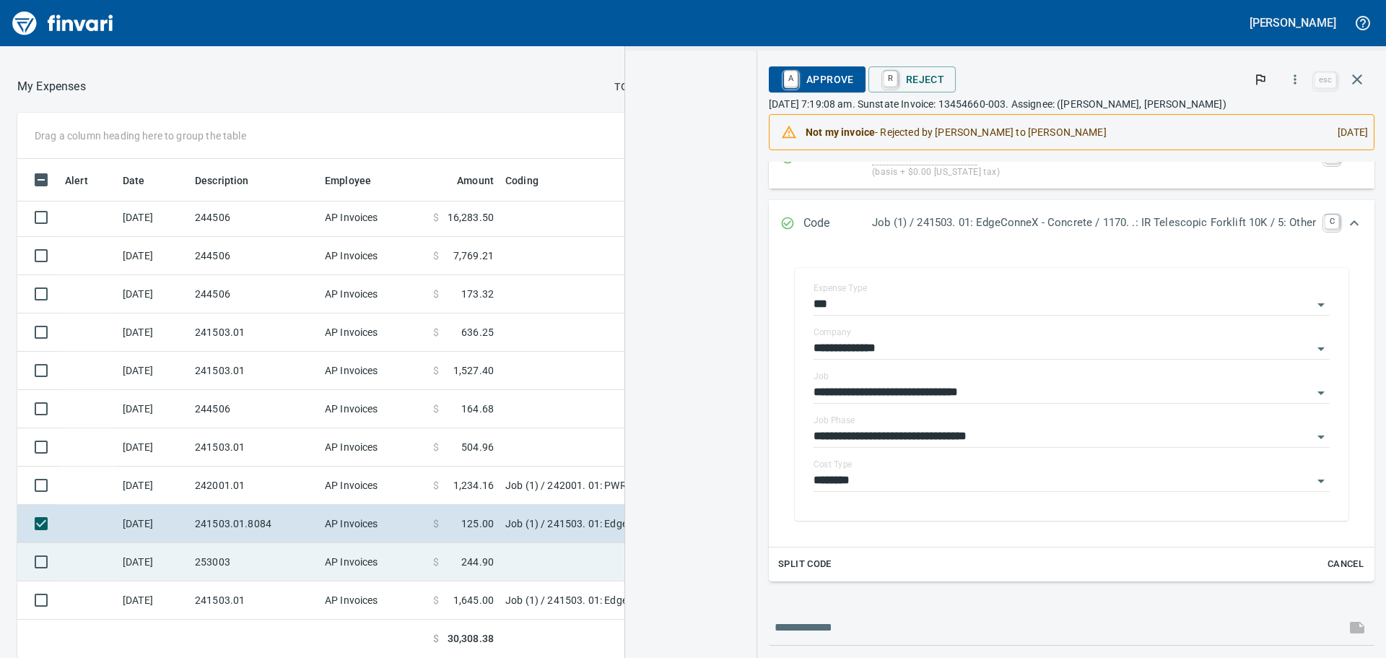
click at [519, 565] on td at bounding box center [679, 562] width 361 height 38
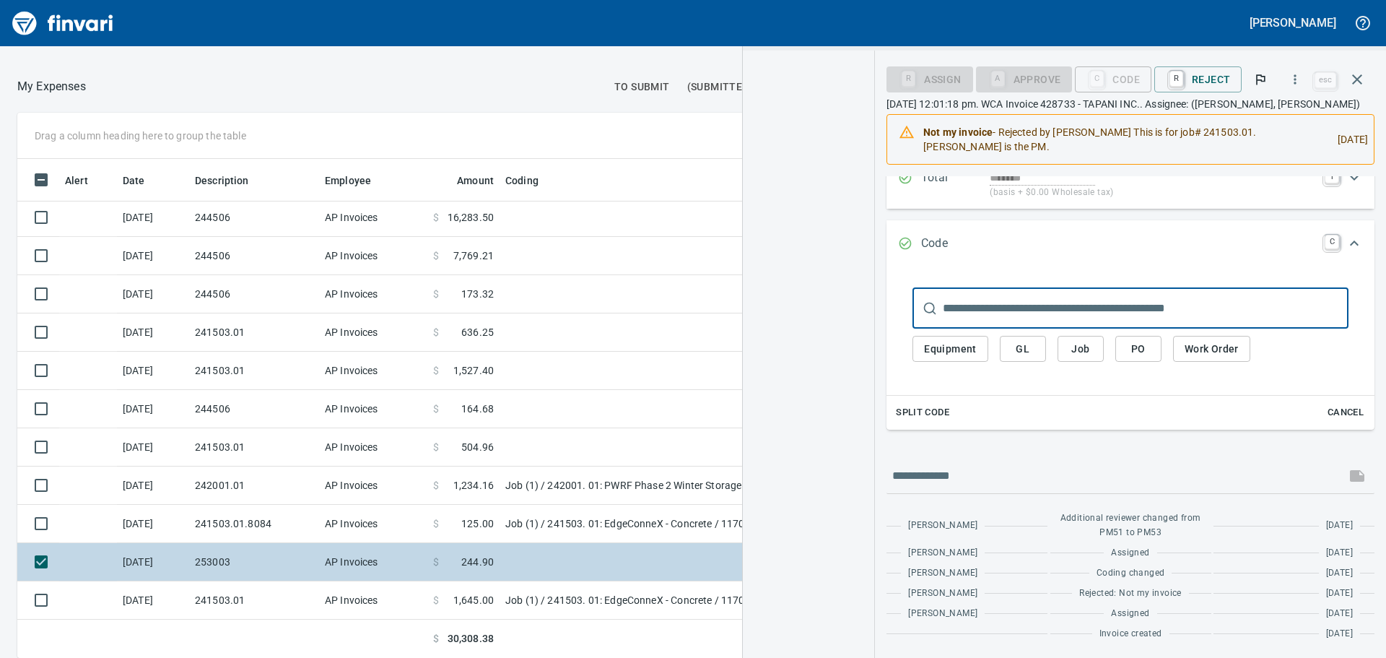
click at [362, 554] on td "AP Invoices" at bounding box center [373, 562] width 108 height 38
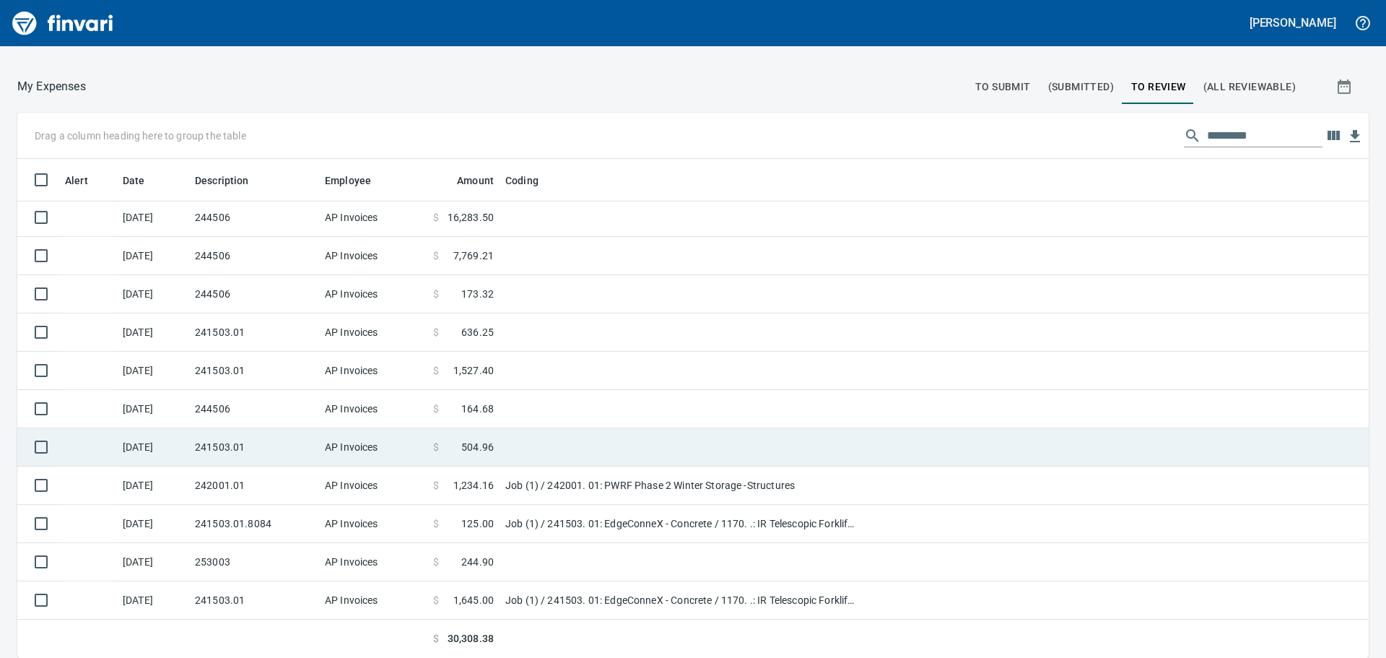
scroll to position [488, 1316]
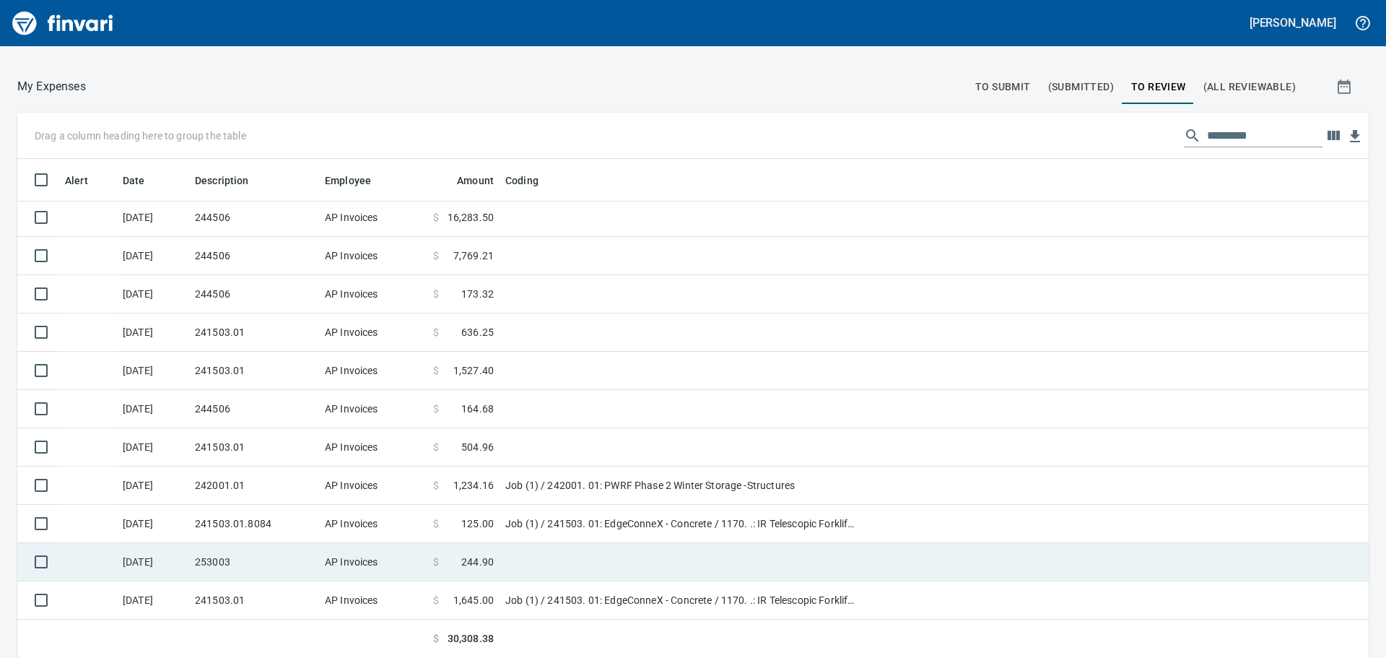
click at [429, 564] on td "$ 244.90" at bounding box center [463, 562] width 72 height 38
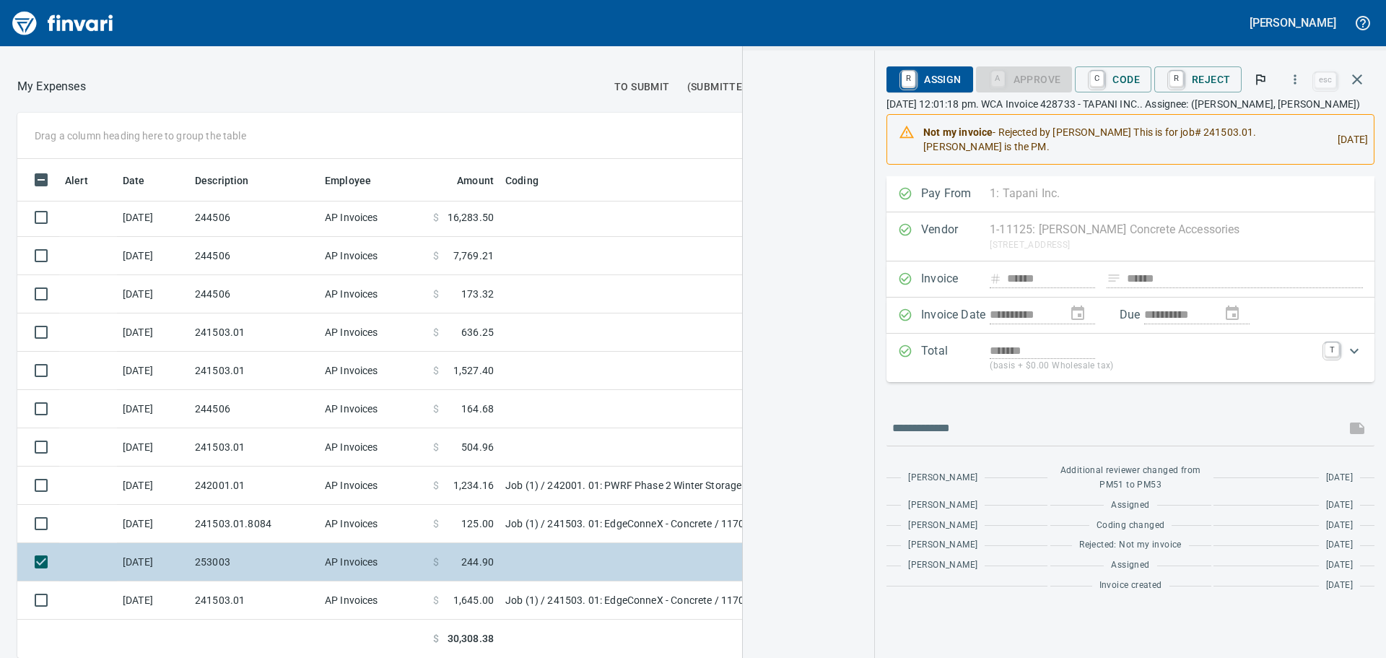
scroll to position [488, 958]
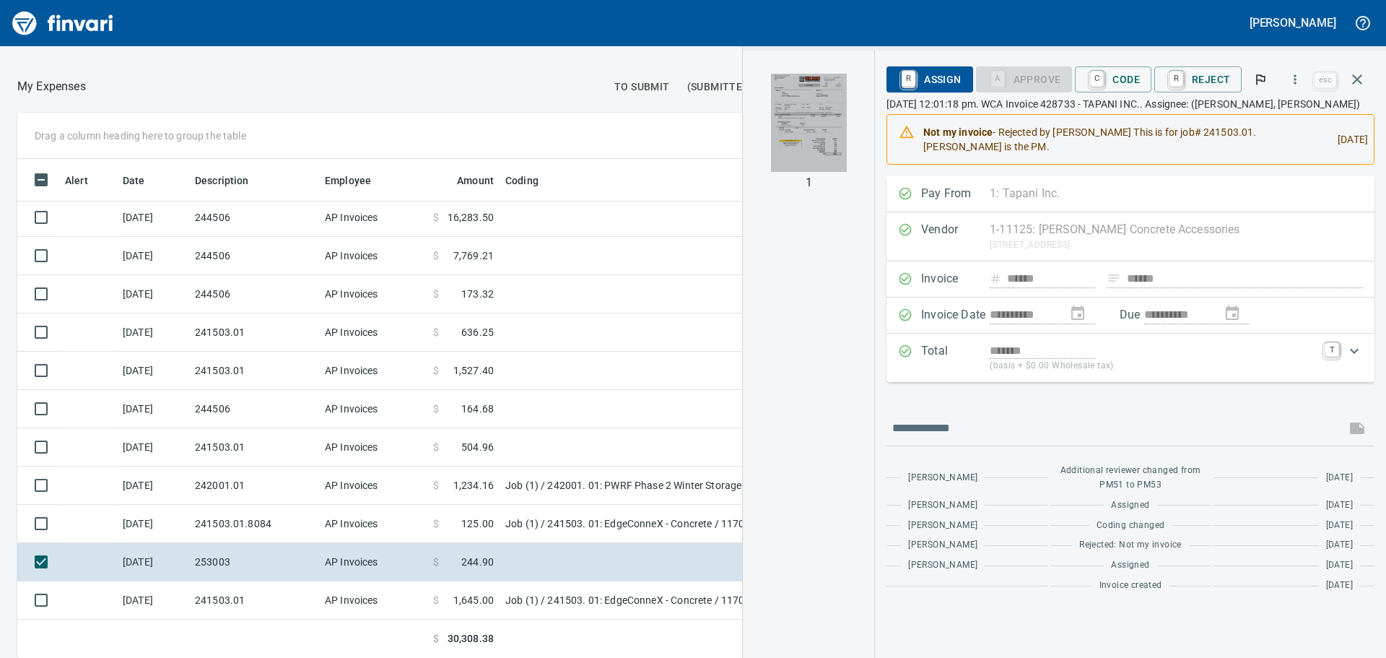
click at [815, 149] on img "button" at bounding box center [809, 123] width 76 height 98
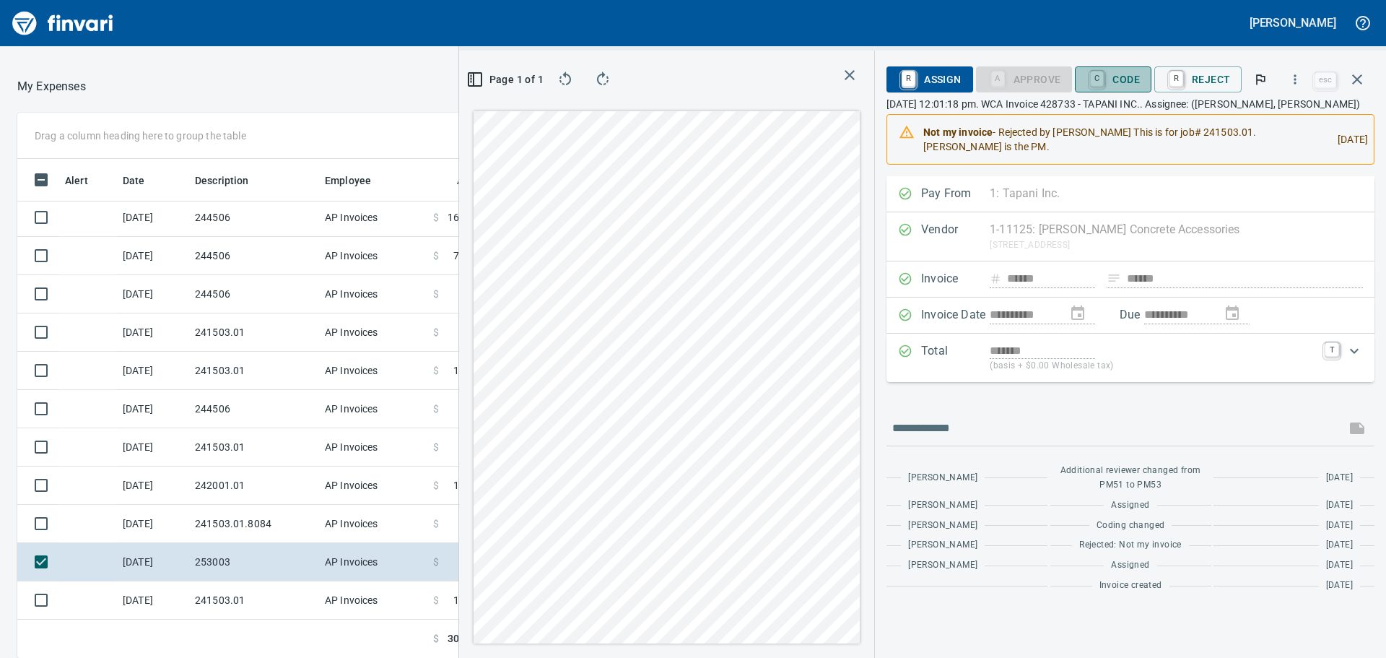
click at [1125, 85] on span "C Code" at bounding box center [1112, 79] width 53 height 25
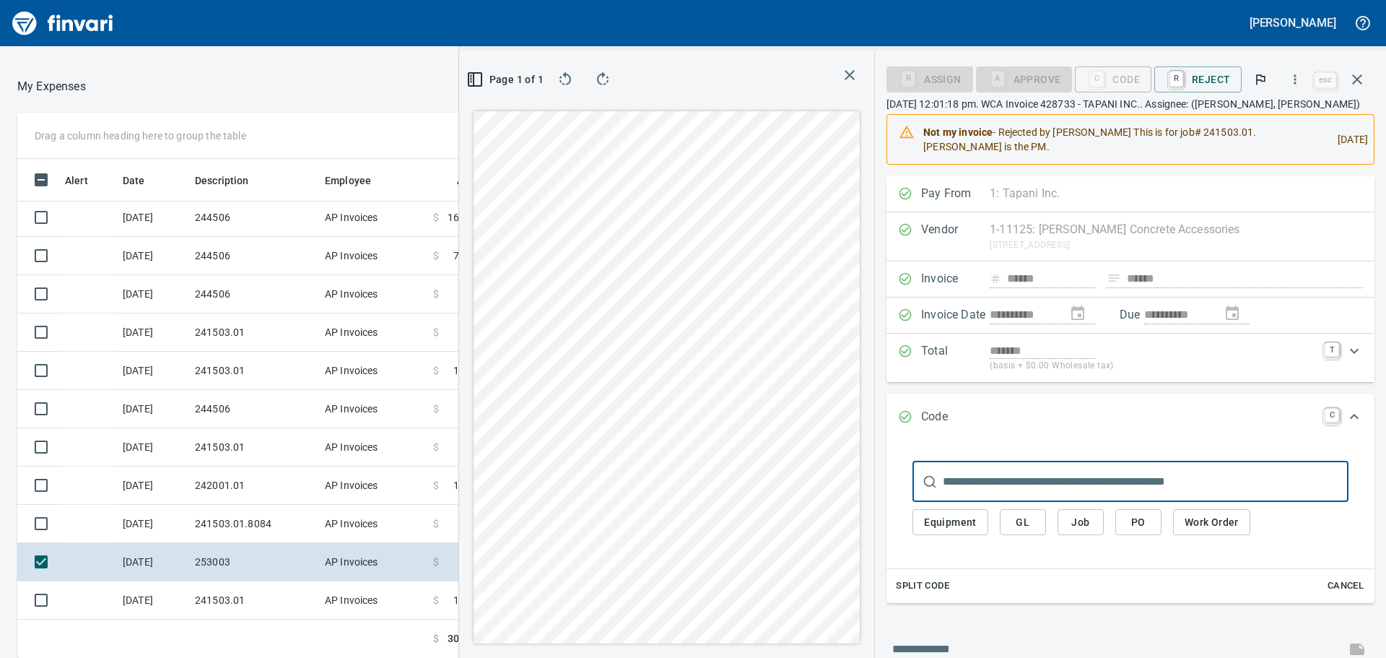
click at [1081, 530] on span "Job" at bounding box center [1080, 522] width 23 height 18
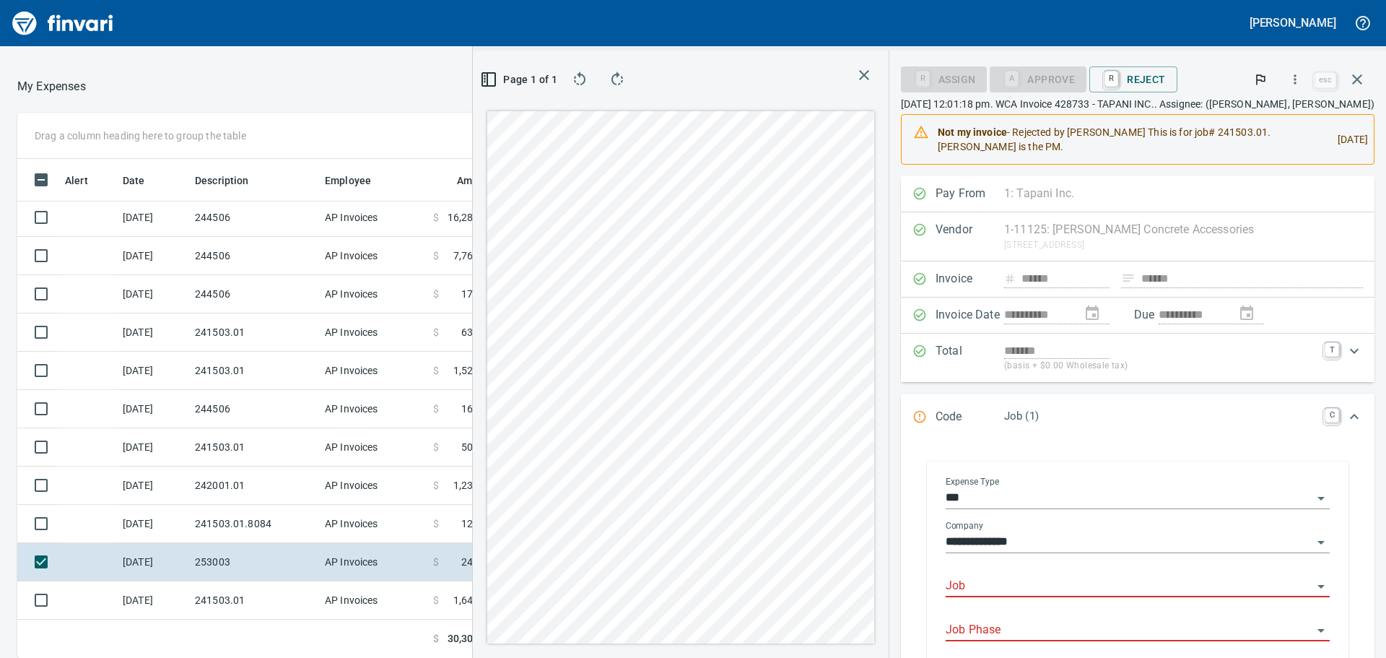
click at [1081, 572] on div "Job" at bounding box center [1137, 580] width 384 height 32
click at [1096, 549] on li "241503. 01: EdgeConneX - Concrete" at bounding box center [1134, 550] width 367 height 35
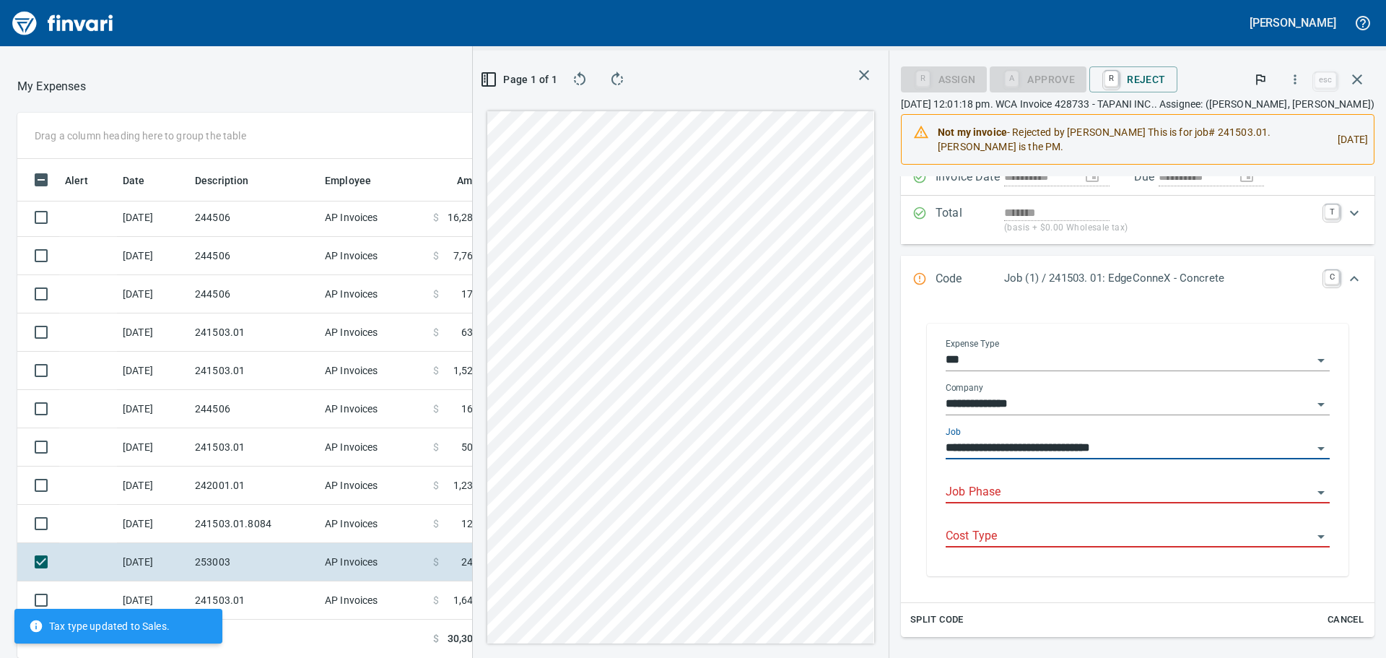
scroll to position [144, 0]
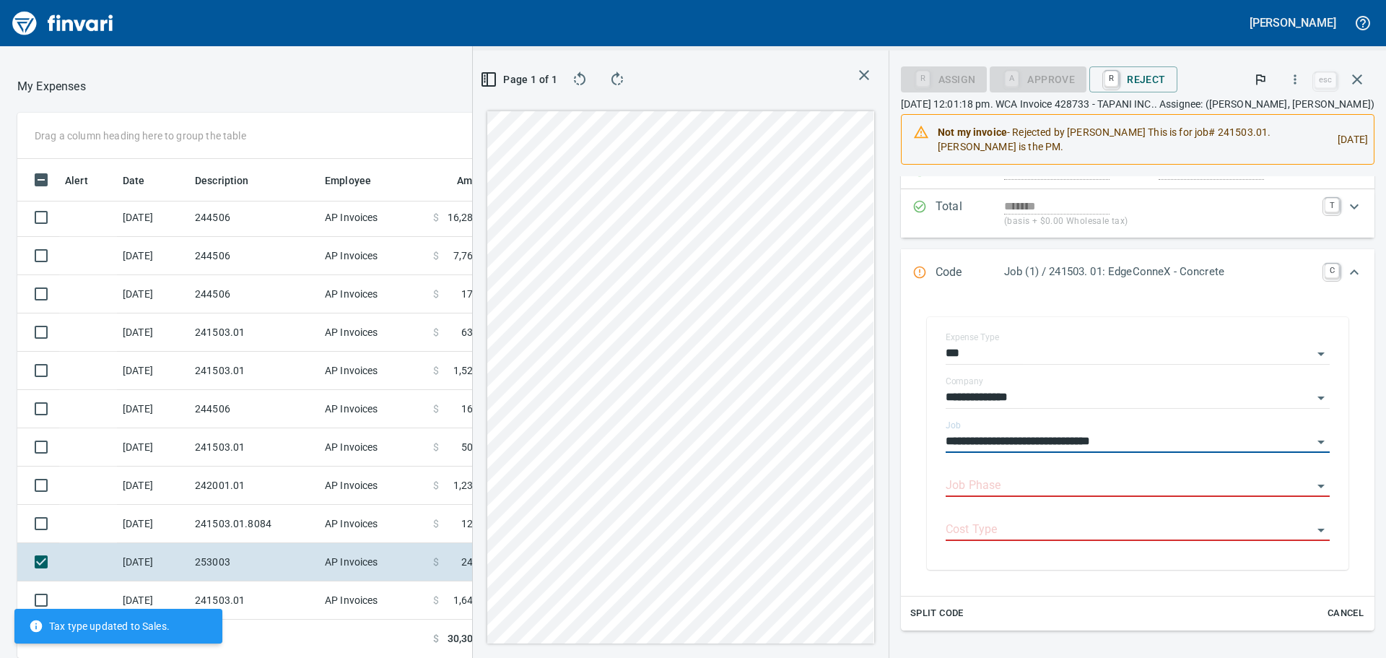
type input "**********"
click at [917, 657] on html "[PERSON_NAME] Good Morning You can also control your card and submit expenses f…" at bounding box center [693, 329] width 1386 height 658
click at [895, 337] on div "**********" at bounding box center [1137, 445] width 497 height 826
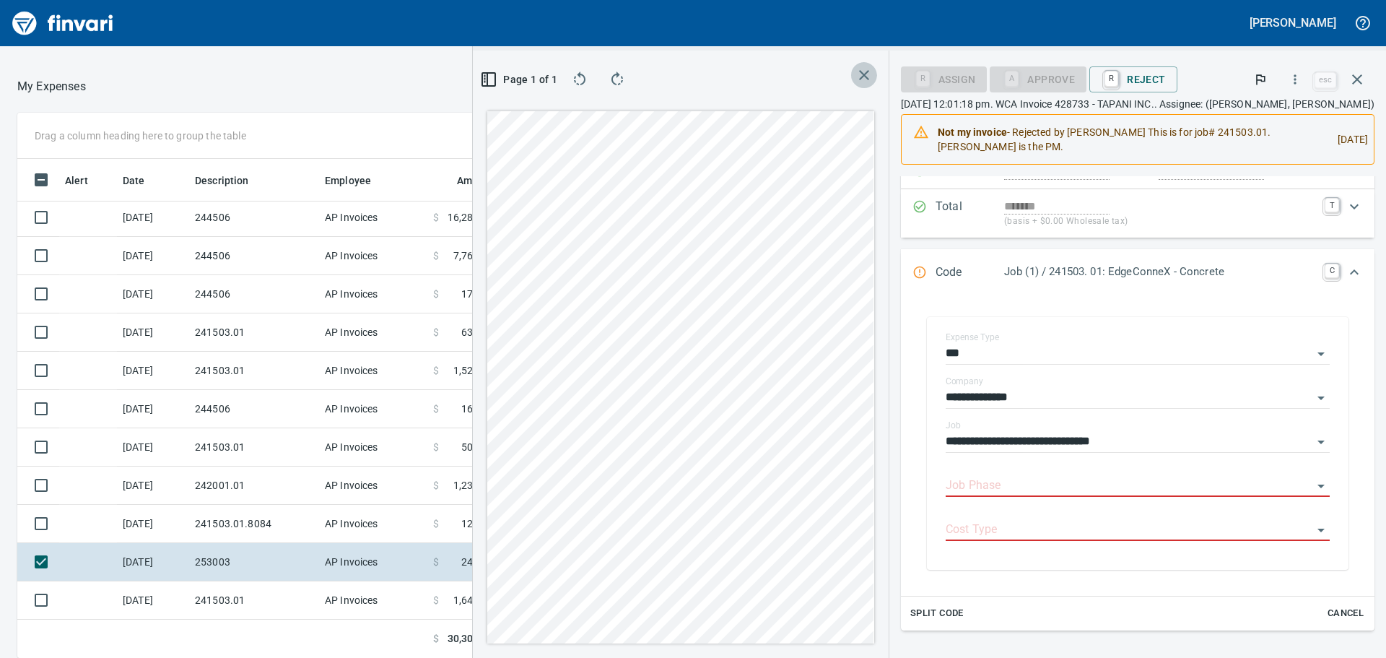
click at [870, 71] on icon "button" at bounding box center [863, 74] width 17 height 17
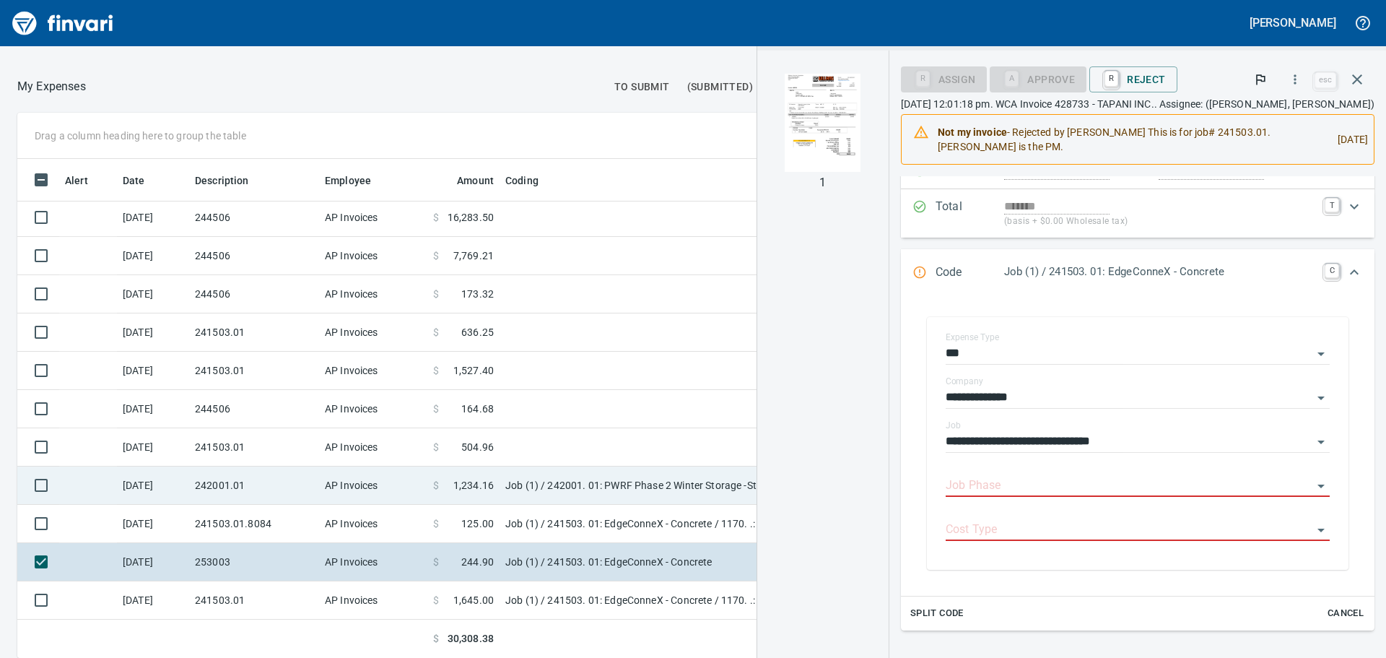
click at [471, 494] on td "$ 1,234.16" at bounding box center [463, 485] width 72 height 38
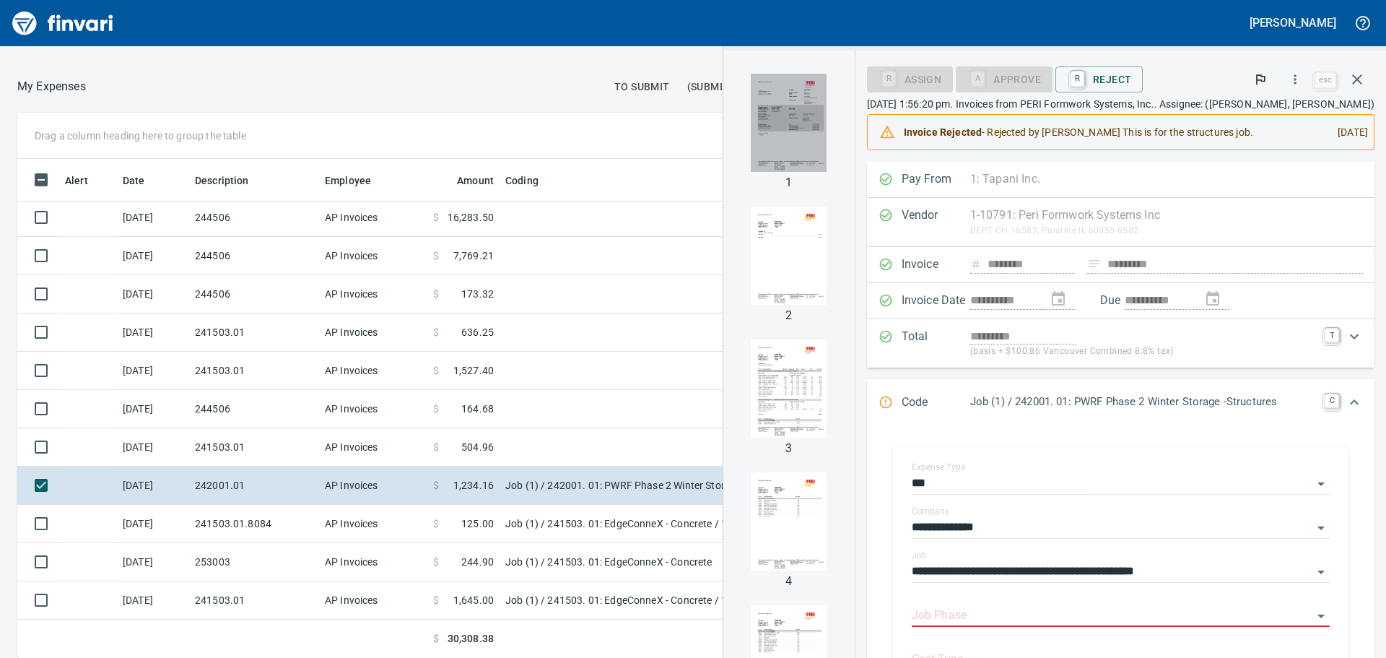
click at [786, 128] on img "button" at bounding box center [789, 123] width 76 height 98
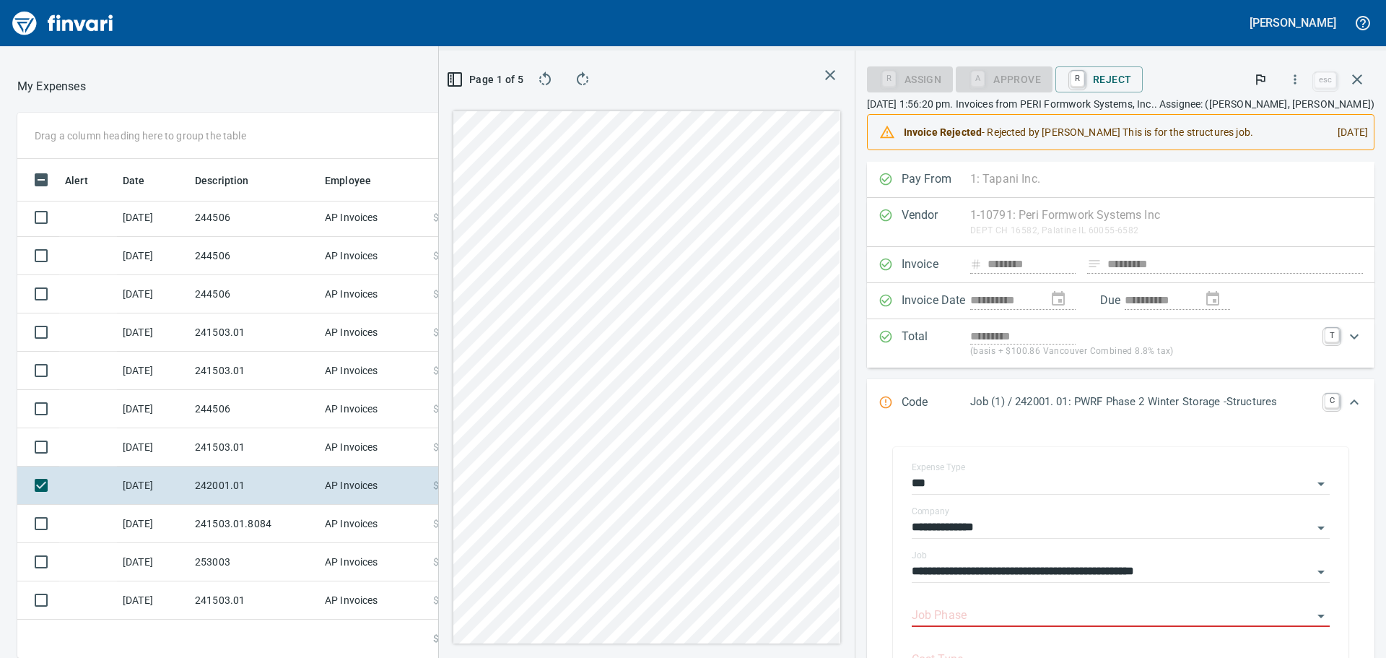
click at [610, 654] on div "Page 1 of 5" at bounding box center [646, 354] width 415 height 607
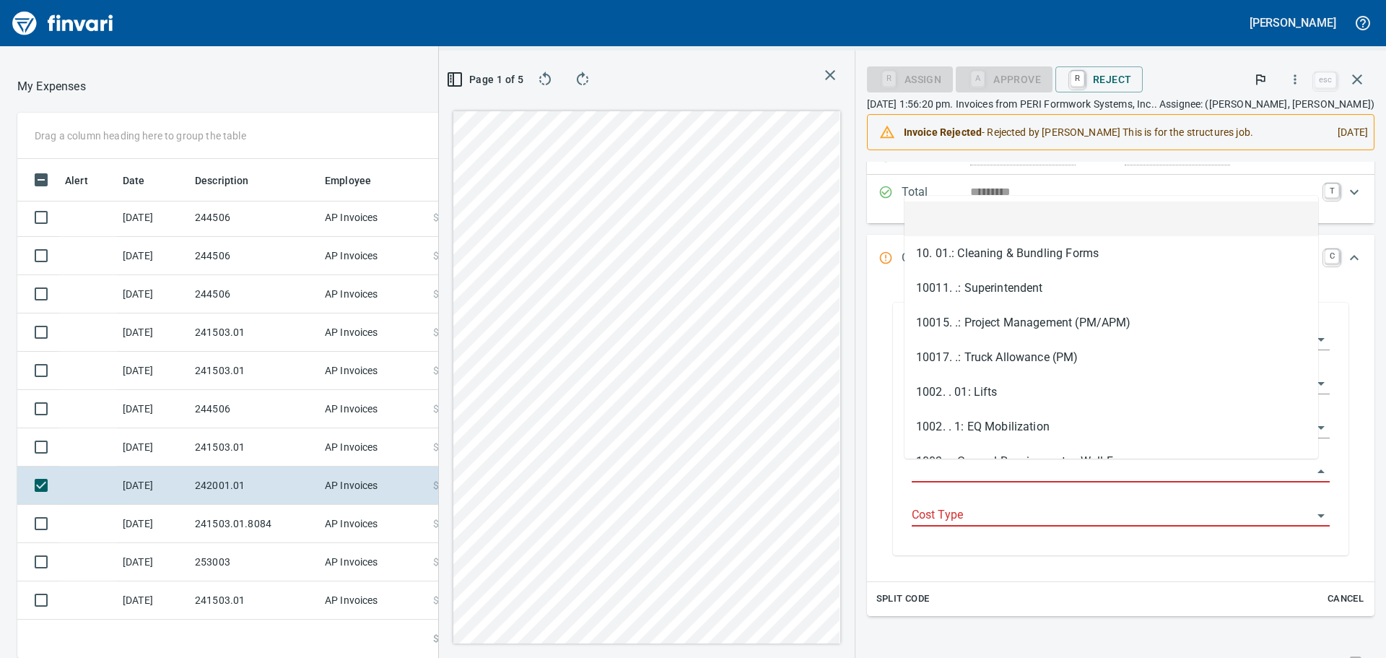
scroll to position [488, 958]
click at [949, 474] on input "Job Phase" at bounding box center [1112, 471] width 401 height 20
click at [981, 462] on input "Job Phase" at bounding box center [1112, 471] width 401 height 20
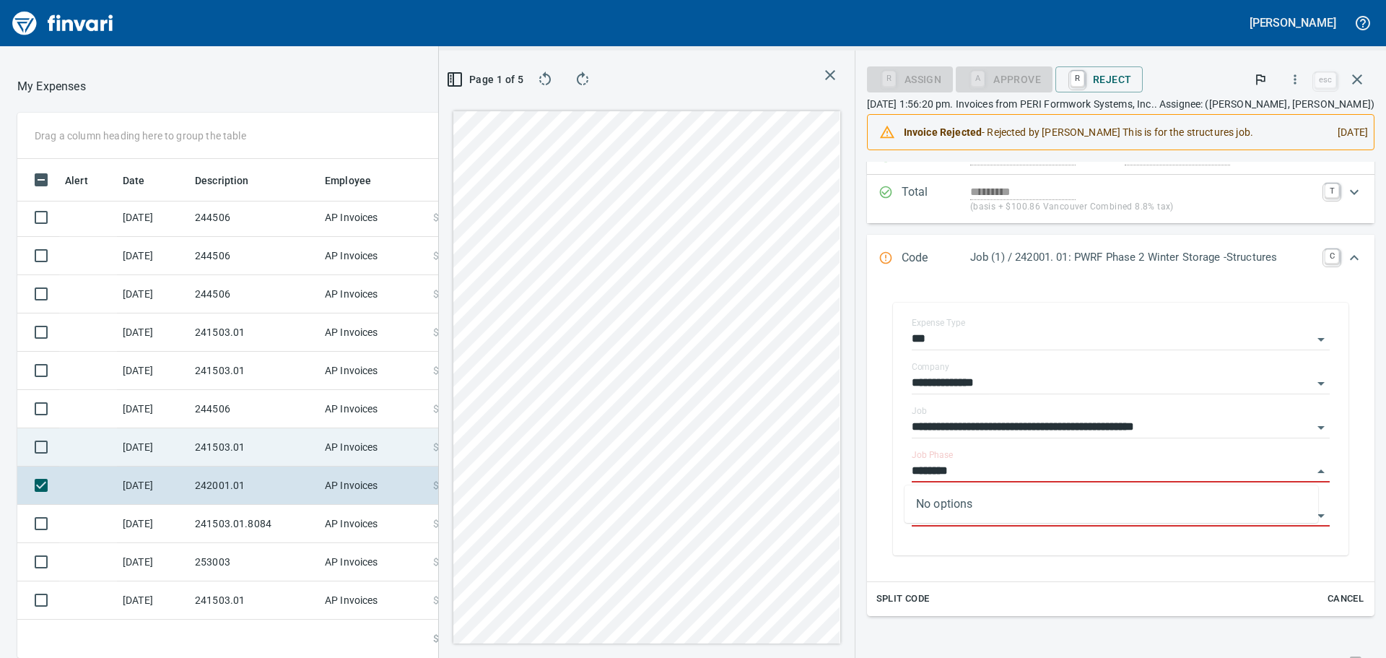
type input "********"
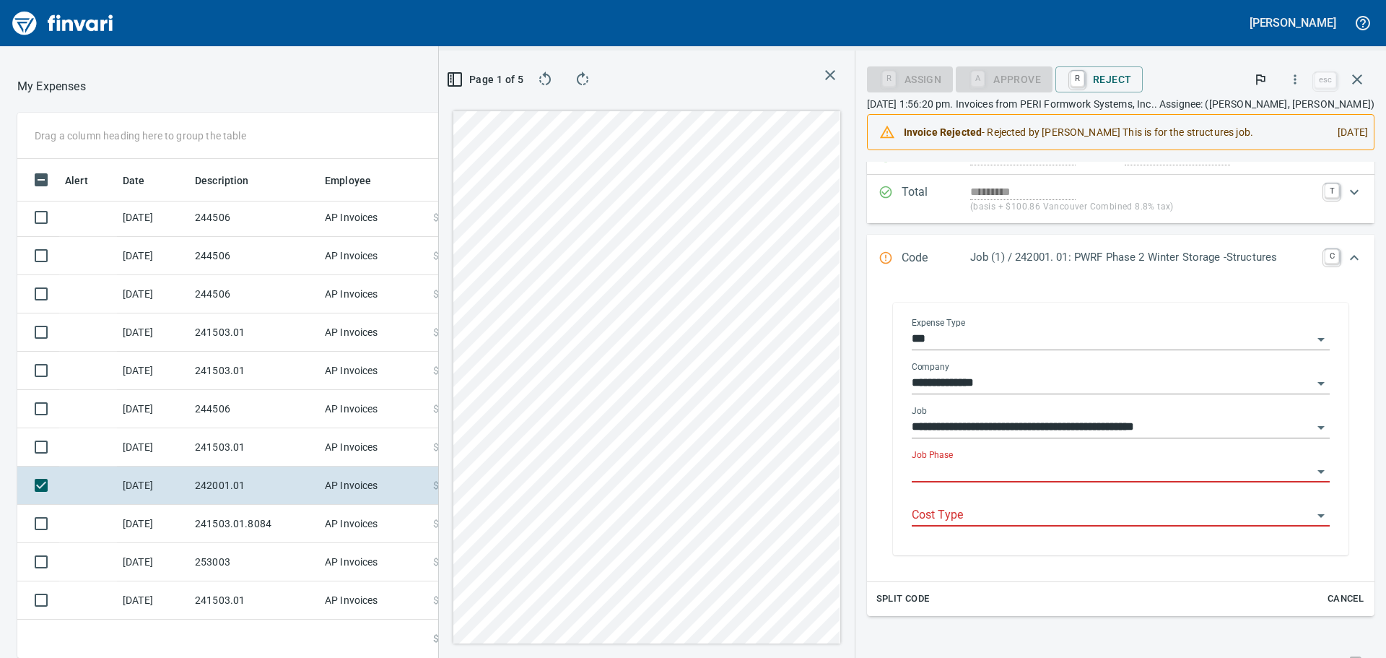
drag, startPoint x: 912, startPoint y: 465, endPoint x: 924, endPoint y: 463, distance: 12.4
click at [912, 465] on input "Job Phase" at bounding box center [1112, 471] width 401 height 20
type input "********"
click at [1007, 463] on input "Job Phase" at bounding box center [1112, 471] width 401 height 20
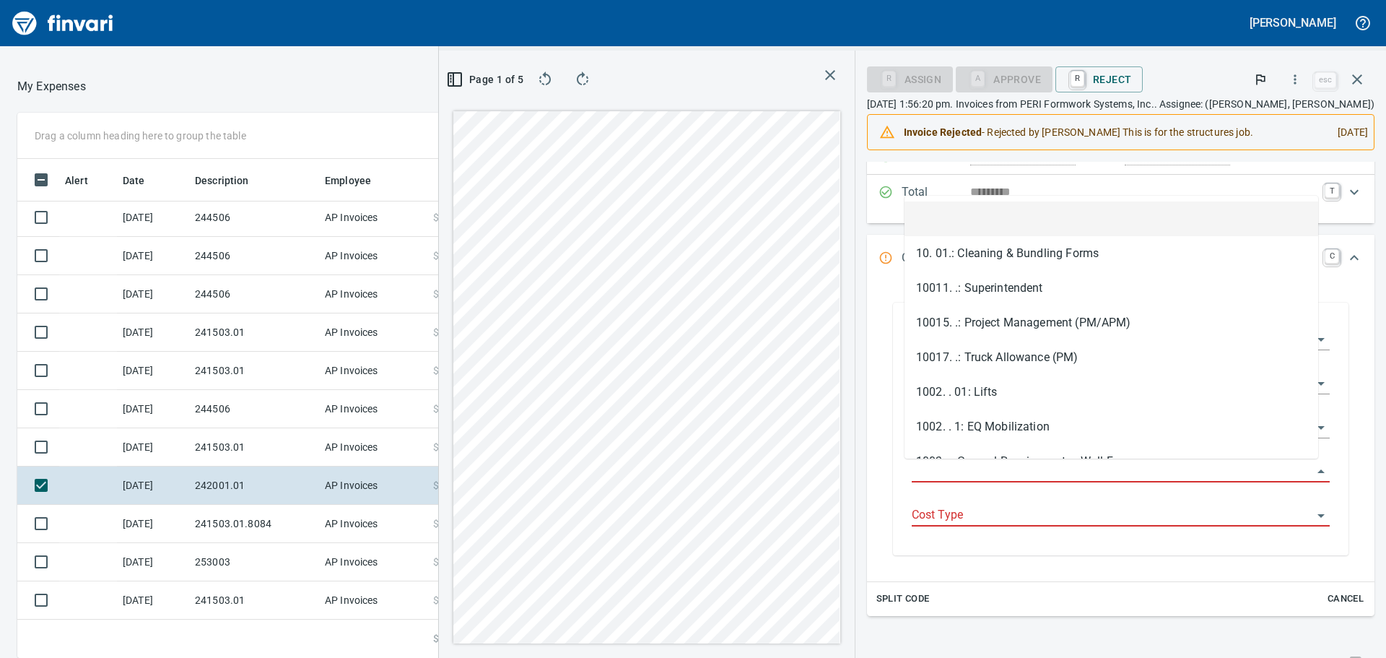
type input "*"
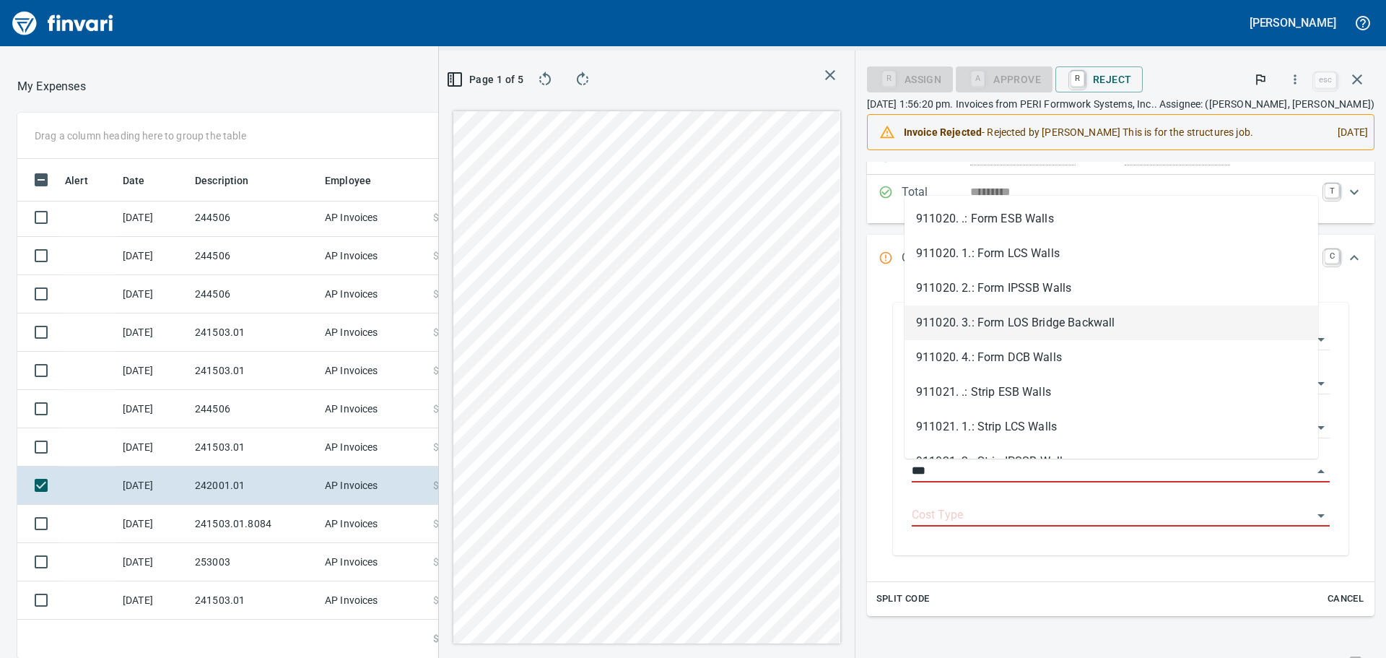
click at [1092, 325] on li "911020. 3.: Form LOS Bridge Backwall" at bounding box center [1111, 322] width 414 height 35
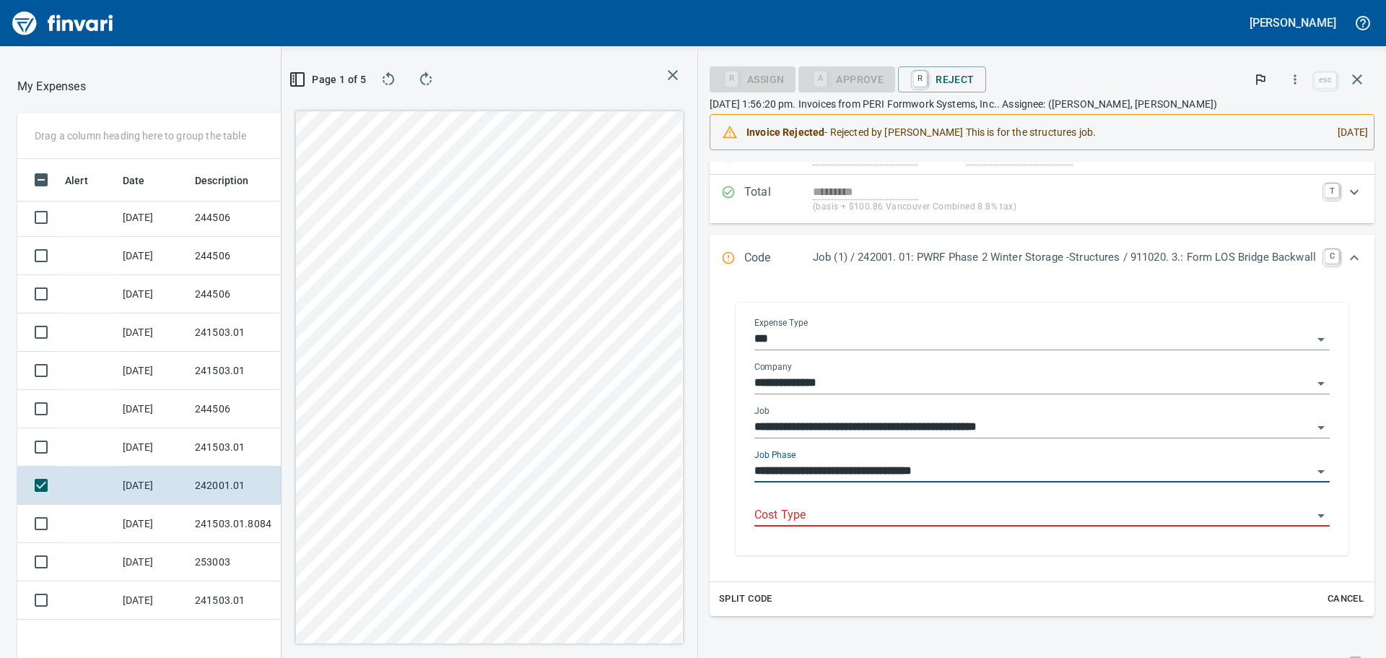
type input "**********"
click at [921, 530] on div "Cost Type" at bounding box center [1041, 516] width 575 height 44
click at [912, 515] on input "Cost Type" at bounding box center [1033, 515] width 558 height 20
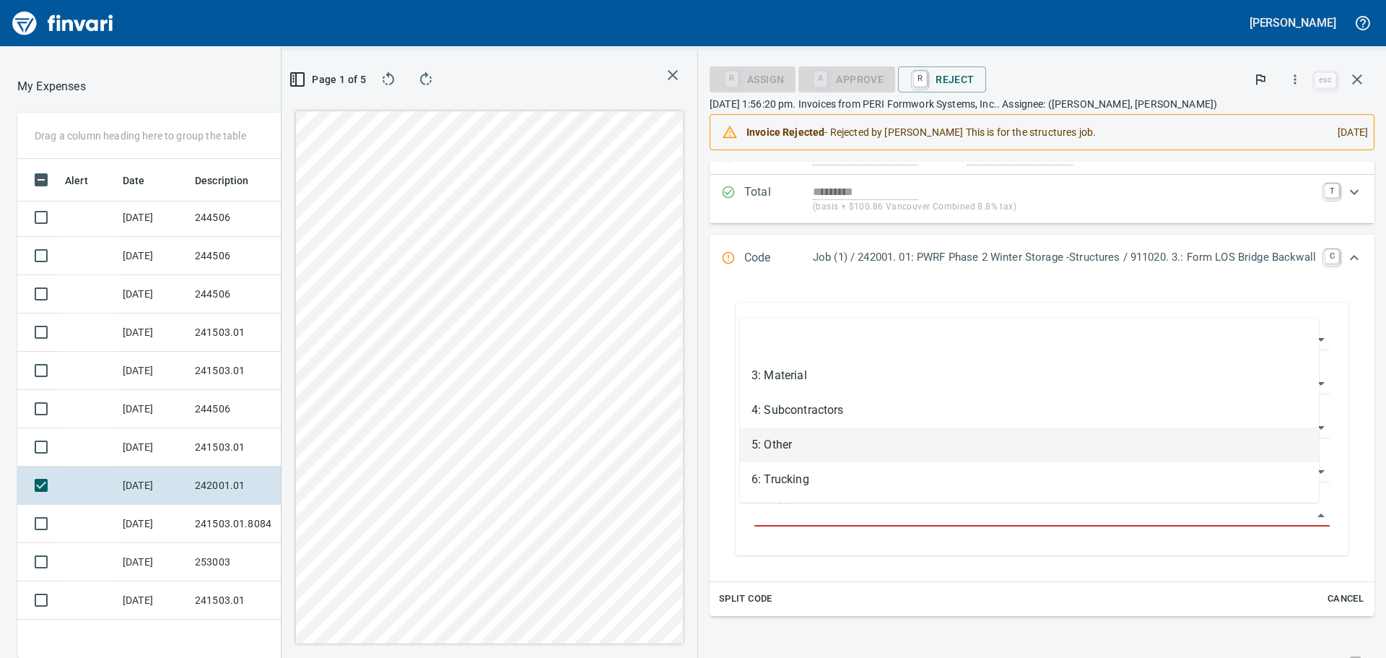
click at [862, 453] on li "5: Other" at bounding box center [1029, 444] width 579 height 35
type input "********"
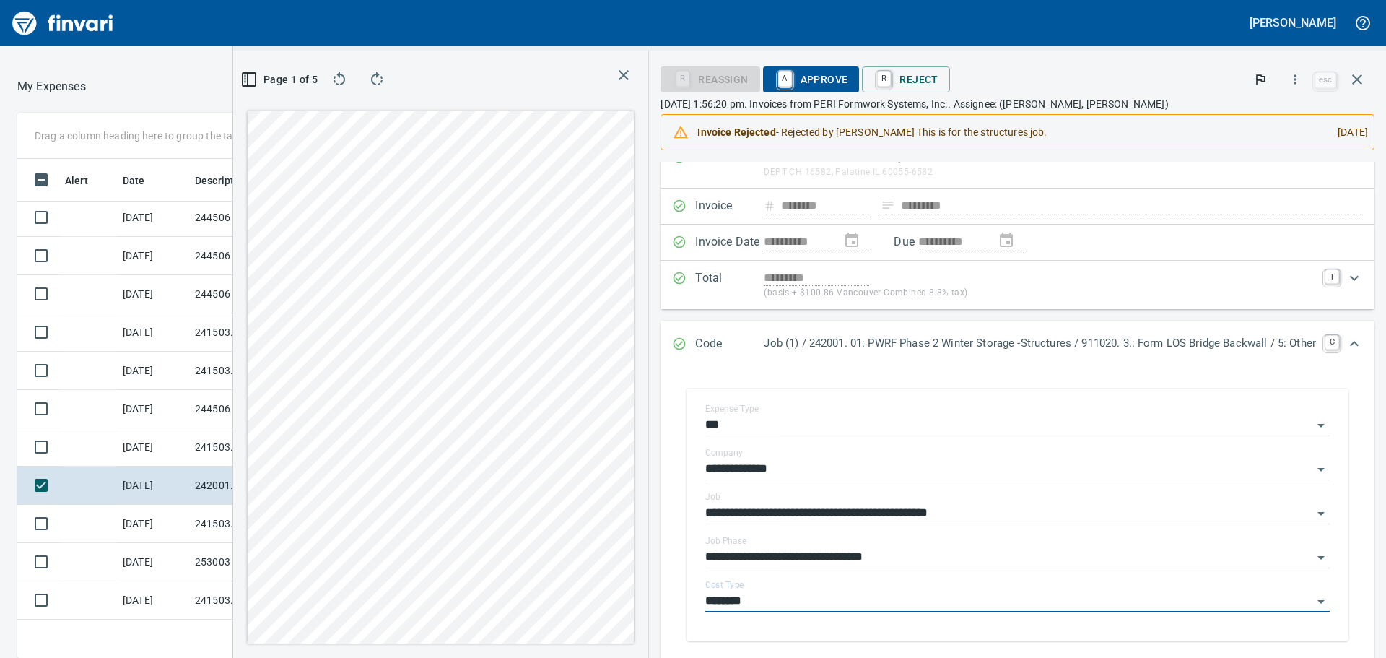
scroll to position [0, 0]
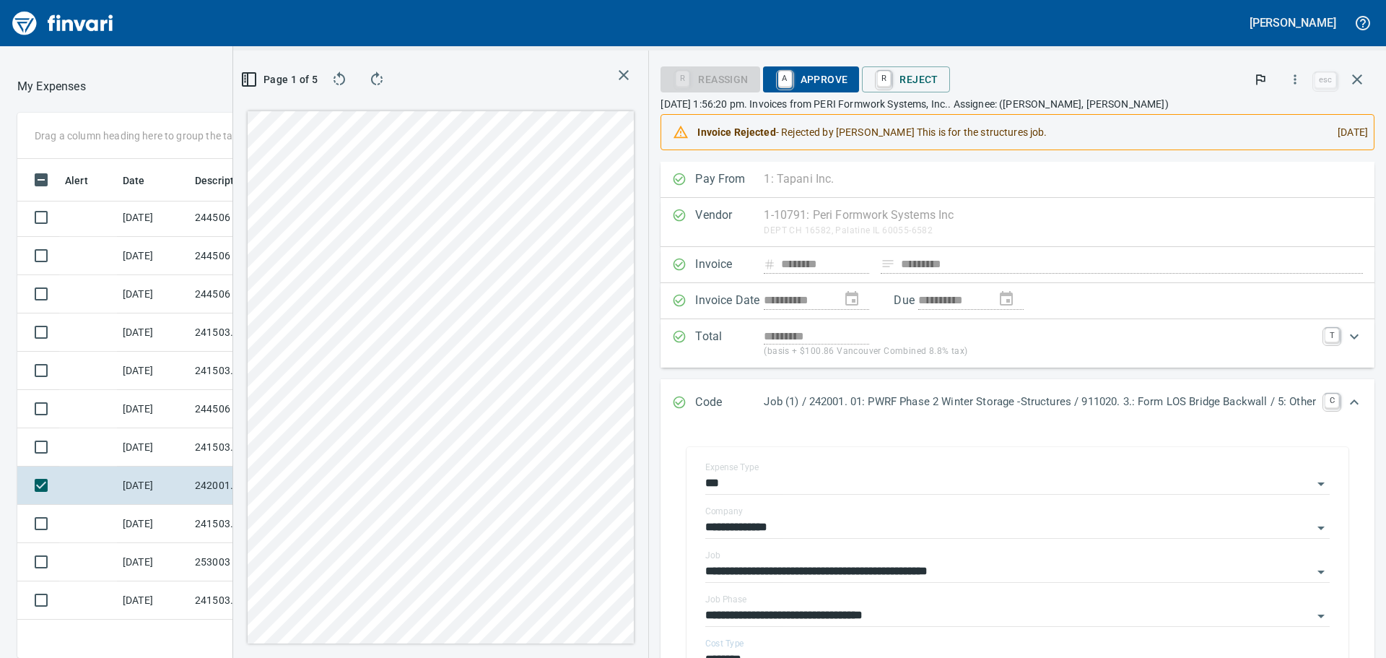
drag, startPoint x: 811, startPoint y: 83, endPoint x: 804, endPoint y: 89, distance: 9.2
click at [809, 83] on span "A Approve" at bounding box center [811, 79] width 74 height 25
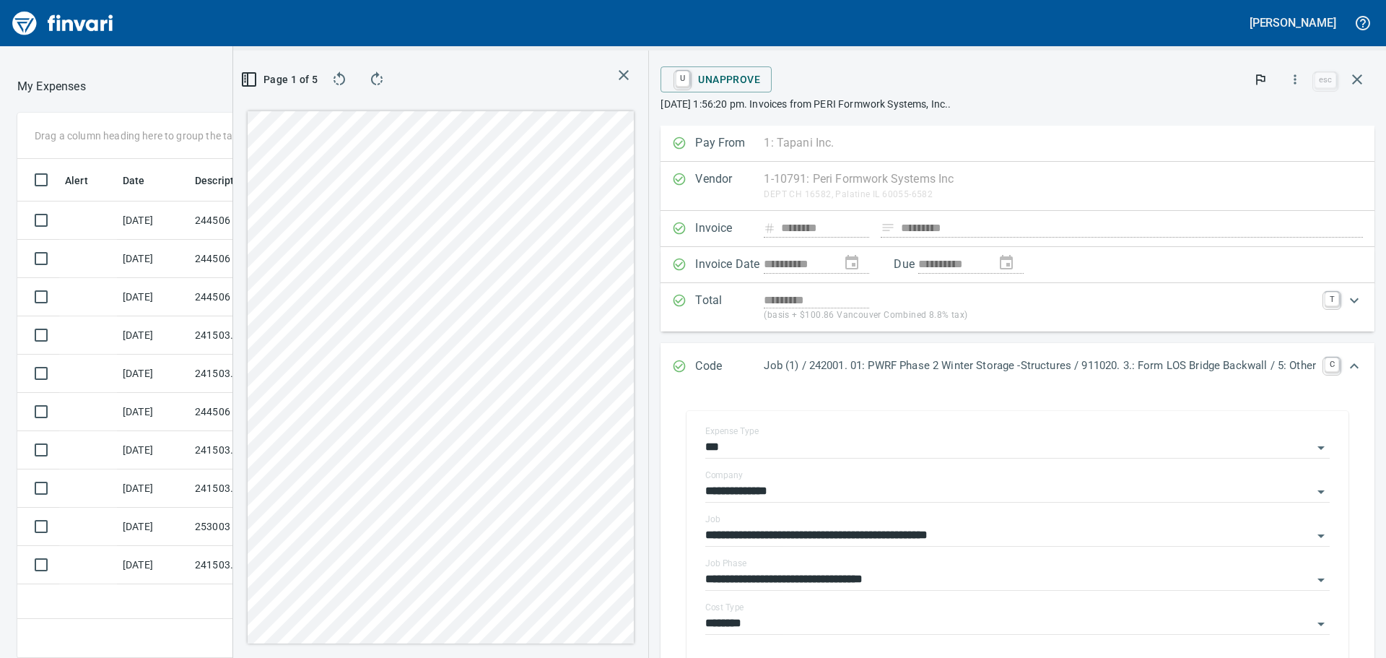
click at [615, 74] on icon "button" at bounding box center [623, 74] width 17 height 17
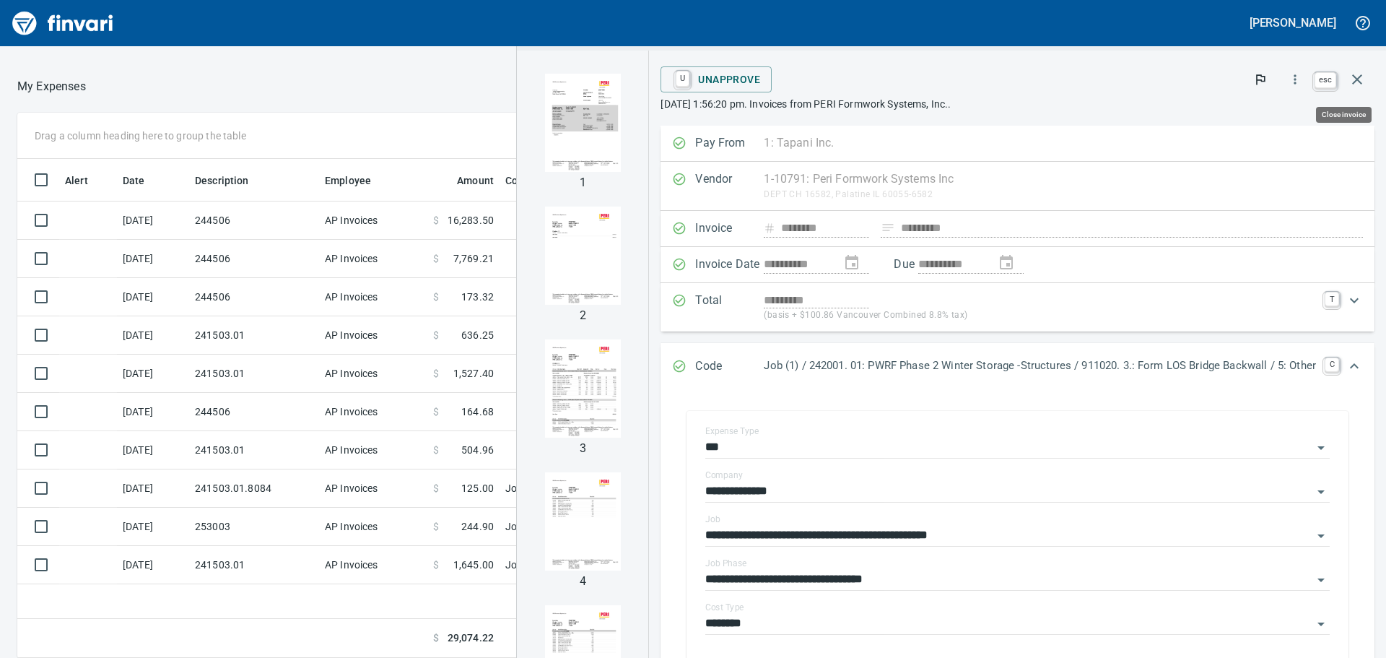
click at [1357, 81] on icon "button" at bounding box center [1356, 79] width 17 height 17
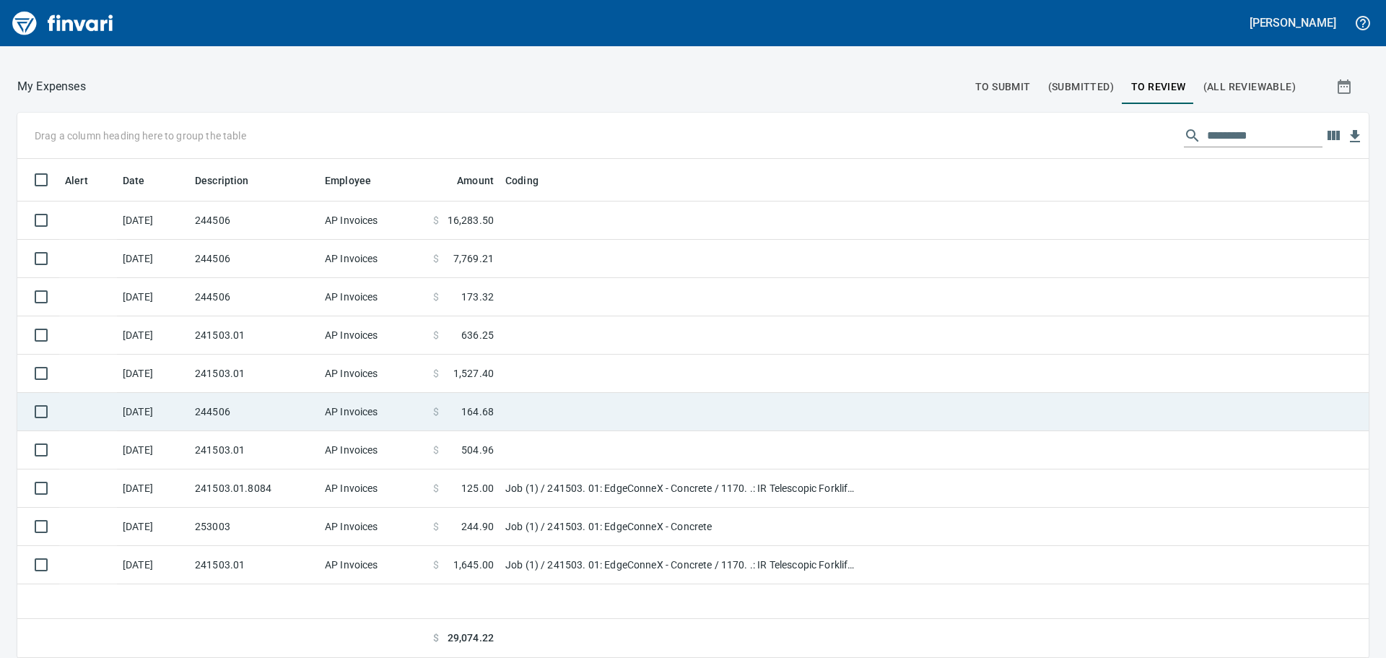
scroll to position [488, 1327]
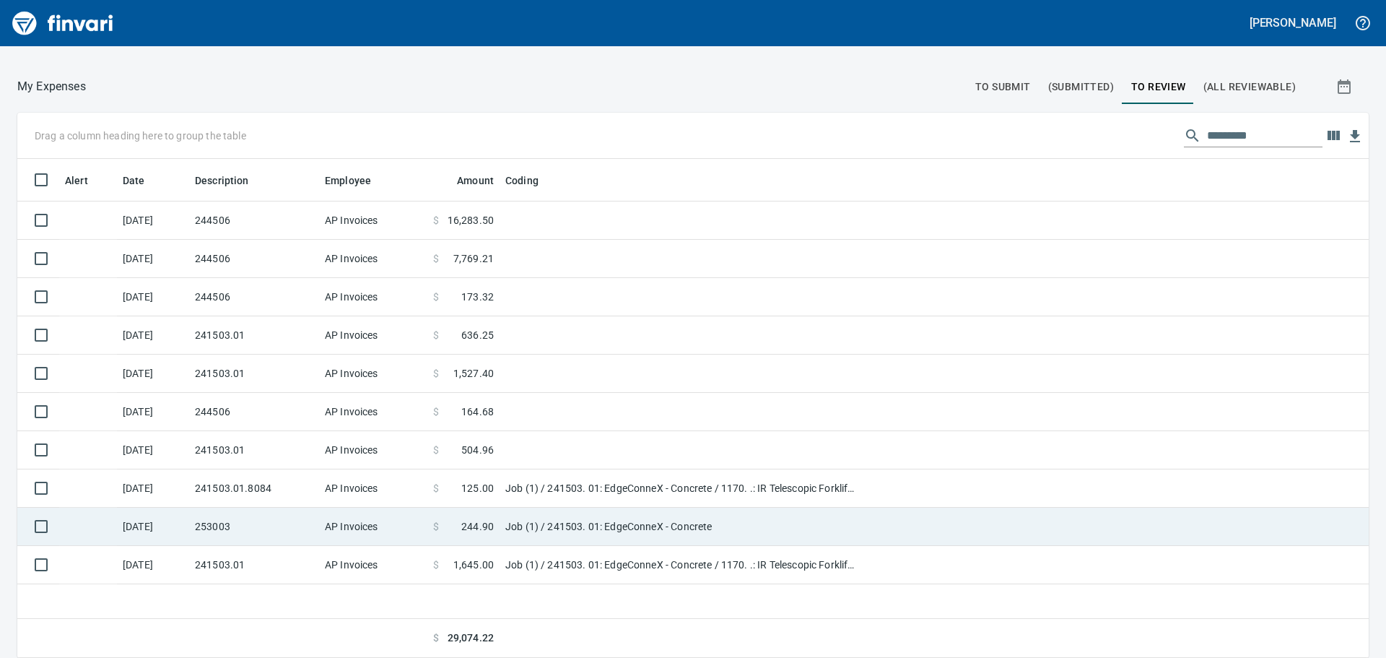
click at [300, 507] on td "253003" at bounding box center [254, 526] width 130 height 38
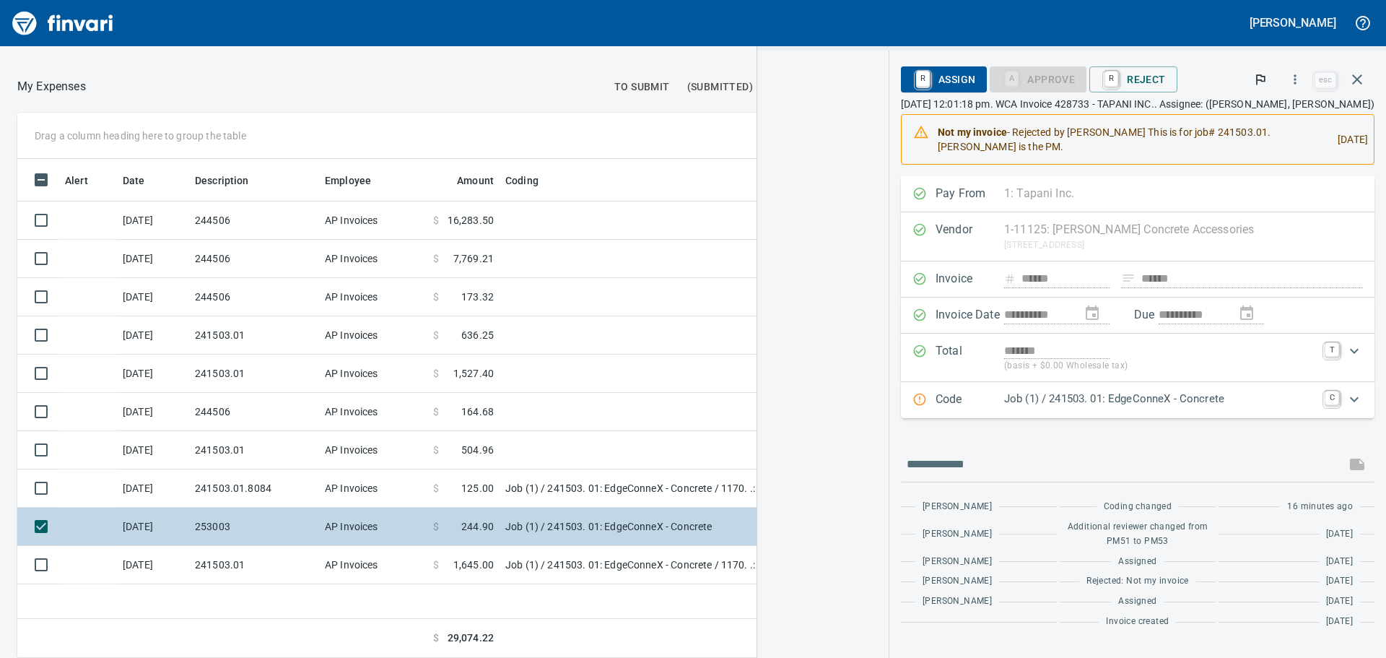
scroll to position [488, 969]
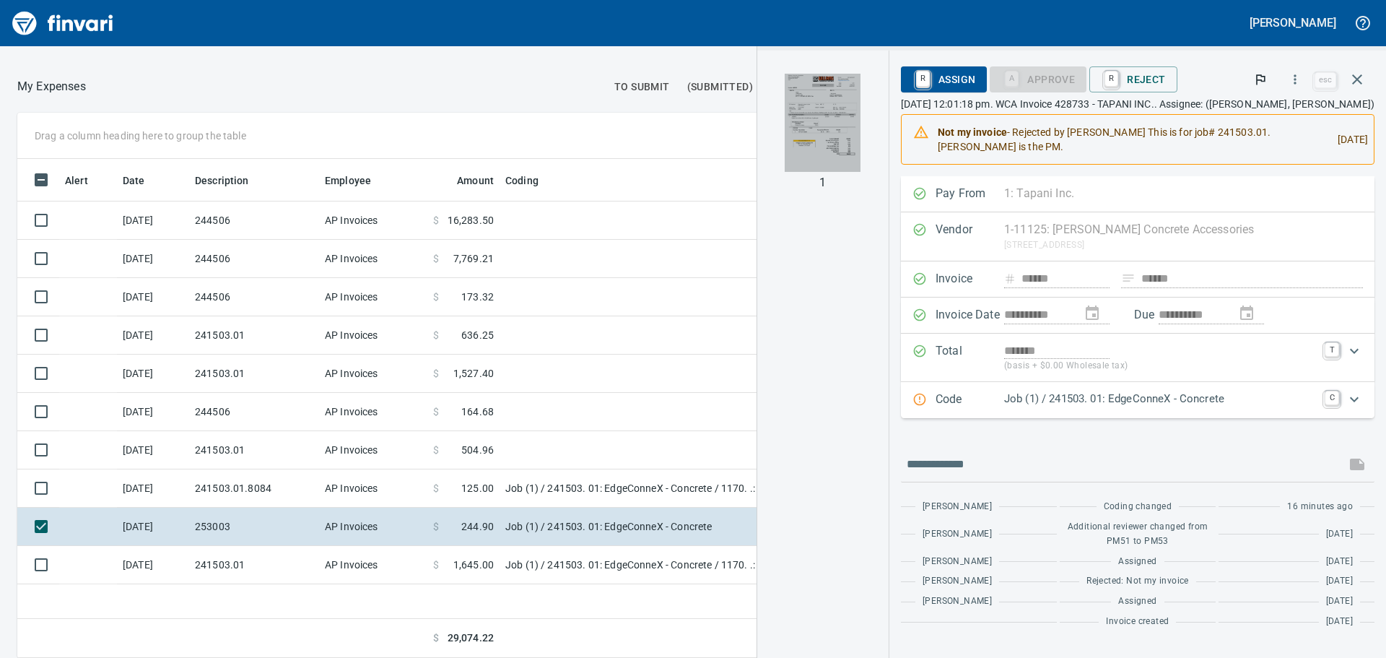
click at [824, 144] on img "button" at bounding box center [823, 123] width 76 height 98
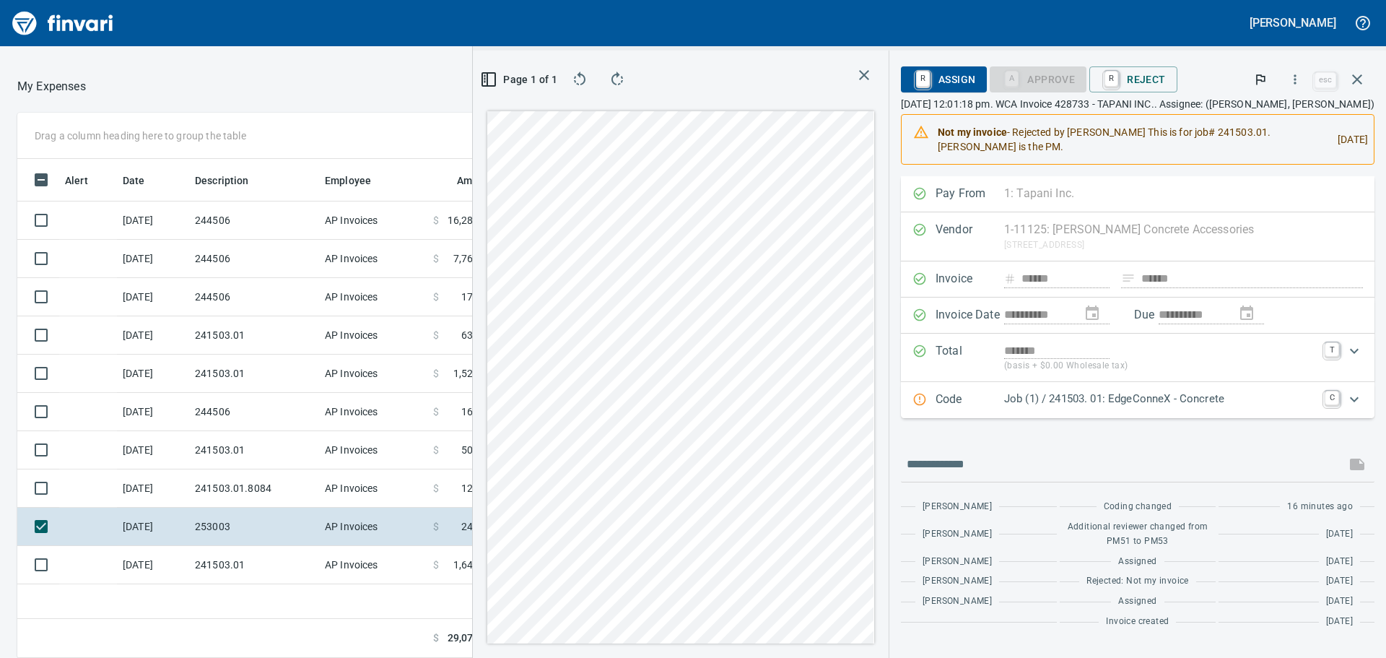
click at [866, 79] on icon "button" at bounding box center [864, 75] width 10 height 10
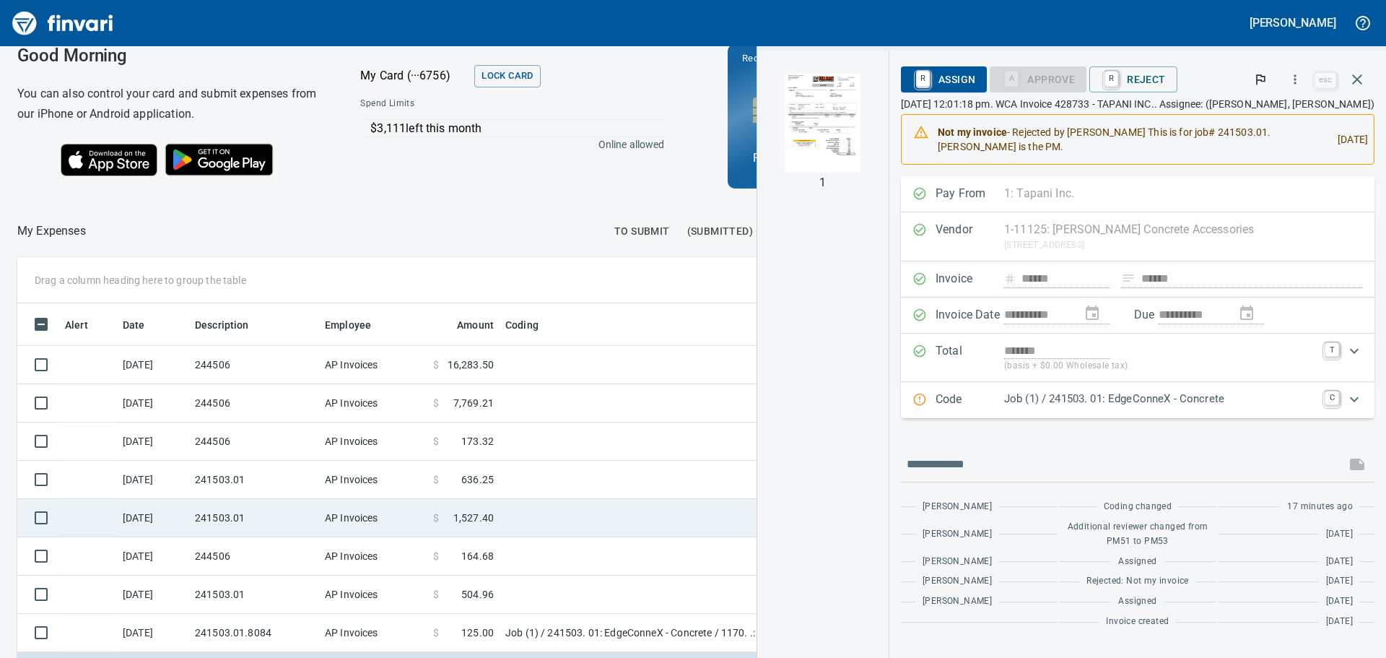
scroll to position [162, 0]
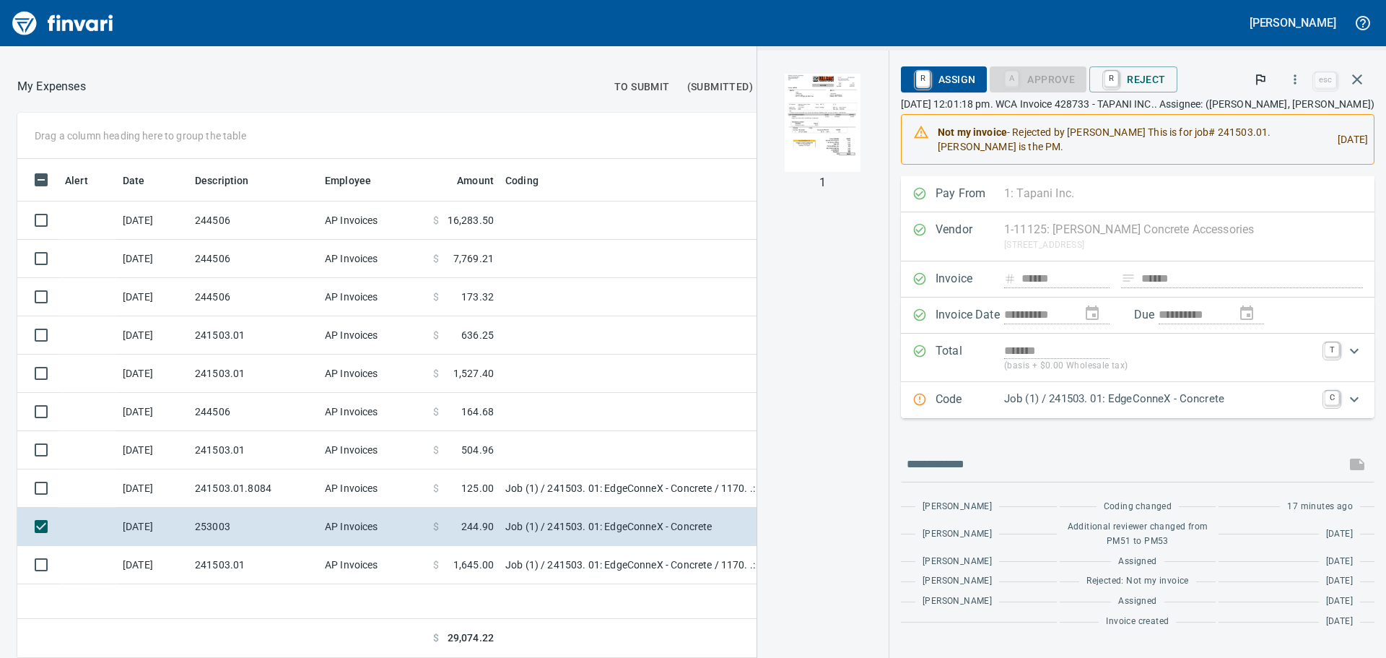
click at [834, 115] on img "button" at bounding box center [823, 123] width 76 height 98
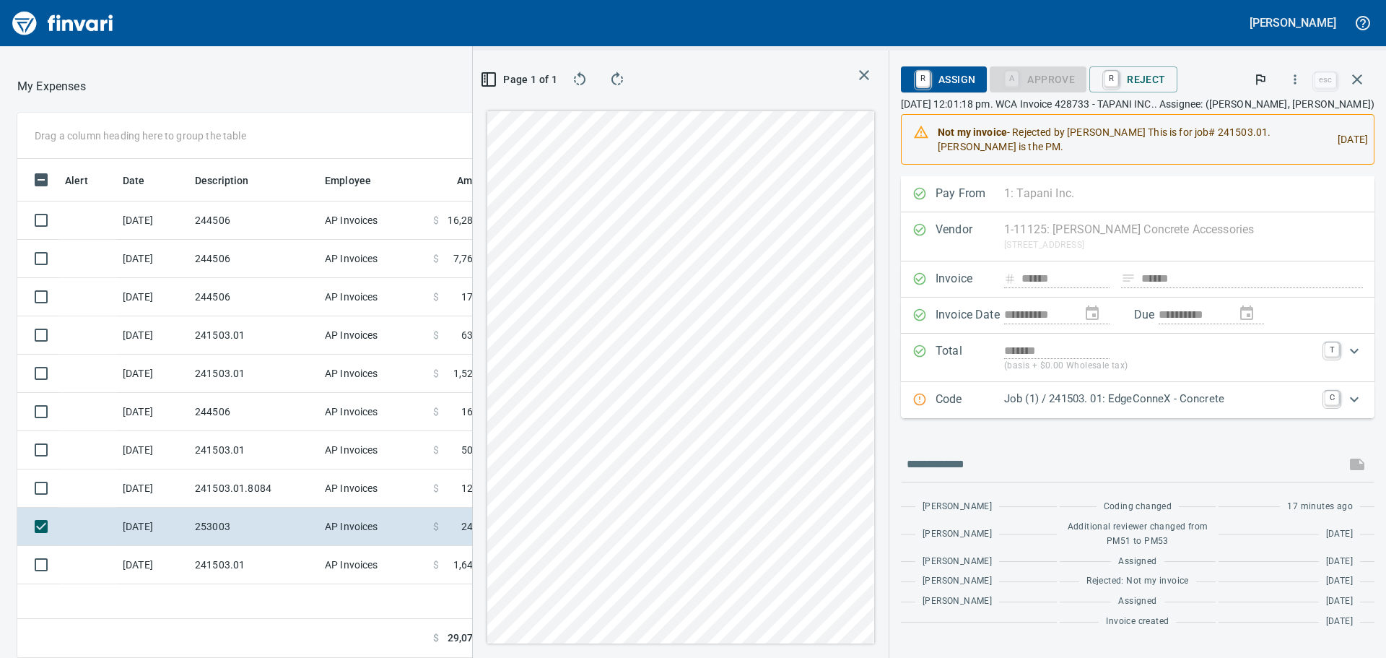
click at [899, 539] on div "**********" at bounding box center [929, 354] width 913 height 607
click at [479, 337] on div "Page 1 of 1" at bounding box center [680, 354] width 415 height 607
click at [1015, 418] on div "**********" at bounding box center [929, 354] width 913 height 607
click at [1074, 455] on input "text" at bounding box center [1123, 464] width 433 height 23
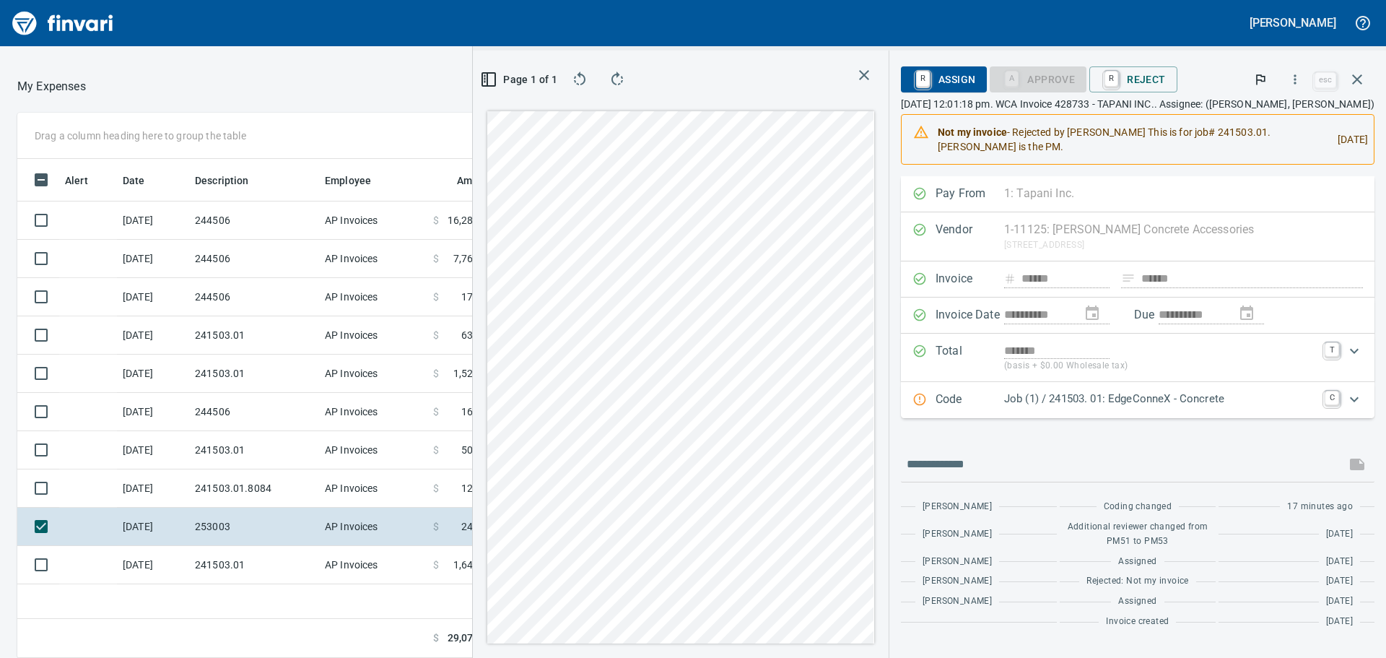
click at [1143, 406] on p "Job (1) / 241503. 01: EdgeConneX - Concrete" at bounding box center [1160, 398] width 312 height 17
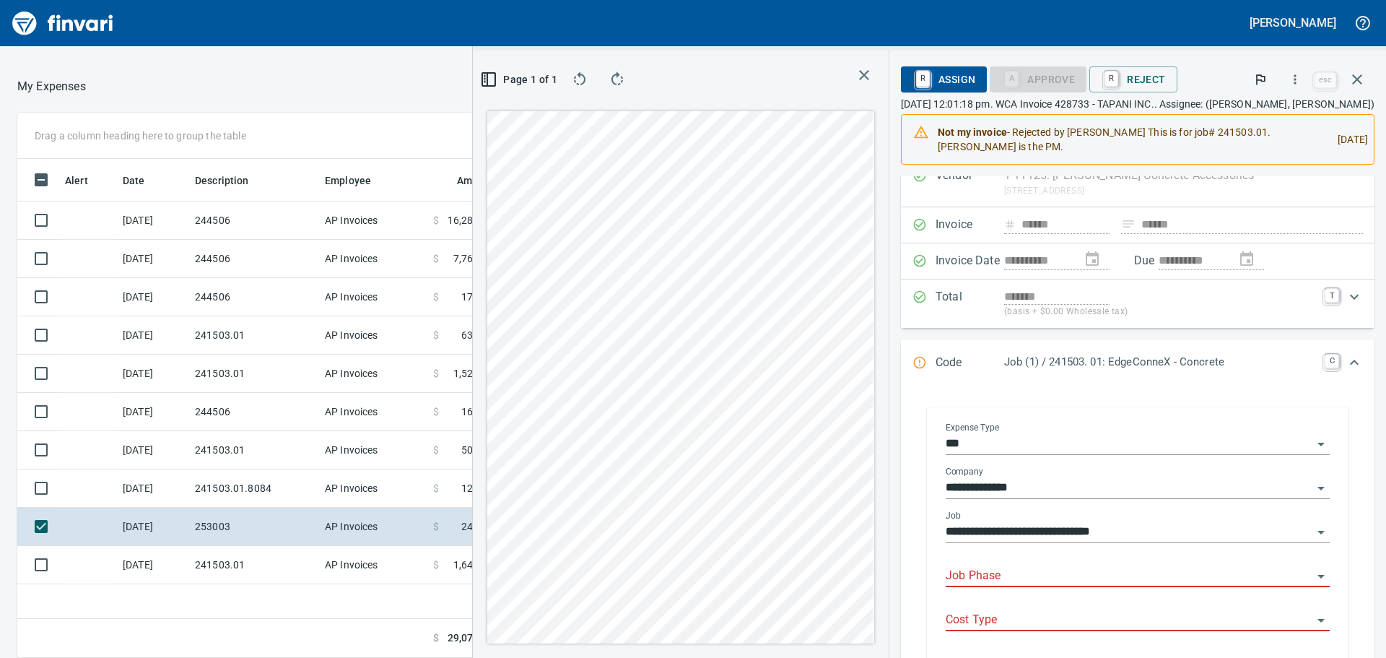
scroll to position [144, 0]
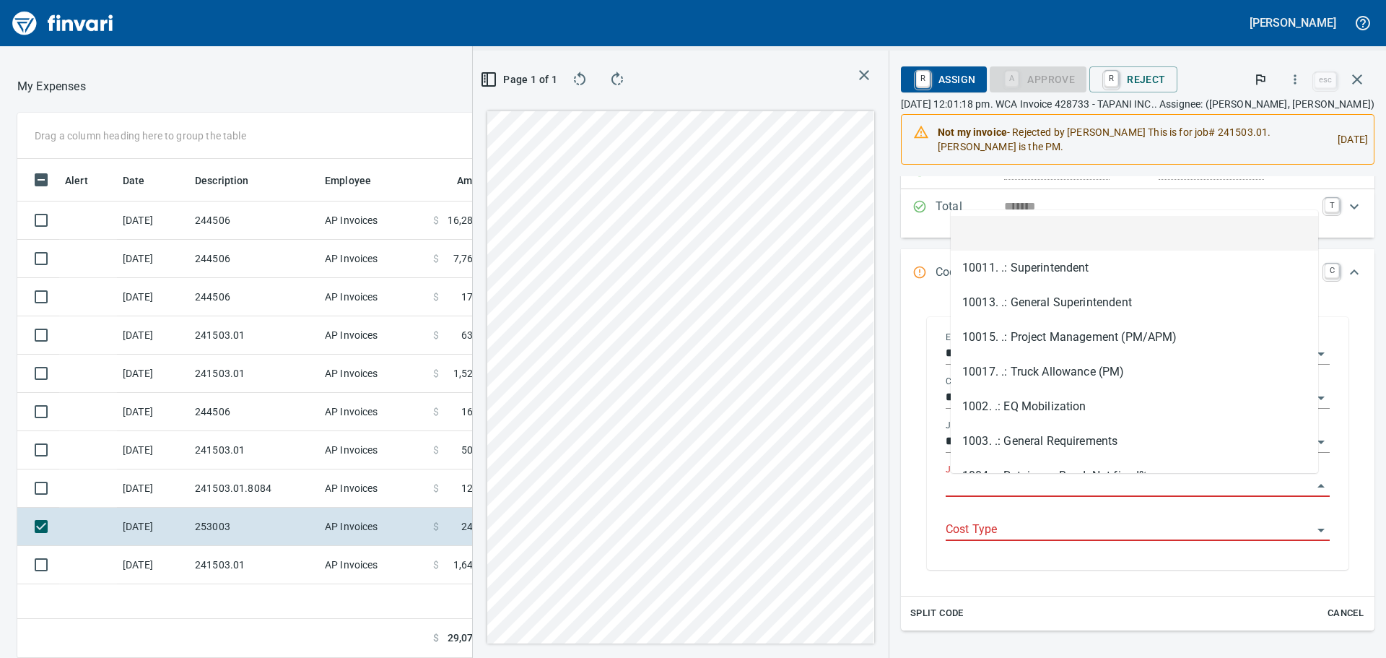
click at [1044, 479] on input "Job Phase" at bounding box center [1128, 486] width 367 height 20
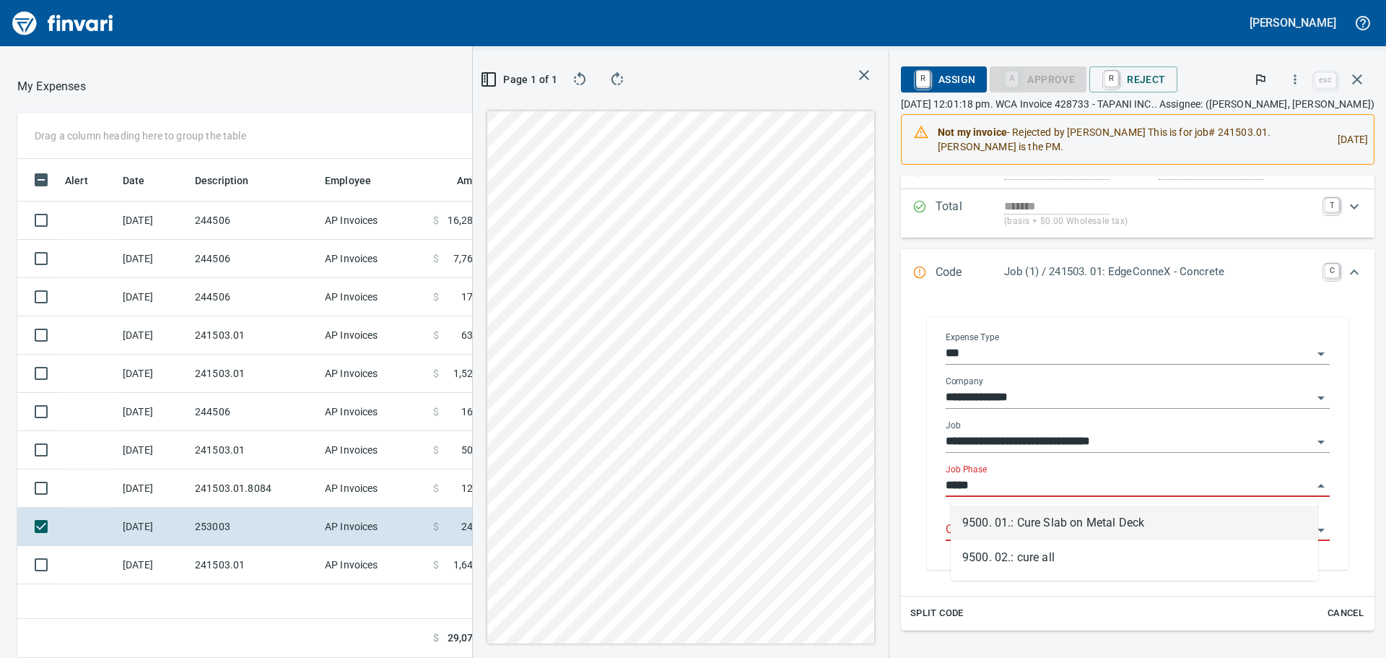
scroll to position [488, 969]
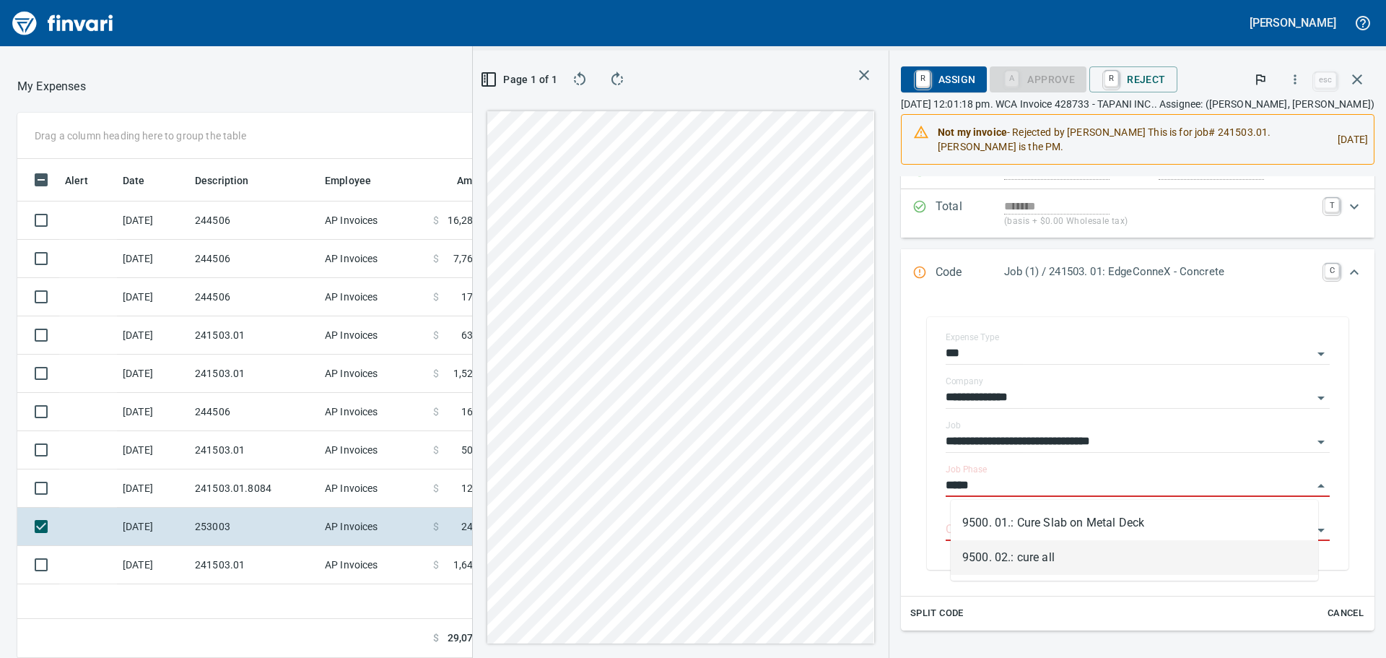
click at [1052, 564] on li "9500. 02.: cure all" at bounding box center [1134, 557] width 367 height 35
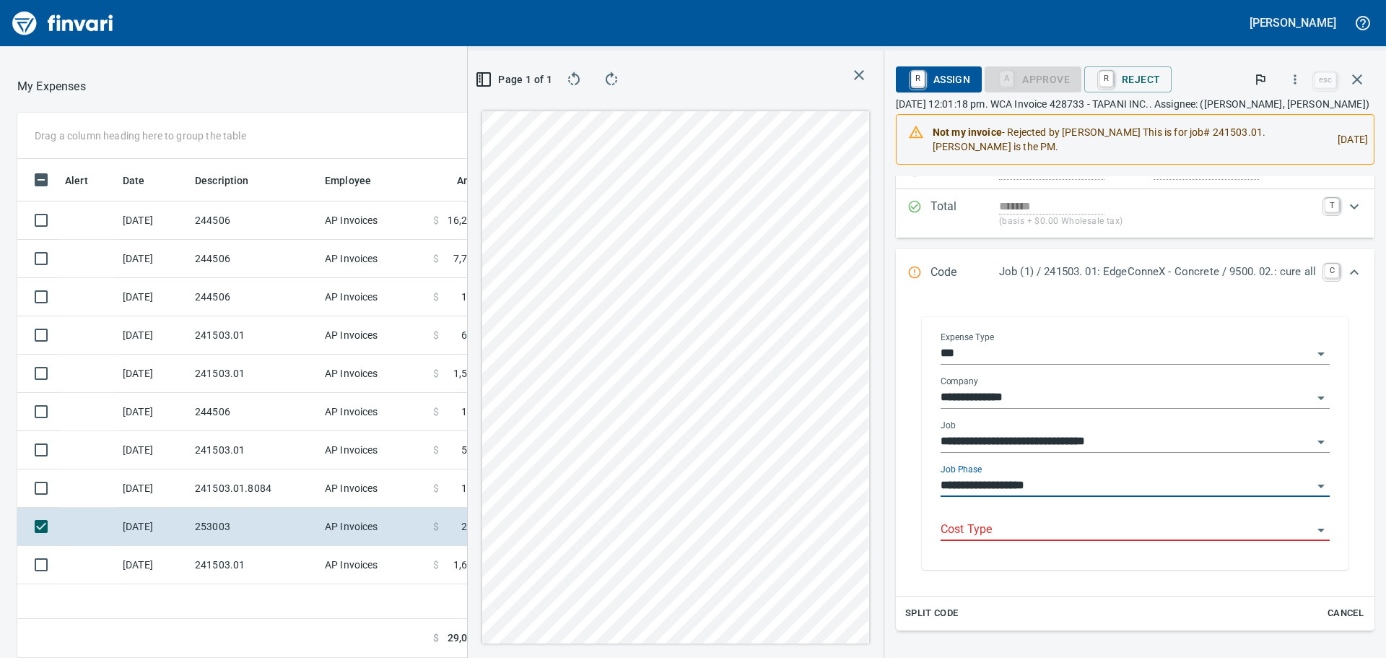
type input "**********"
click at [1044, 521] on input "Cost Type" at bounding box center [1126, 530] width 372 height 20
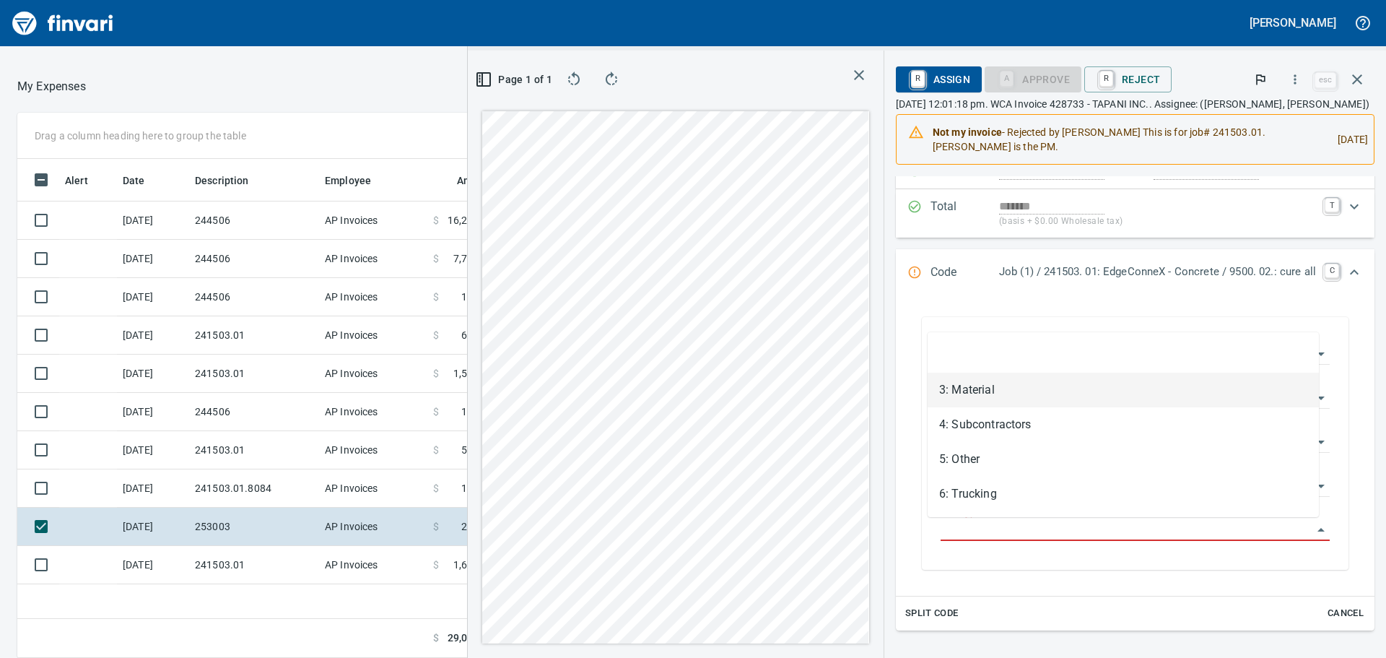
click at [981, 395] on li "3: Material" at bounding box center [1122, 389] width 391 height 35
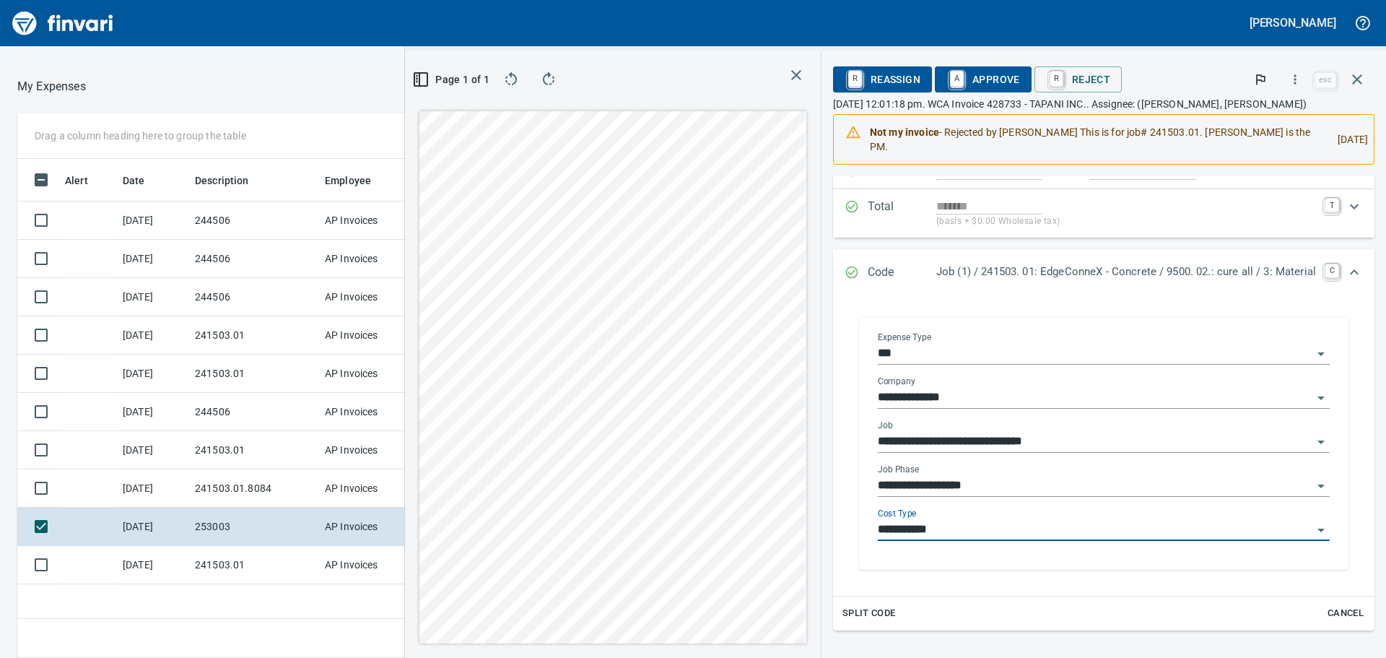
type input "**********"
drag, startPoint x: 990, startPoint y: 83, endPoint x: 969, endPoint y: 351, distance: 268.6
click at [990, 83] on span "A Approve" at bounding box center [983, 79] width 74 height 25
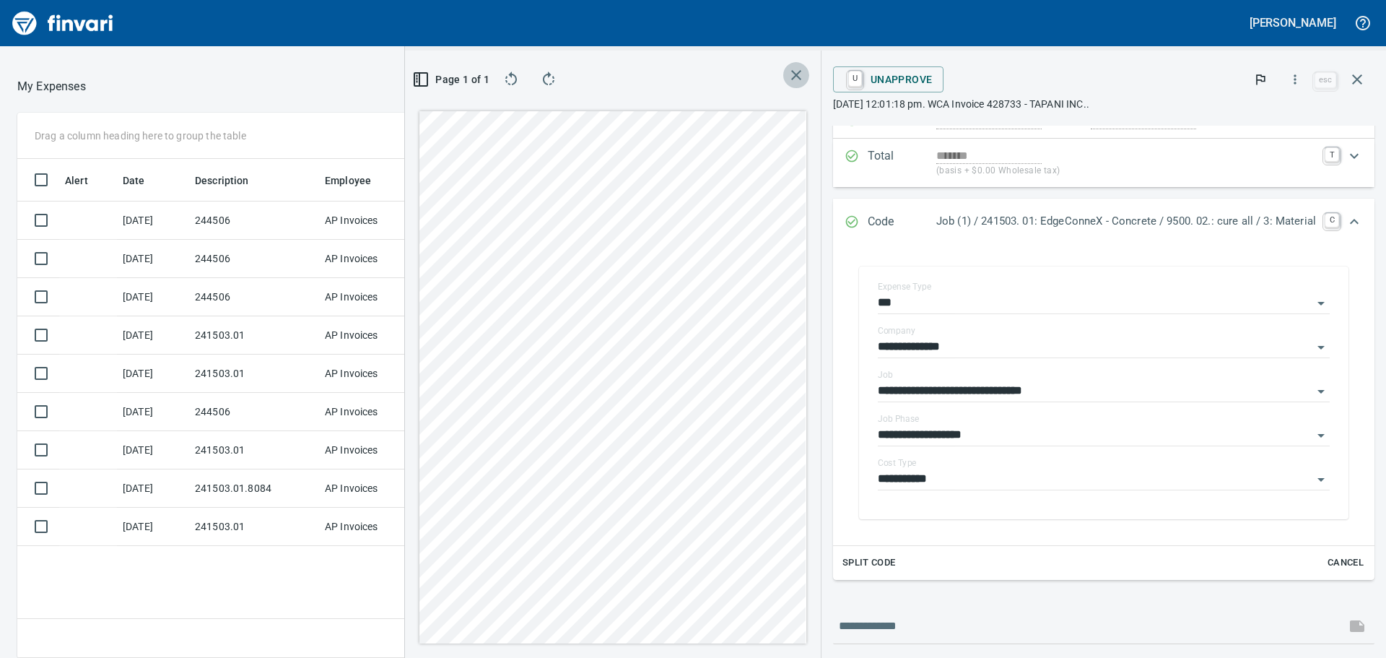
click at [791, 74] on icon "button" at bounding box center [796, 75] width 10 height 10
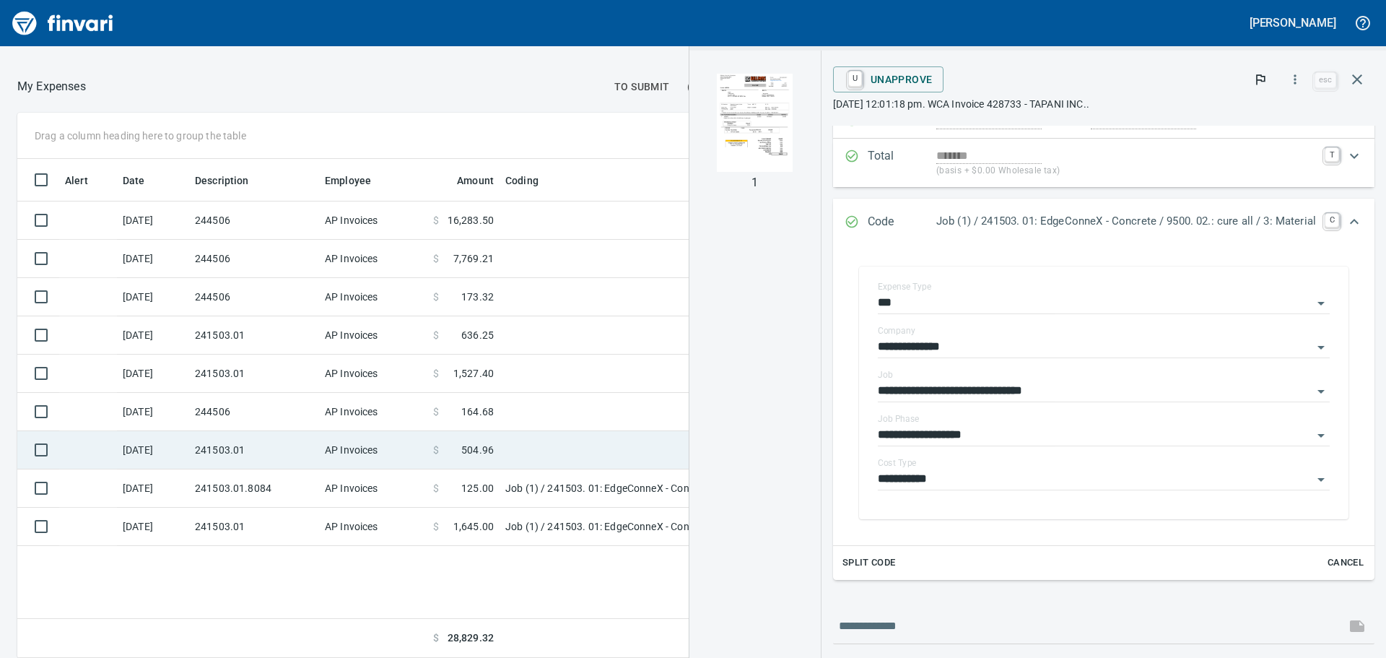
click at [376, 447] on td "AP Invoices" at bounding box center [373, 450] width 108 height 38
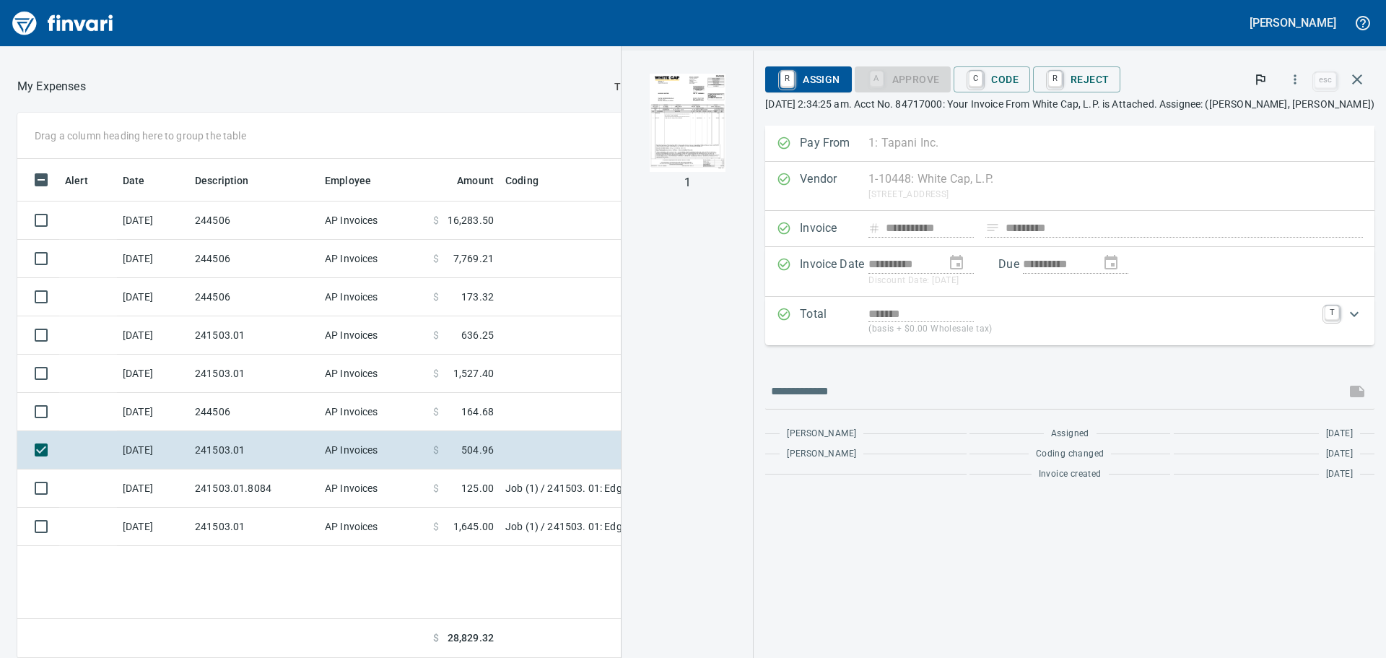
click at [987, 375] on div at bounding box center [1069, 391] width 609 height 35
click at [655, 91] on img "button" at bounding box center [688, 123] width 76 height 98
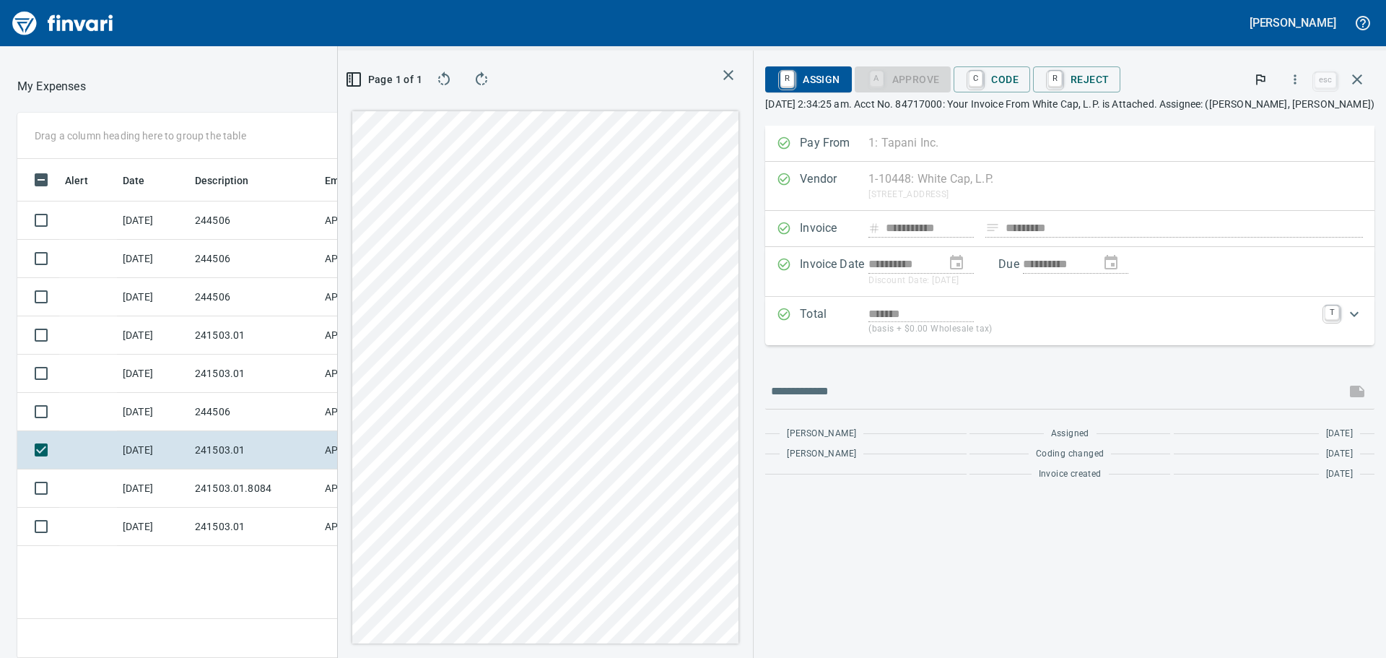
click at [723, 75] on icon "button" at bounding box center [728, 75] width 10 height 10
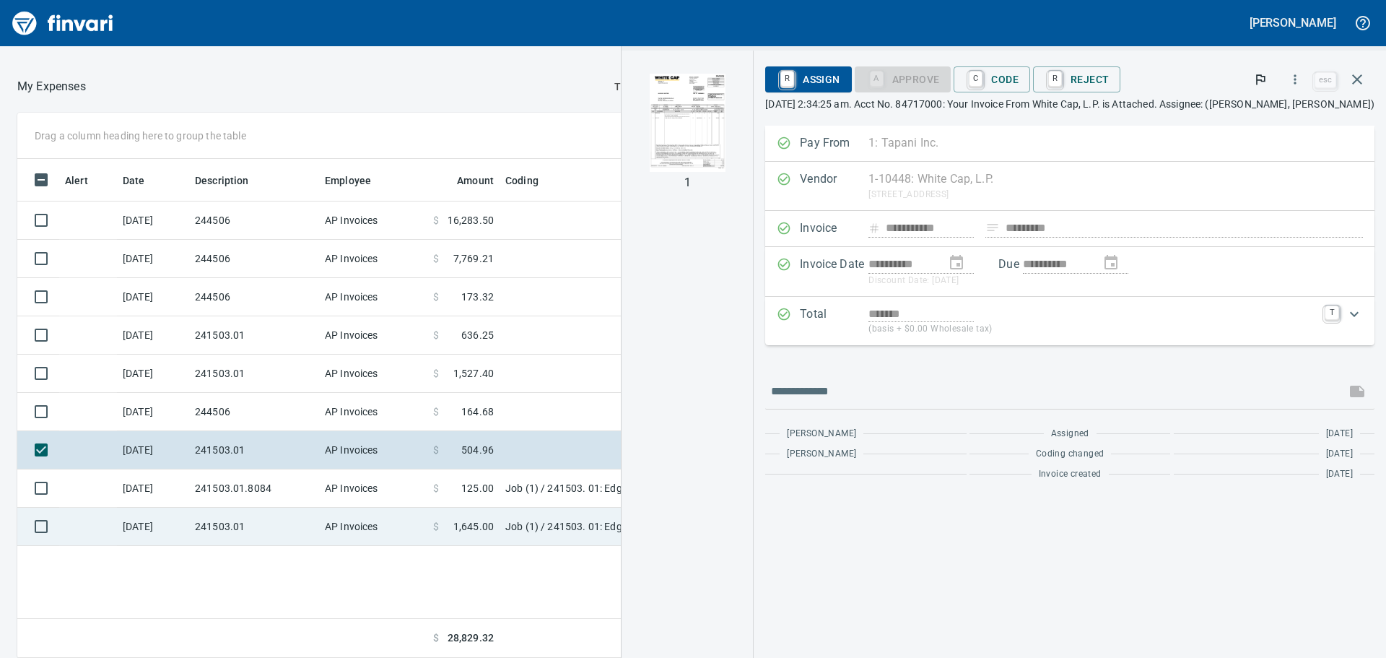
click at [169, 524] on td "[DATE]" at bounding box center [153, 526] width 72 height 38
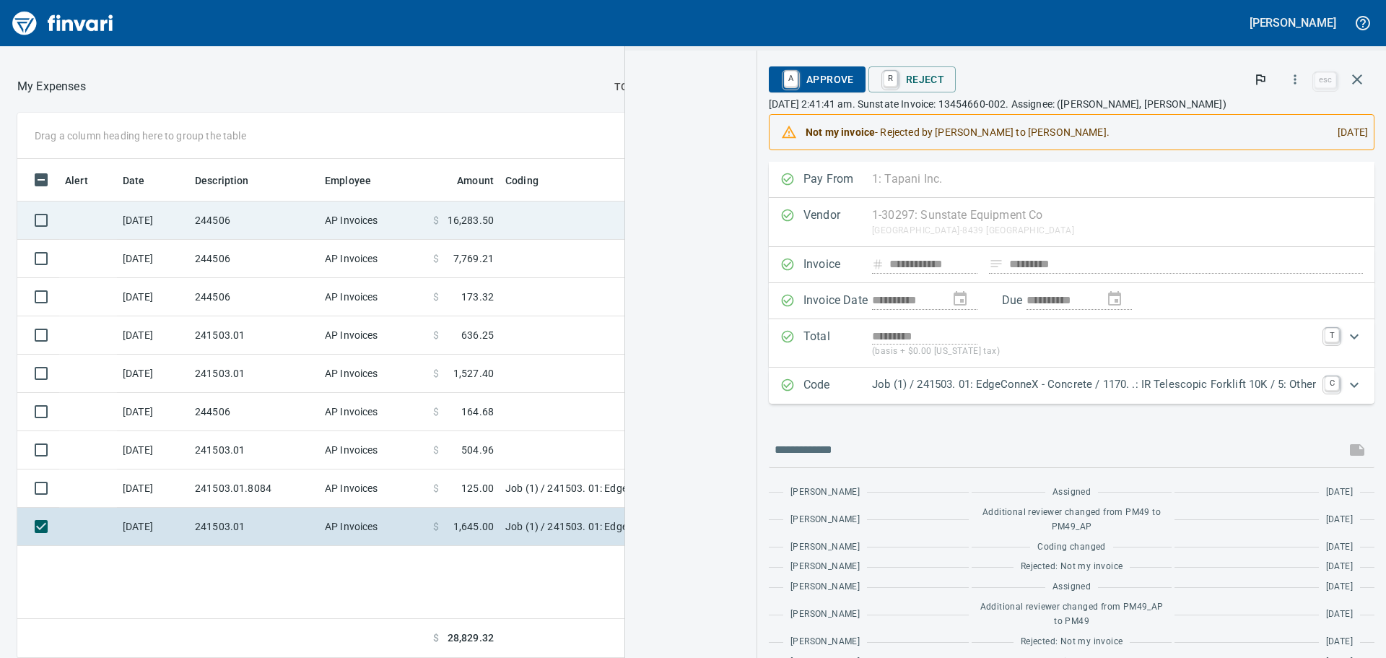
click at [483, 217] on span "16,283.50" at bounding box center [470, 220] width 46 height 14
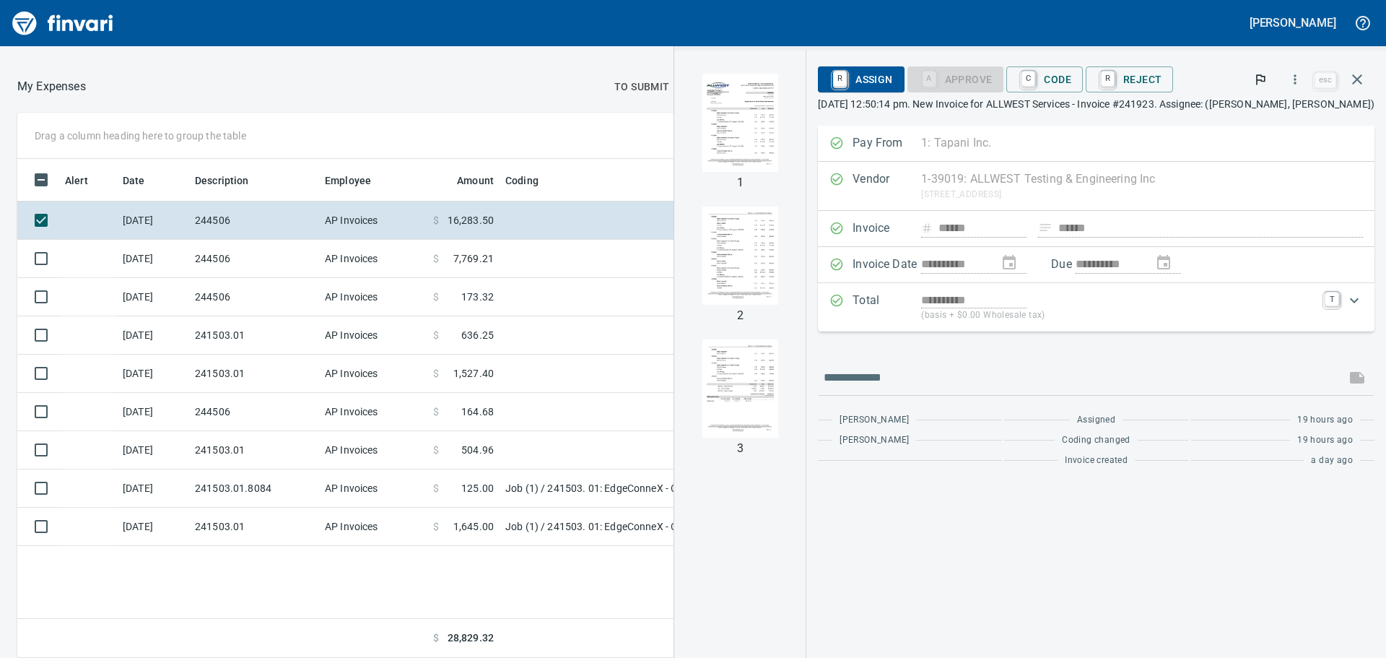
click at [758, 141] on img "button" at bounding box center [740, 123] width 76 height 98
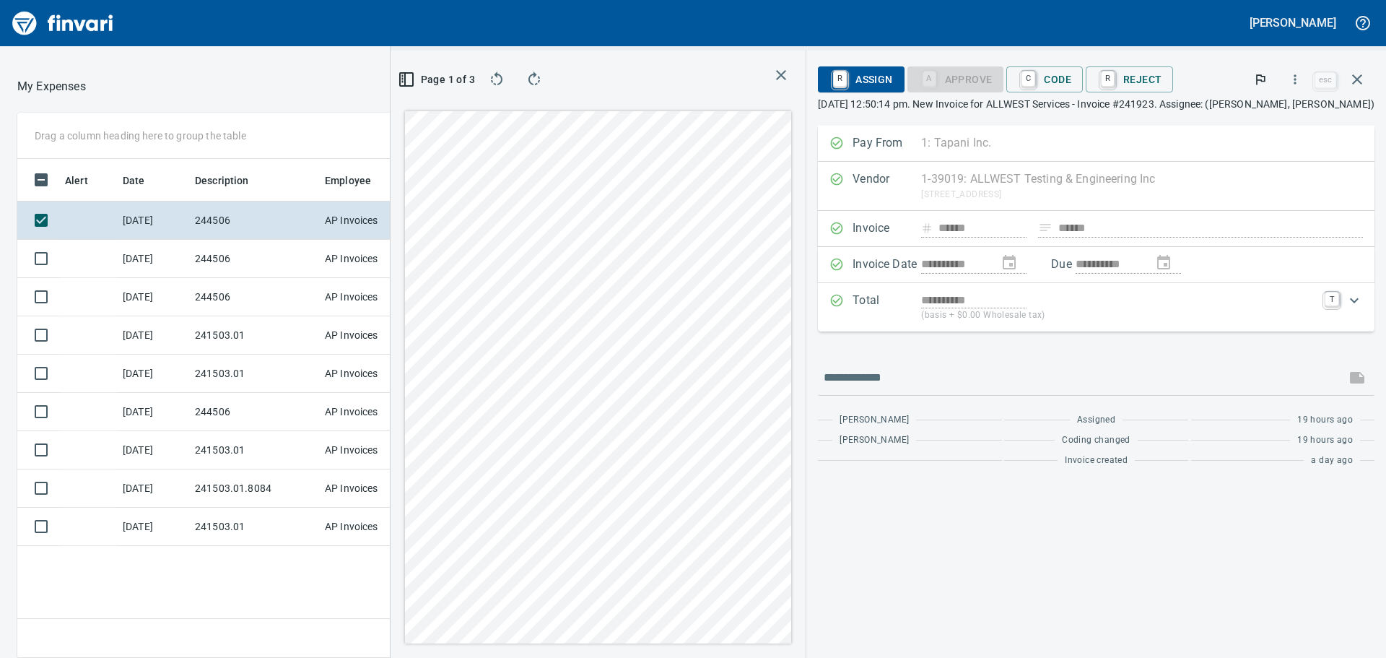
click at [776, 79] on icon "button" at bounding box center [781, 75] width 10 height 10
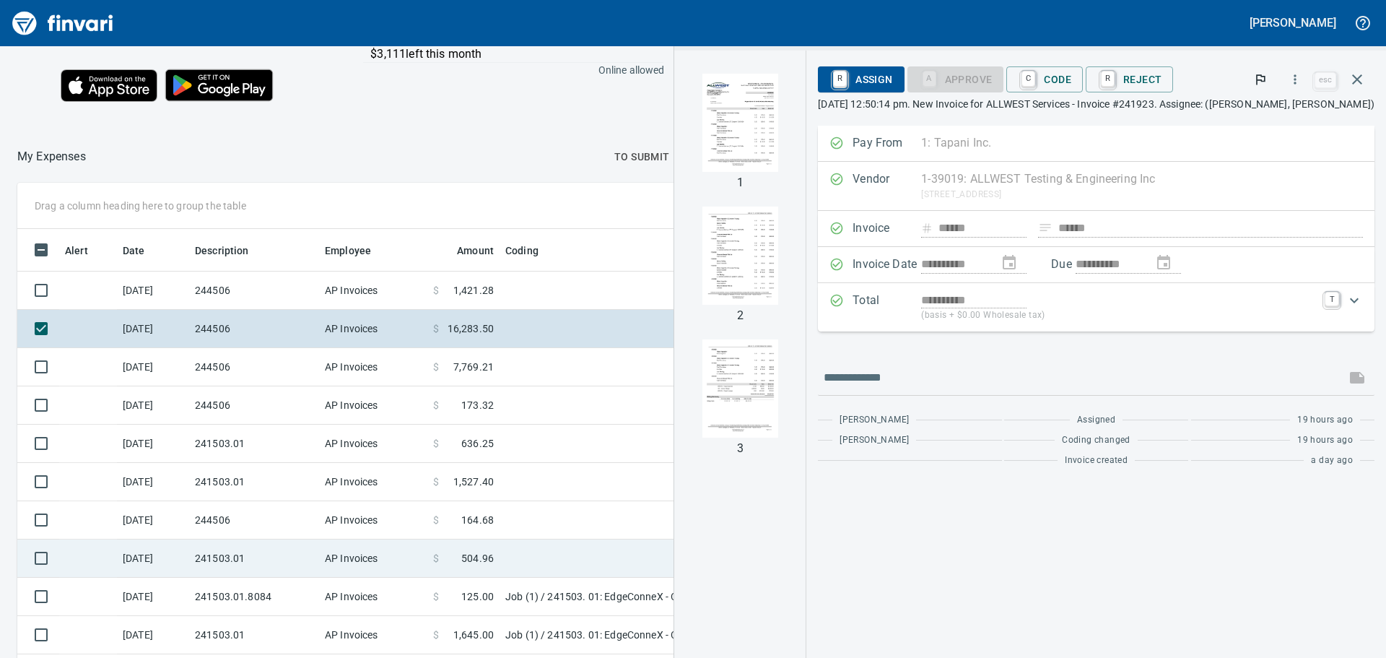
scroll to position [162, 0]
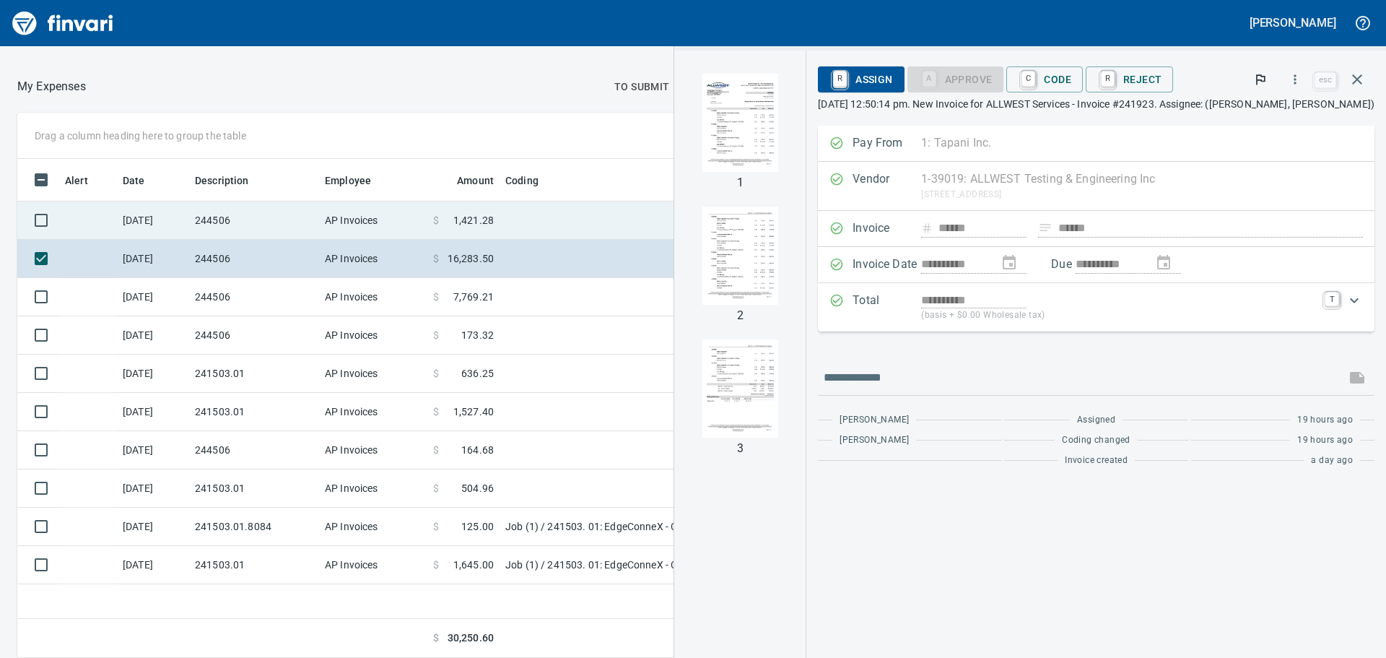
drag, startPoint x: 89, startPoint y: 228, endPoint x: 268, endPoint y: 230, distance: 179.0
click at [89, 228] on td at bounding box center [88, 220] width 58 height 38
